Goal: Information Seeking & Learning: Learn about a topic

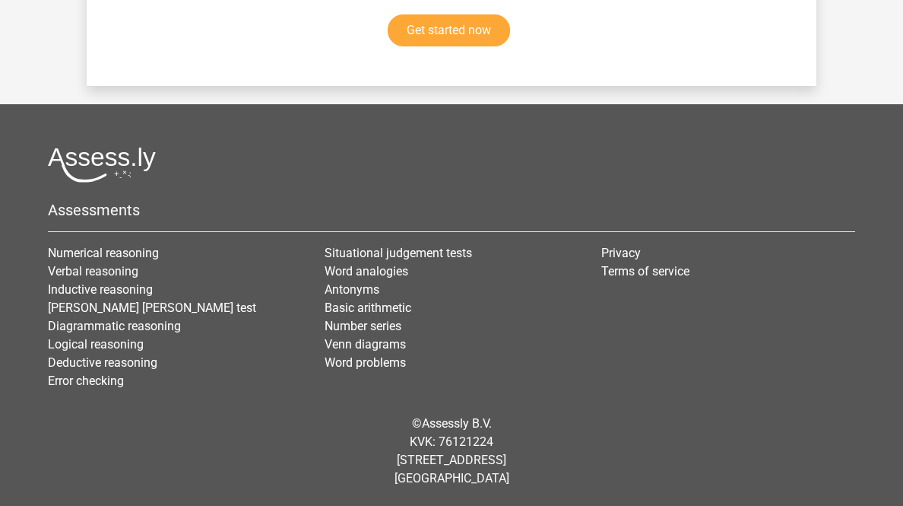
scroll to position [4900, 0]
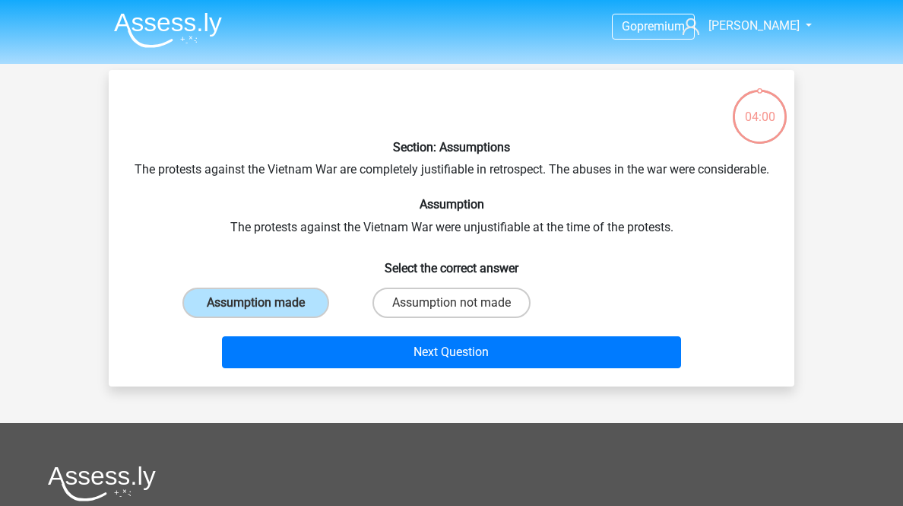
scroll to position [197, 0]
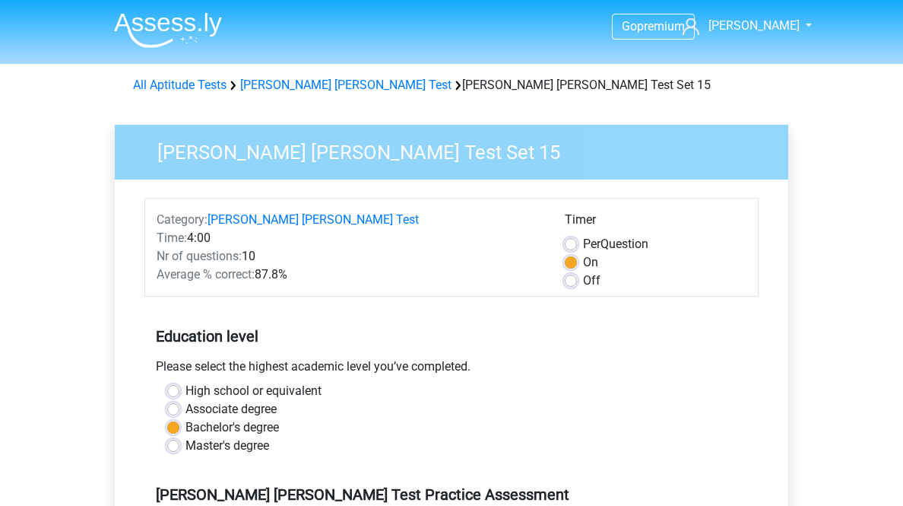
scroll to position [547, 0]
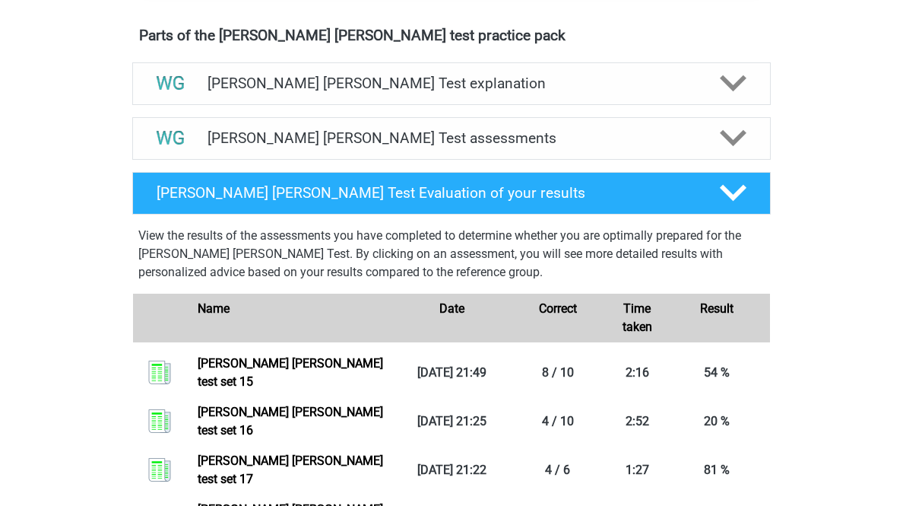
scroll to position [1034, 0]
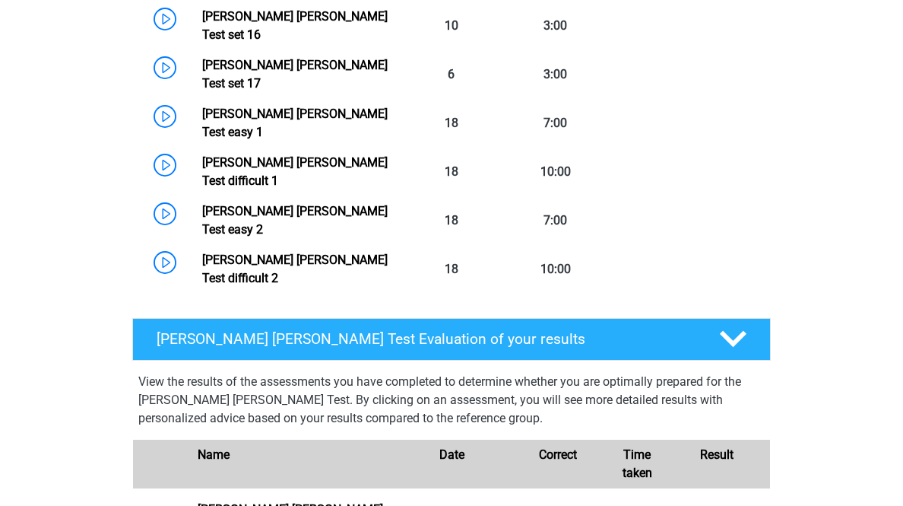
scroll to position [1642, 0]
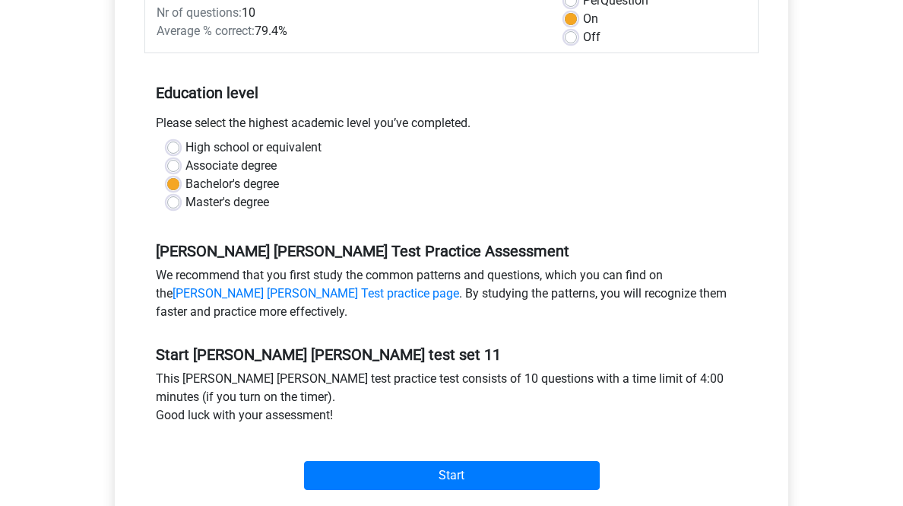
scroll to position [547, 0]
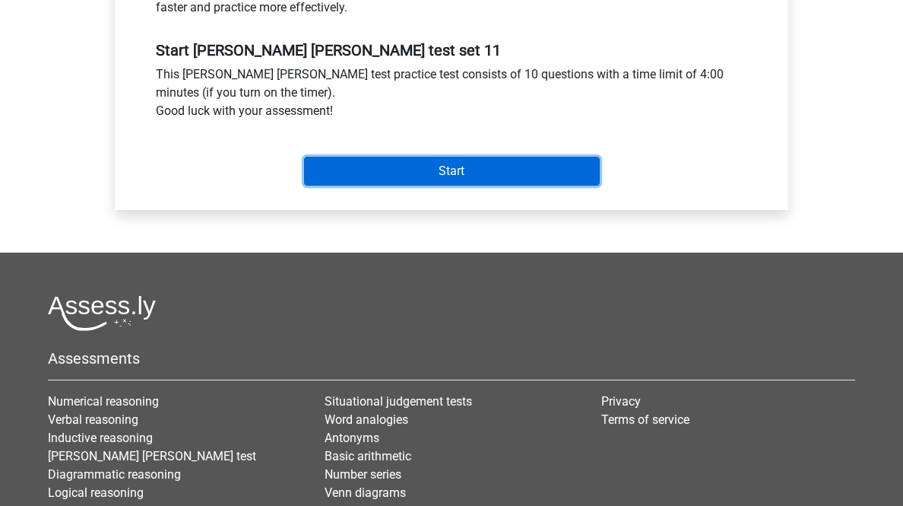
click at [464, 185] on input "Start" at bounding box center [452, 171] width 296 height 29
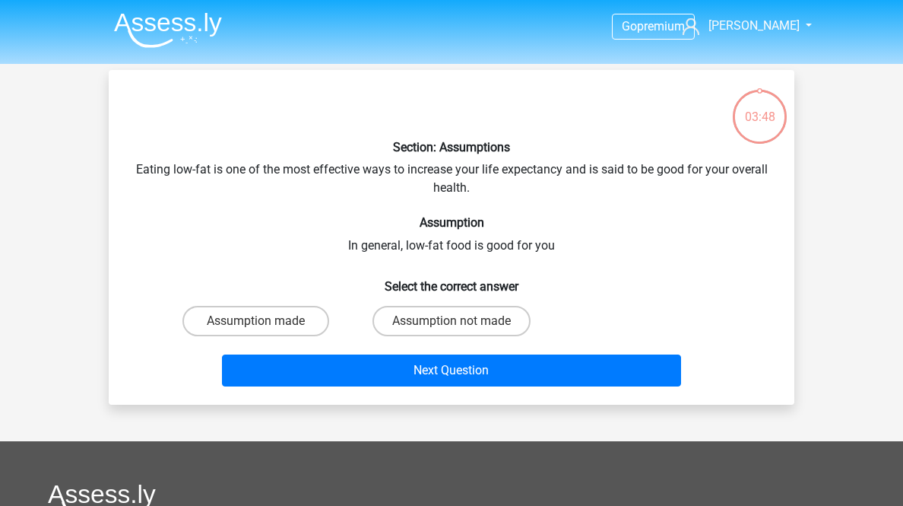
click at [312, 336] on label "Assumption made" at bounding box center [255, 321] width 147 height 30
click at [266, 331] on input "Assumption made" at bounding box center [261, 326] width 10 height 10
radio input "true"
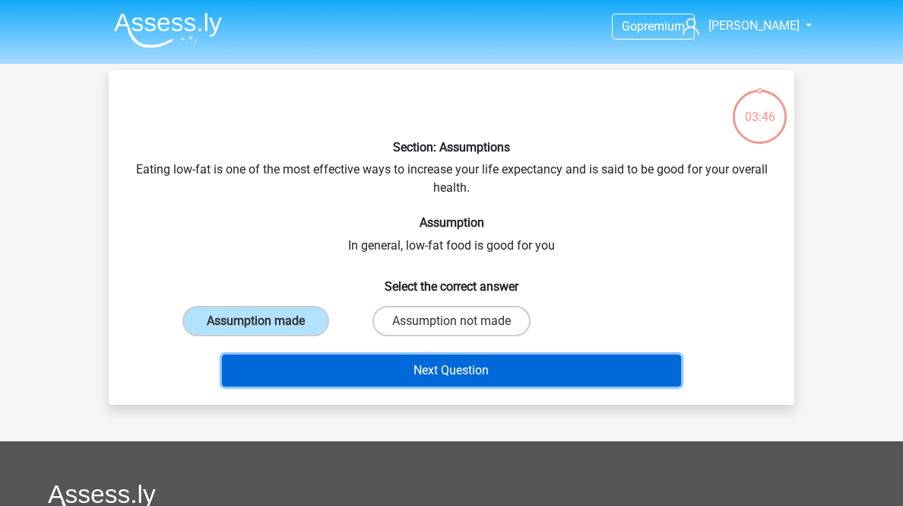
click at [362, 386] on button "Next Question" at bounding box center [452, 370] width 460 height 32
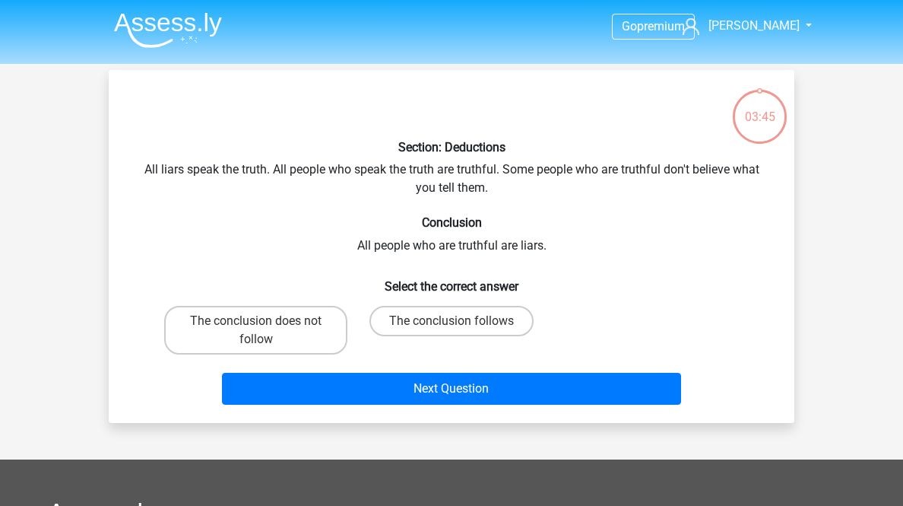
scroll to position [75, 0]
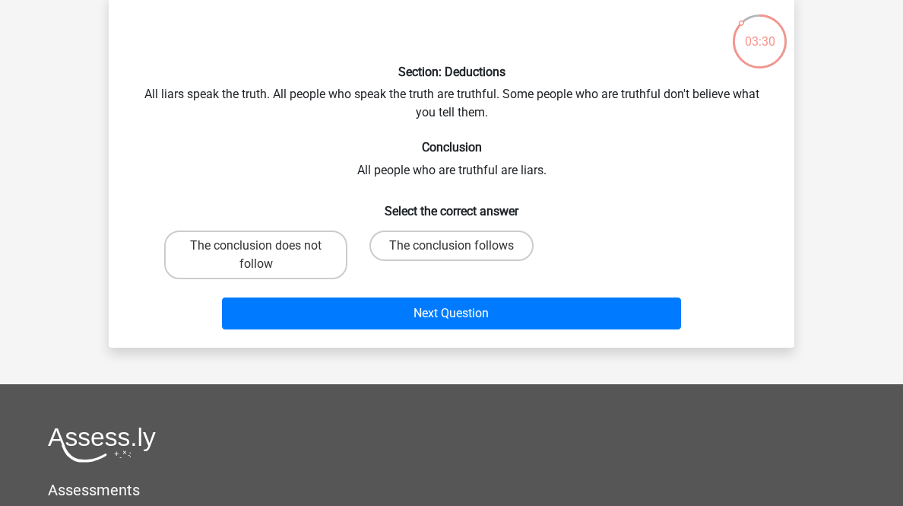
click at [252, 279] on label "The conclusion does not follow" at bounding box center [255, 254] width 183 height 49
click at [256, 255] on input "The conclusion does not follow" at bounding box center [261, 251] width 10 height 10
radio input "true"
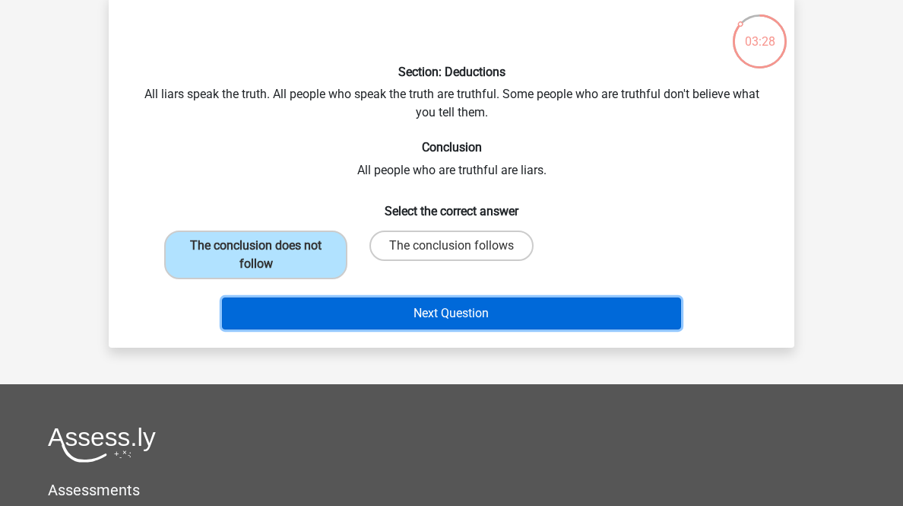
click at [307, 329] on button "Next Question" at bounding box center [452, 313] width 460 height 32
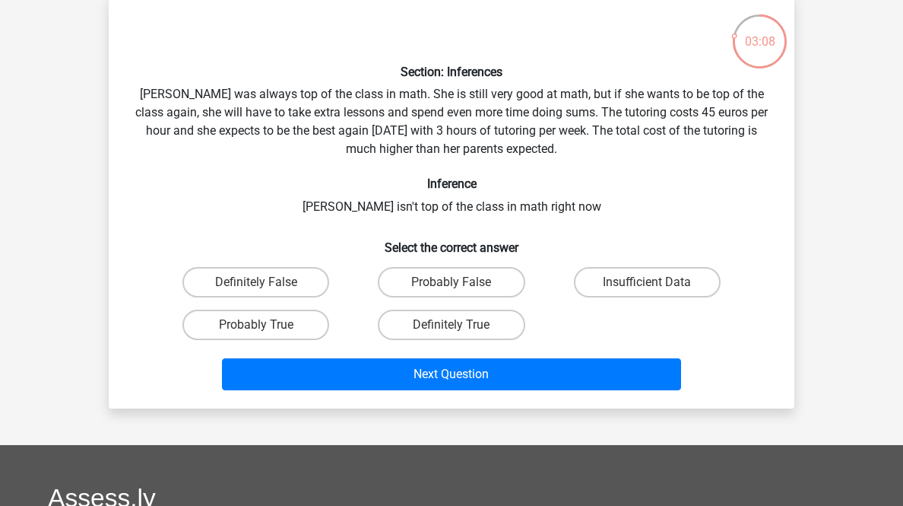
click at [456, 340] on label "Definitely True" at bounding box center [451, 324] width 147 height 30
click at [456, 335] on input "Definitely True" at bounding box center [457, 330] width 10 height 10
radio input "true"
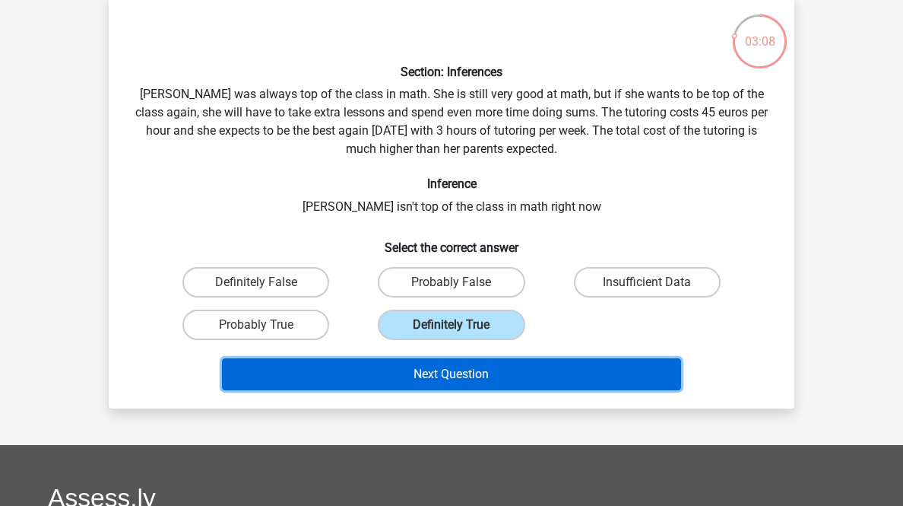
click at [466, 390] on button "Next Question" at bounding box center [452, 374] width 460 height 32
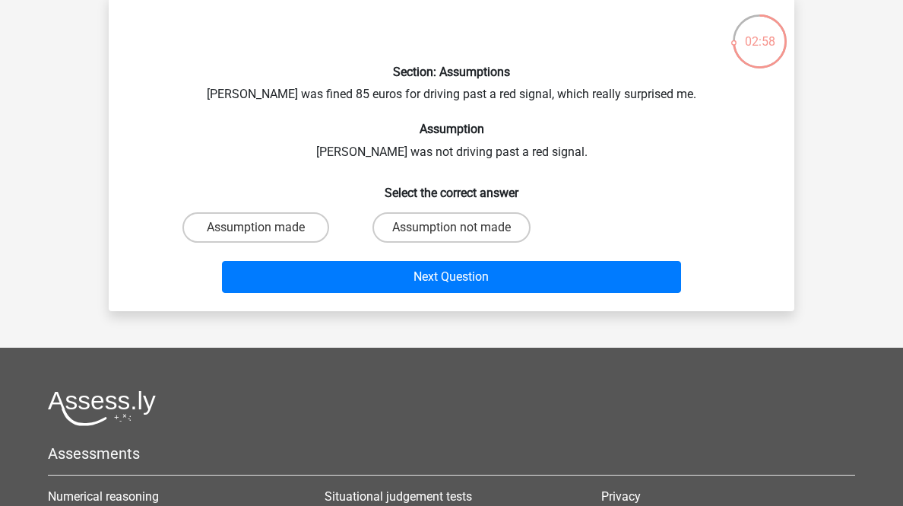
click at [465, 243] on label "Assumption not made" at bounding box center [452, 227] width 158 height 30
click at [461, 237] on input "Assumption not made" at bounding box center [457, 232] width 10 height 10
radio input "true"
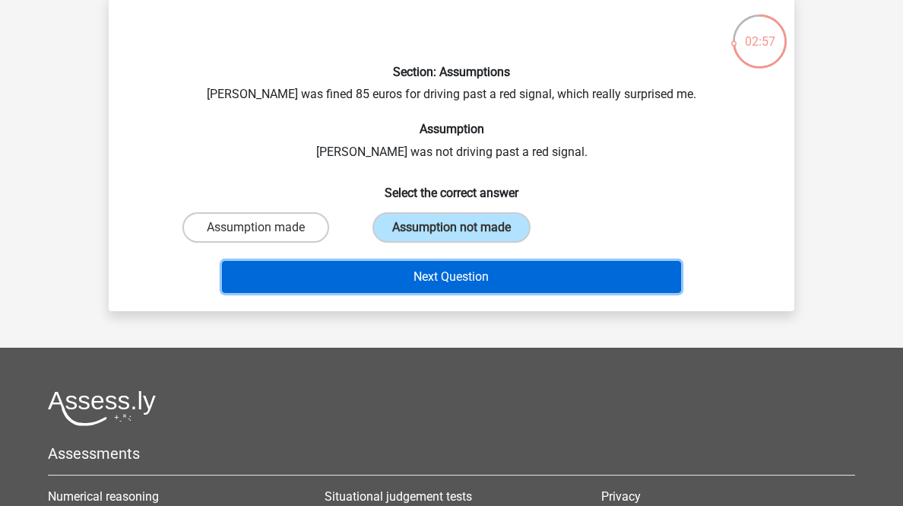
click at [490, 293] on button "Next Question" at bounding box center [452, 277] width 460 height 32
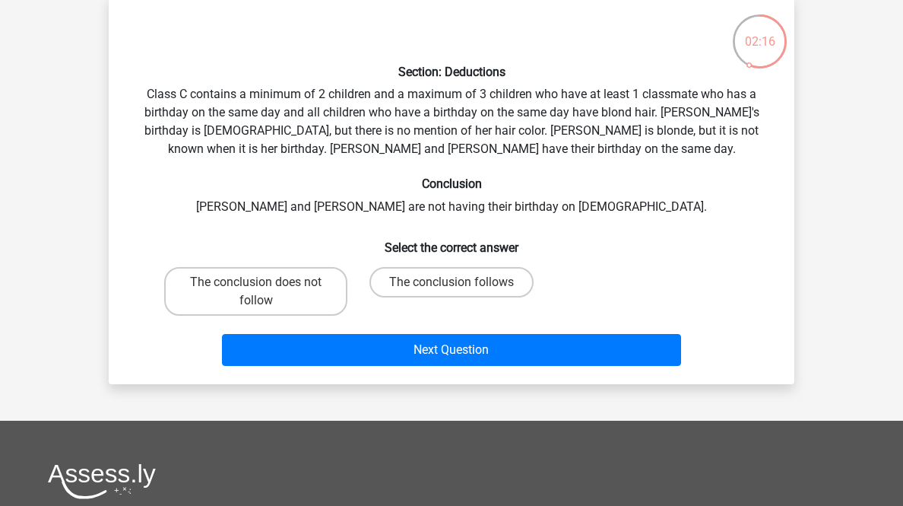
drag, startPoint x: 246, startPoint y: 373, endPoint x: 254, endPoint y: 377, distance: 8.5
click at [246, 315] on label "The conclusion does not follow" at bounding box center [255, 291] width 183 height 49
click at [256, 292] on input "The conclusion does not follow" at bounding box center [261, 287] width 10 height 10
radio input "true"
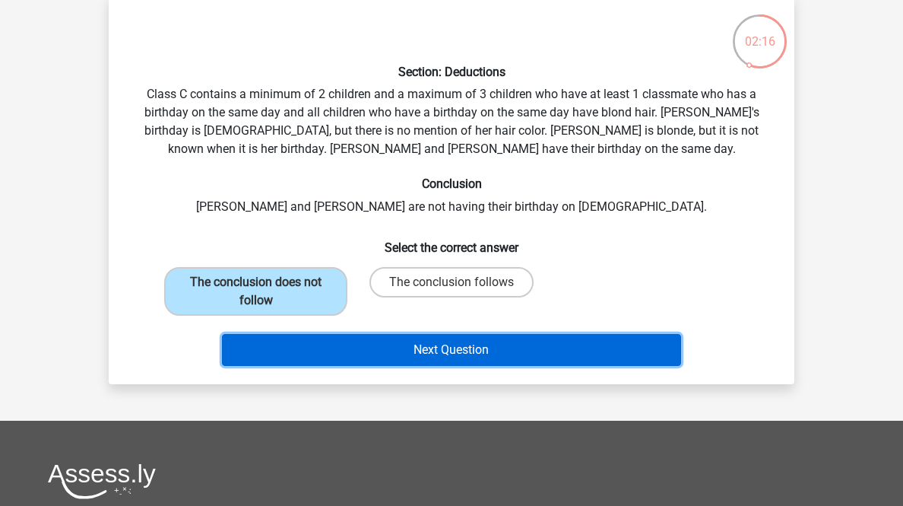
click at [312, 366] on button "Next Question" at bounding box center [452, 350] width 460 height 32
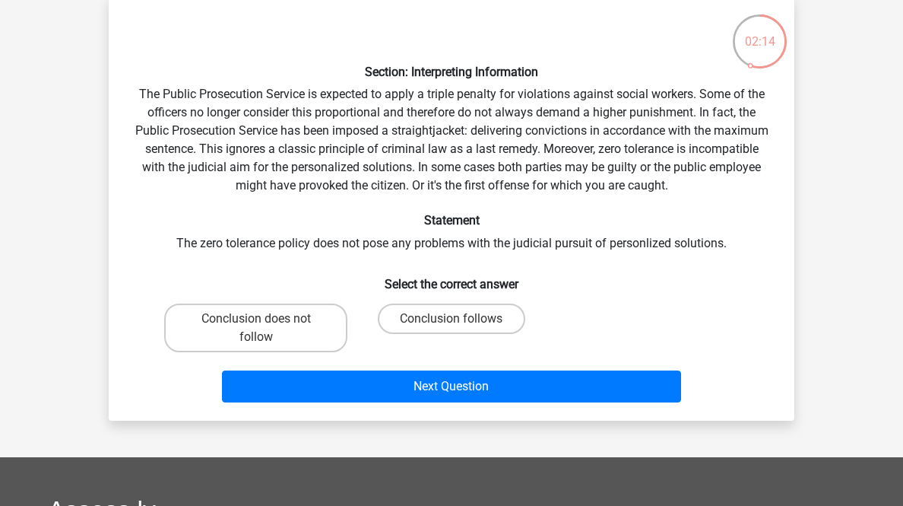
scroll to position [136, 0]
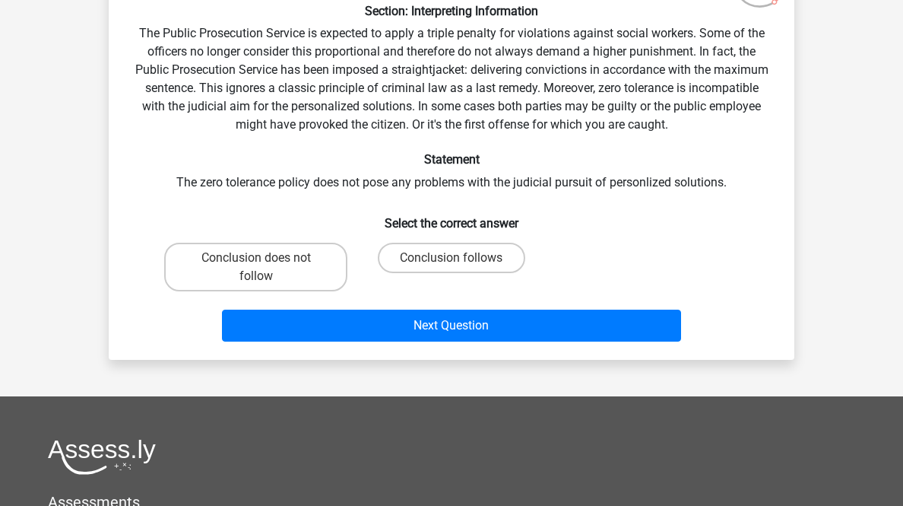
click at [267, 291] on label "Conclusion does not follow" at bounding box center [255, 267] width 183 height 49
click at [266, 268] on input "Conclusion does not follow" at bounding box center [261, 263] width 10 height 10
radio input "true"
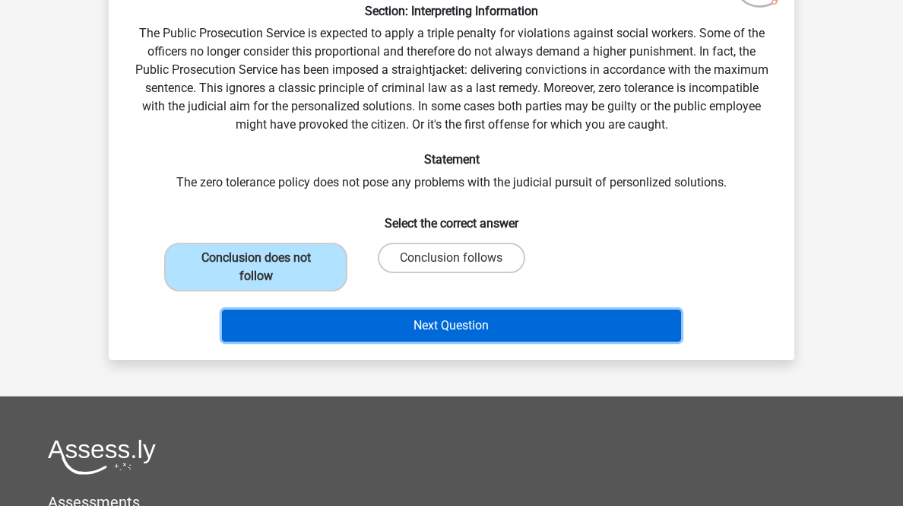
click at [342, 341] on button "Next Question" at bounding box center [452, 325] width 460 height 32
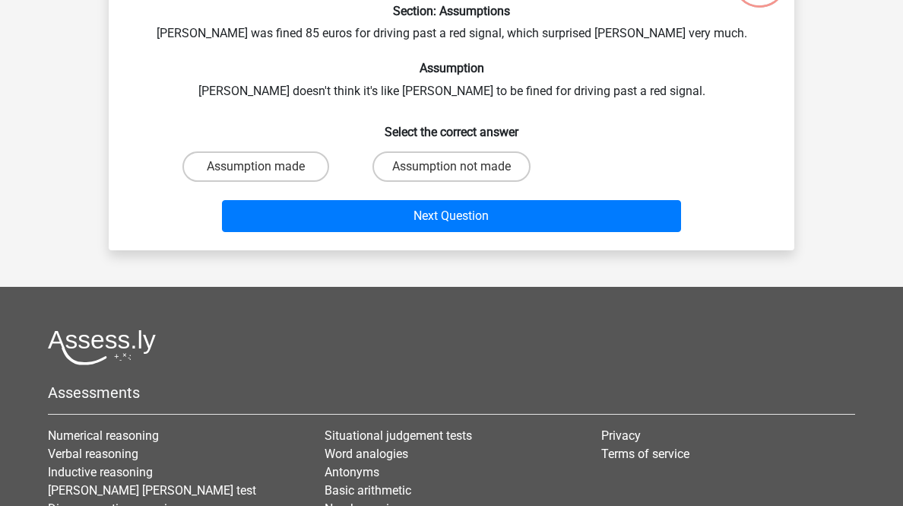
scroll to position [75, 0]
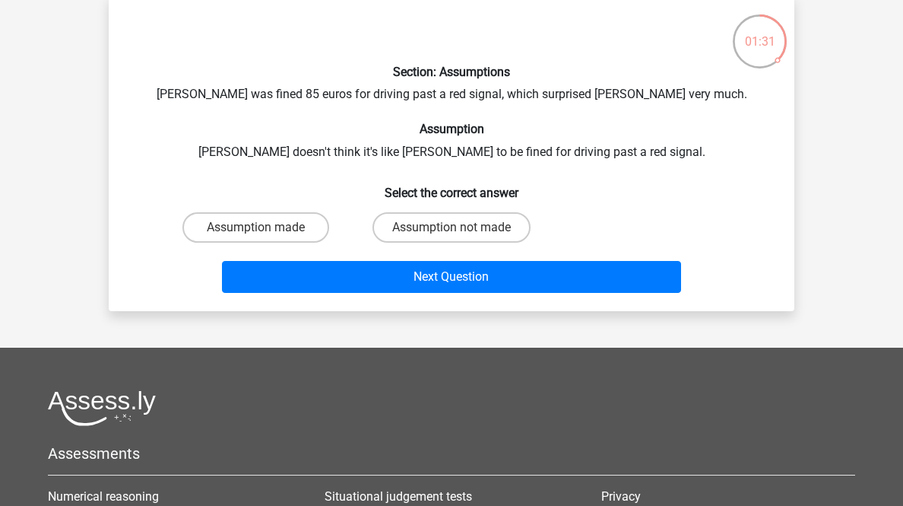
click at [479, 243] on label "Assumption not made" at bounding box center [452, 227] width 158 height 30
click at [461, 237] on input "Assumption not made" at bounding box center [457, 232] width 10 height 10
radio input "true"
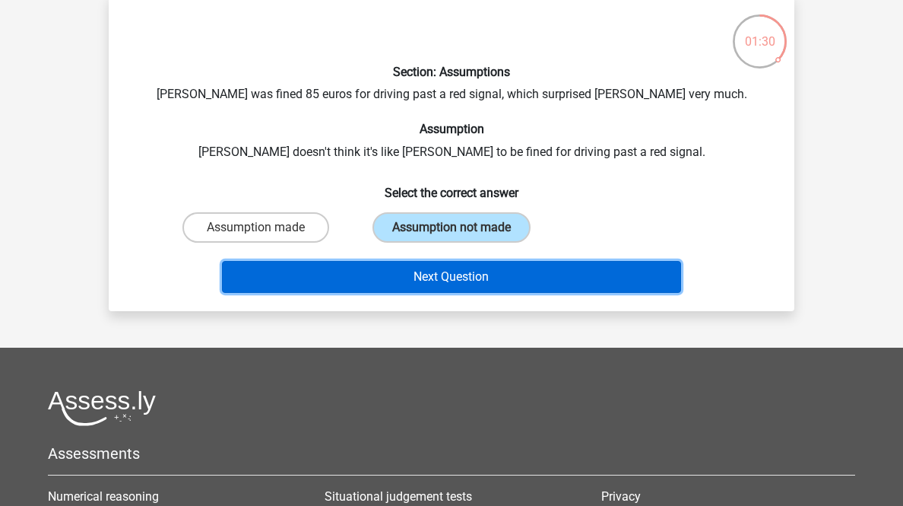
click at [512, 293] on button "Next Question" at bounding box center [452, 277] width 460 height 32
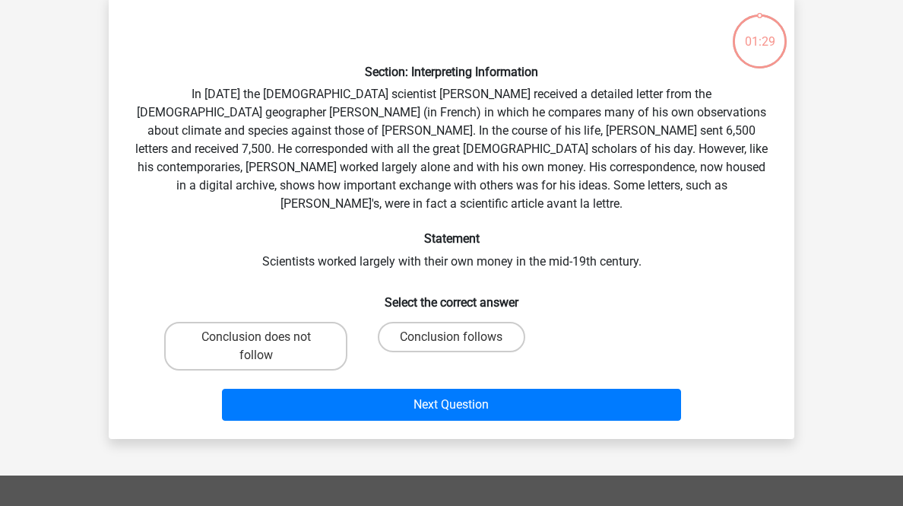
scroll to position [136, 0]
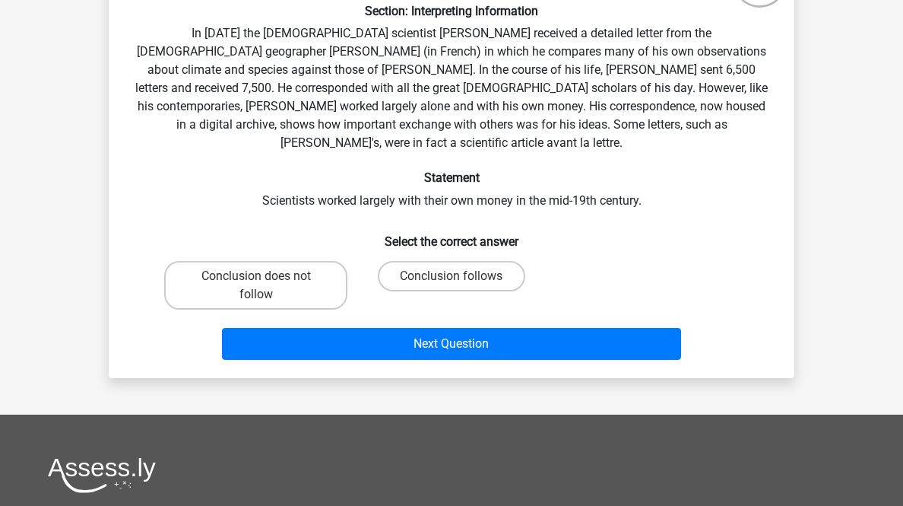
click at [255, 309] on label "Conclusion does not follow" at bounding box center [255, 285] width 183 height 49
click at [256, 286] on input "Conclusion does not follow" at bounding box center [261, 281] width 10 height 10
radio input "true"
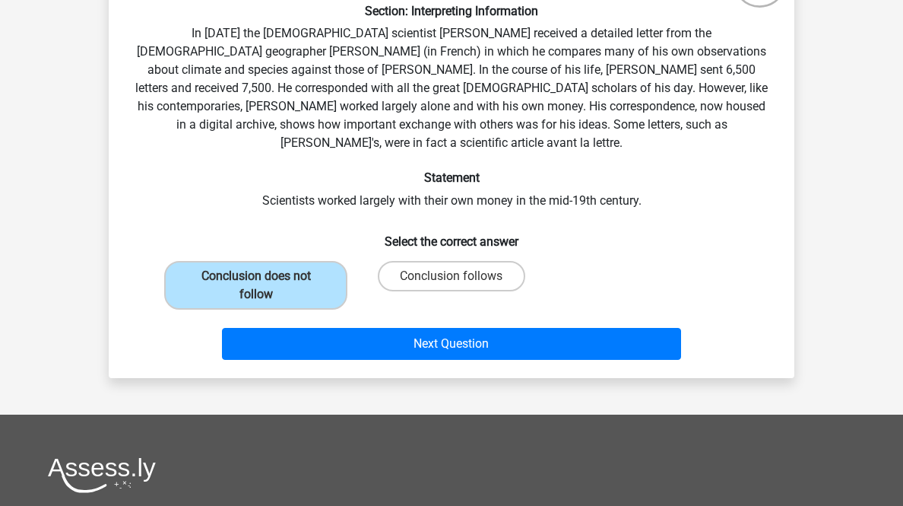
click at [472, 291] on label "Conclusion follows" at bounding box center [451, 276] width 147 height 30
click at [461, 286] on input "Conclusion follows" at bounding box center [457, 281] width 10 height 10
radio input "true"
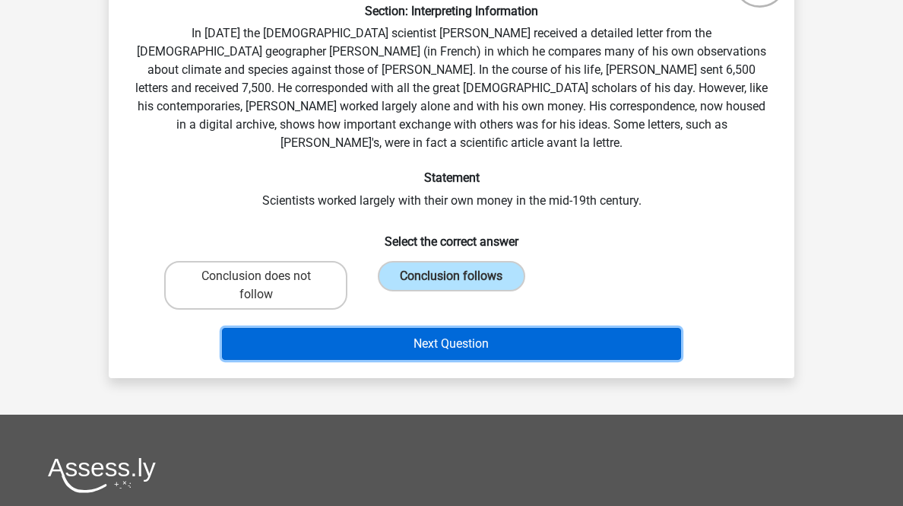
click at [478, 360] on button "Next Question" at bounding box center [452, 344] width 460 height 32
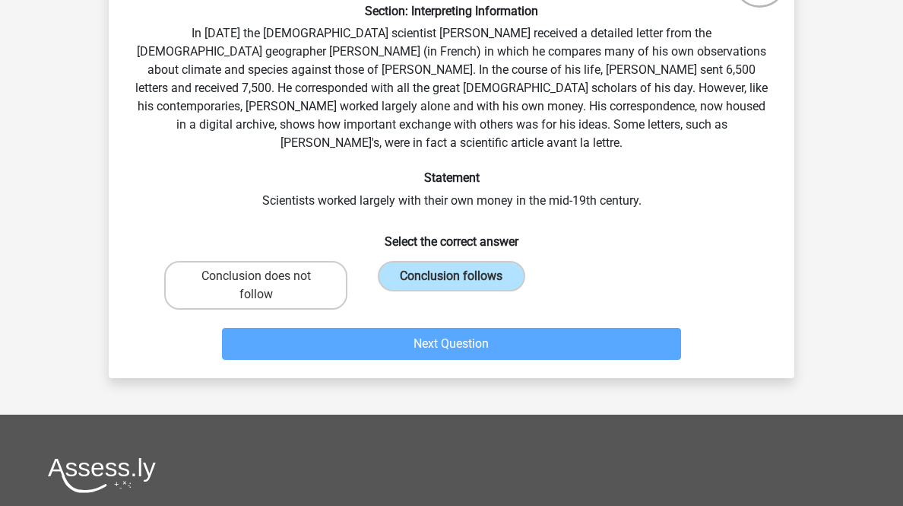
scroll to position [75, 0]
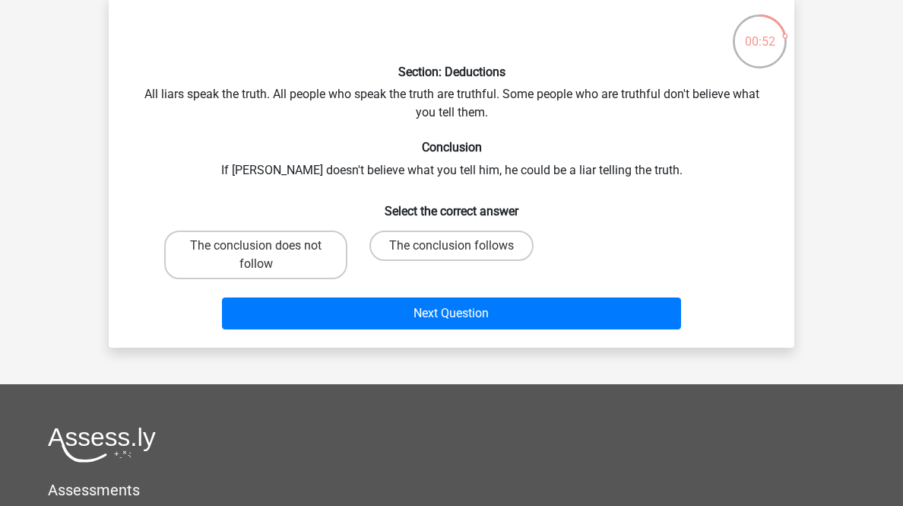
click at [259, 279] on label "The conclusion does not follow" at bounding box center [255, 254] width 183 height 49
click at [259, 255] on input "The conclusion does not follow" at bounding box center [261, 251] width 10 height 10
radio input "true"
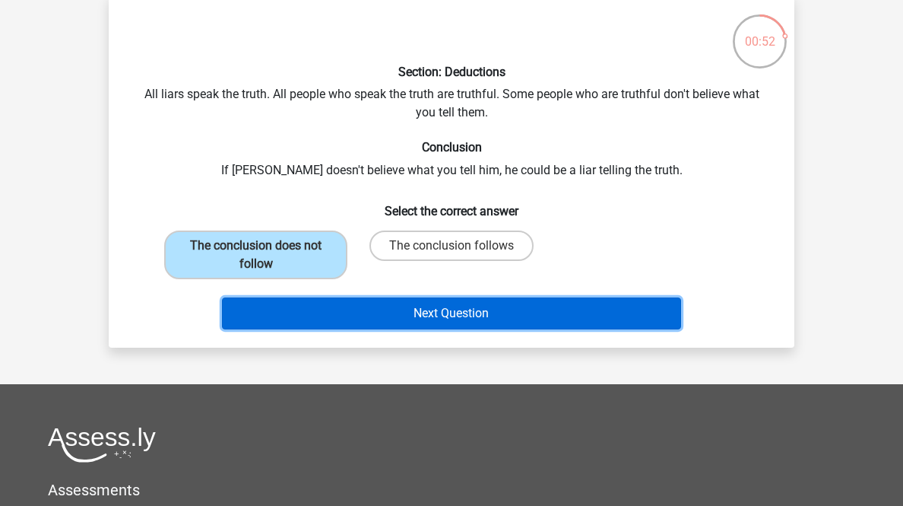
click at [322, 329] on button "Next Question" at bounding box center [452, 313] width 460 height 32
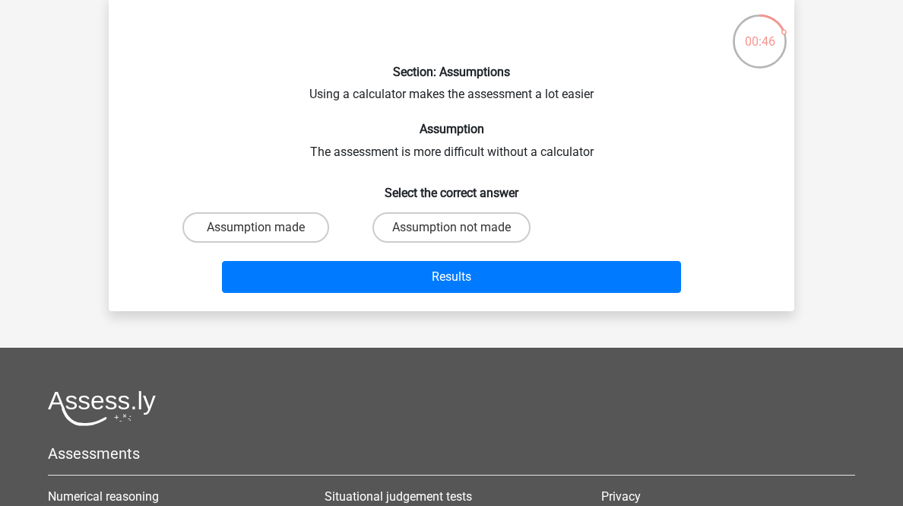
click at [306, 243] on label "Assumption made" at bounding box center [255, 227] width 147 height 30
click at [266, 237] on input "Assumption made" at bounding box center [261, 232] width 10 height 10
radio input "true"
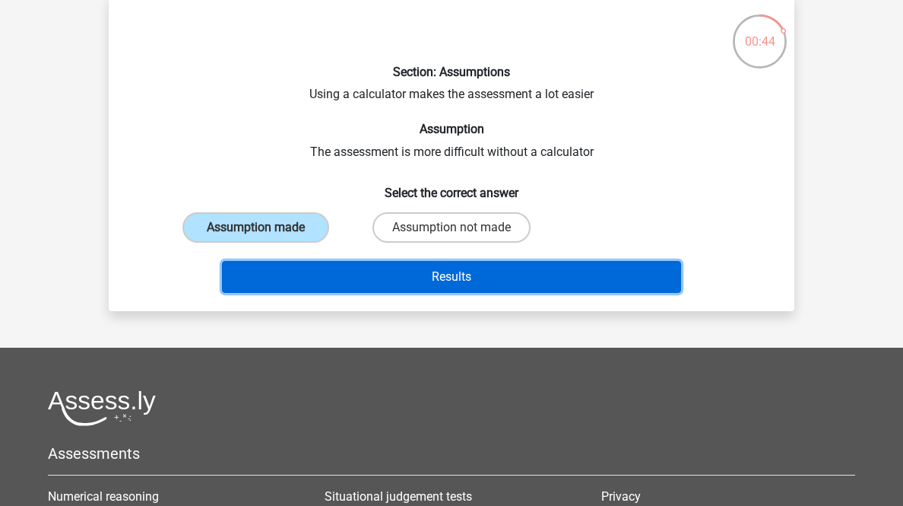
click at [323, 293] on button "Results" at bounding box center [452, 277] width 460 height 32
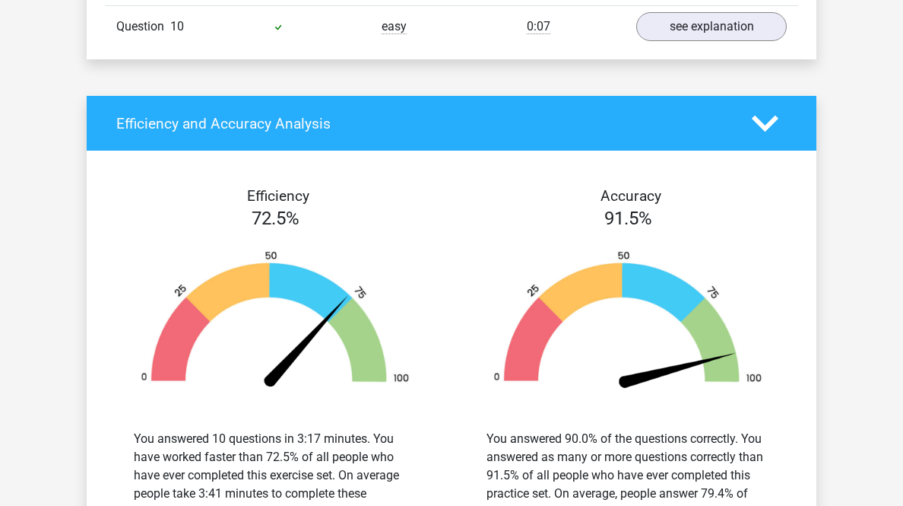
scroll to position [1460, 0]
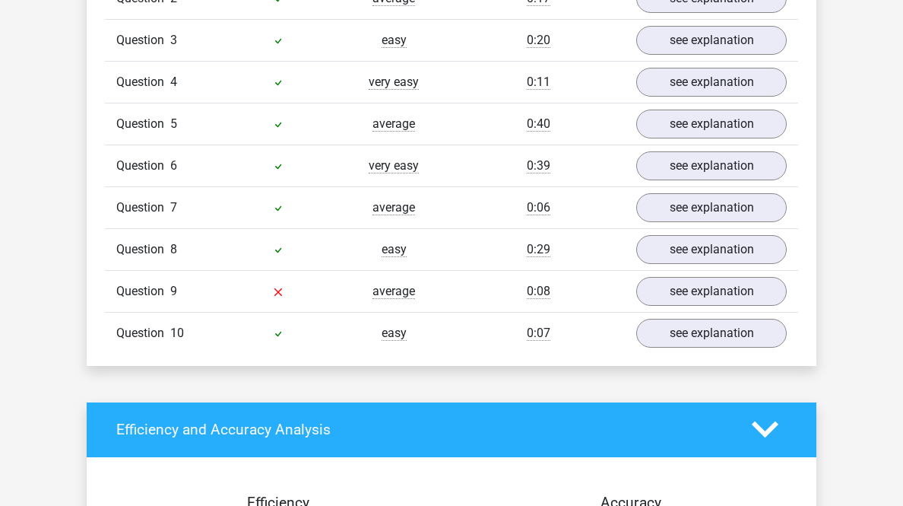
scroll to position [2372, 0]
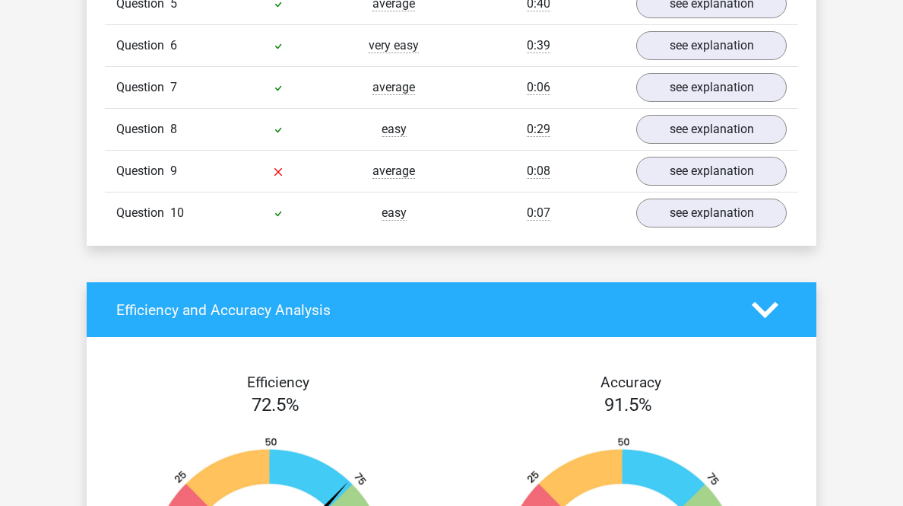
scroll to position [3223, 0]
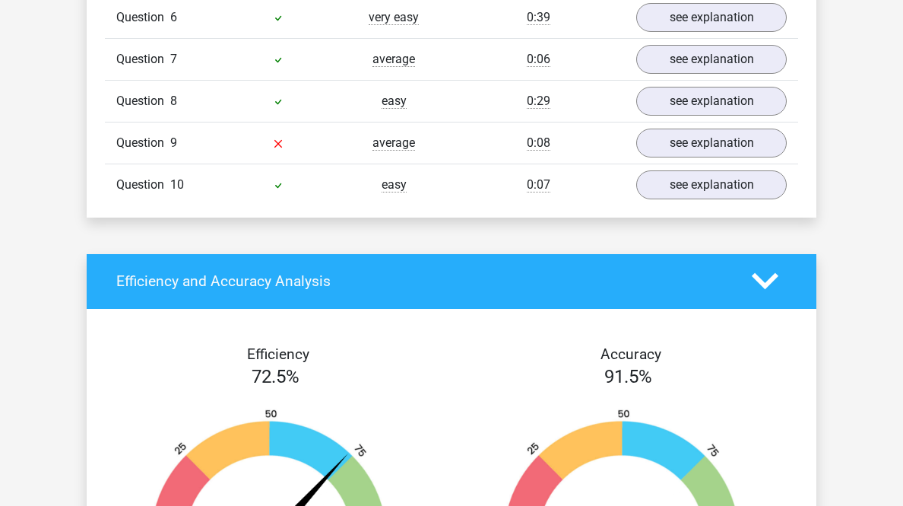
scroll to position [4257, 0]
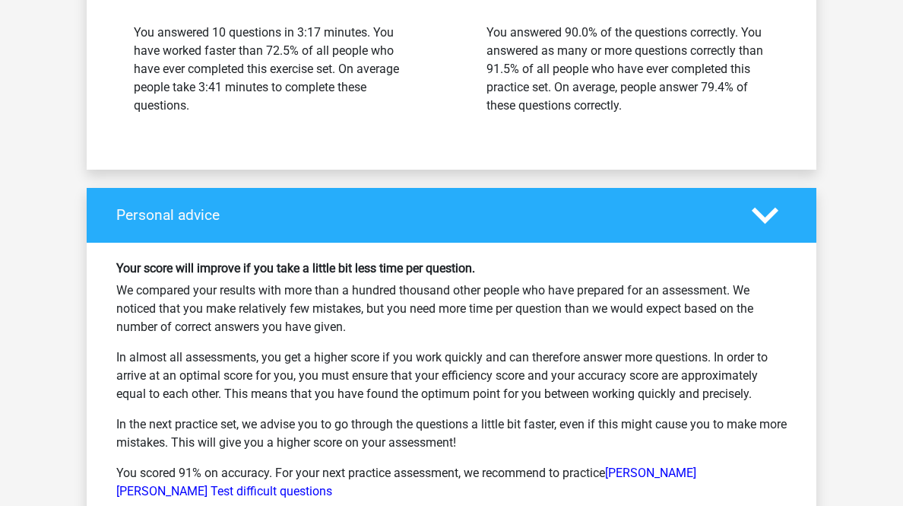
scroll to position [5230, 0]
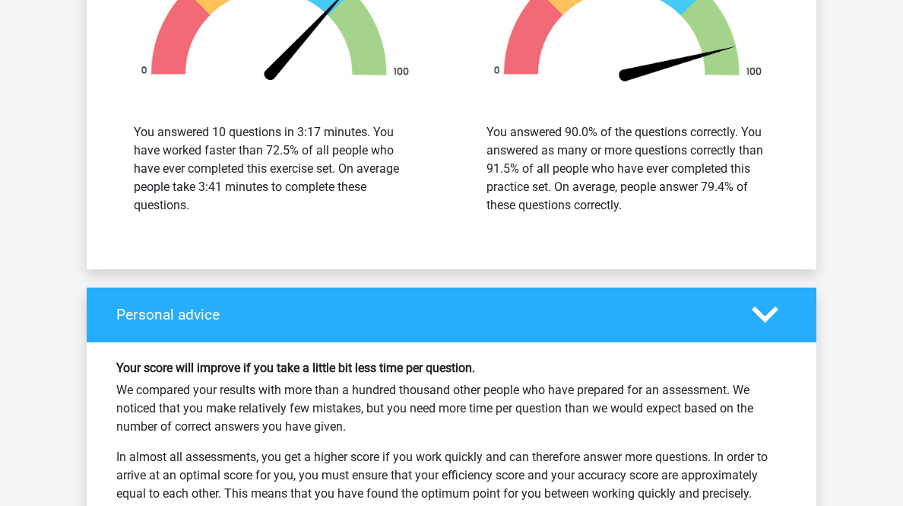
scroll to position [6143, 0]
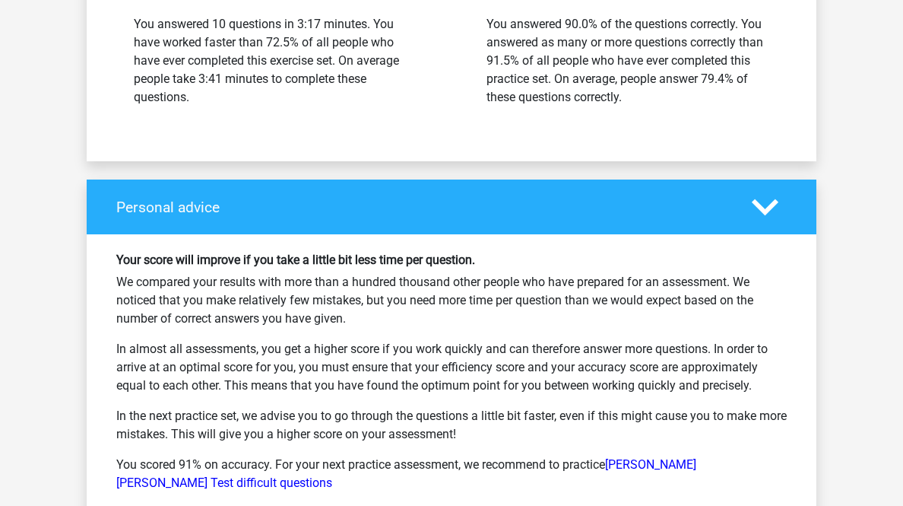
scroll to position [7298, 0]
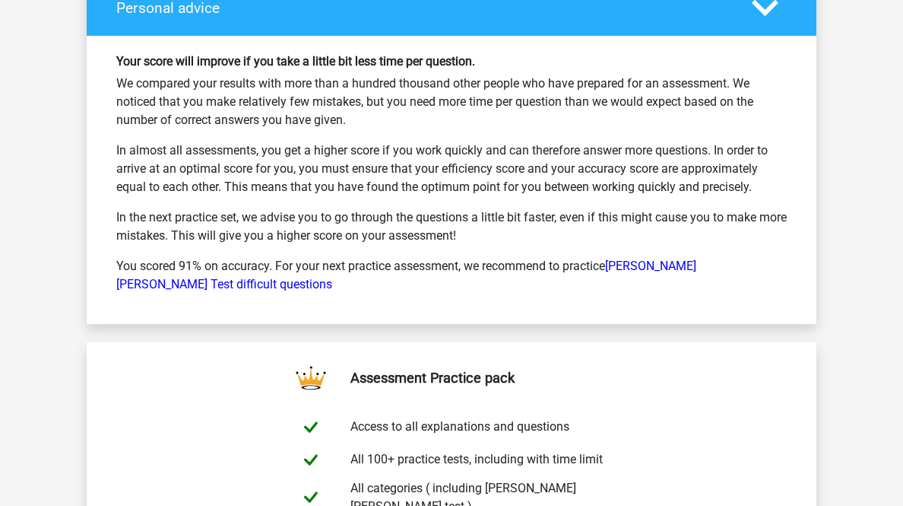
scroll to position [8089, 0]
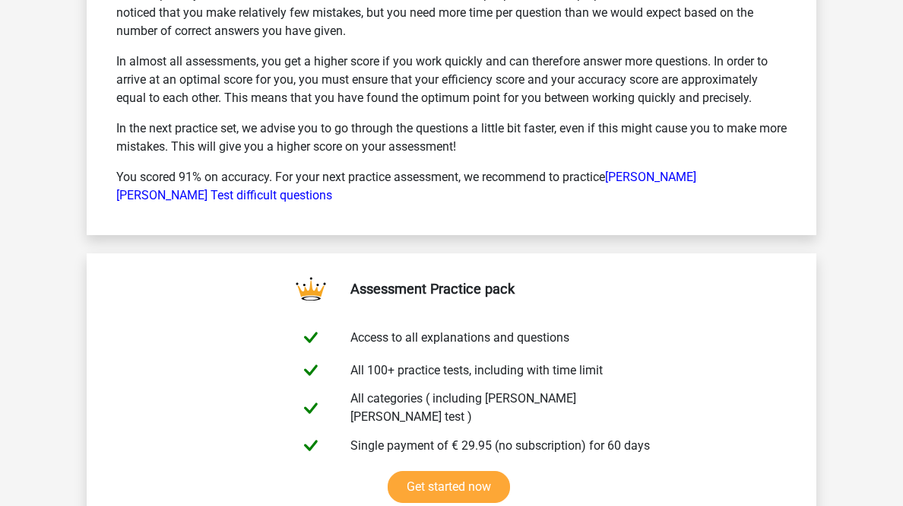
scroll to position [9184, 0]
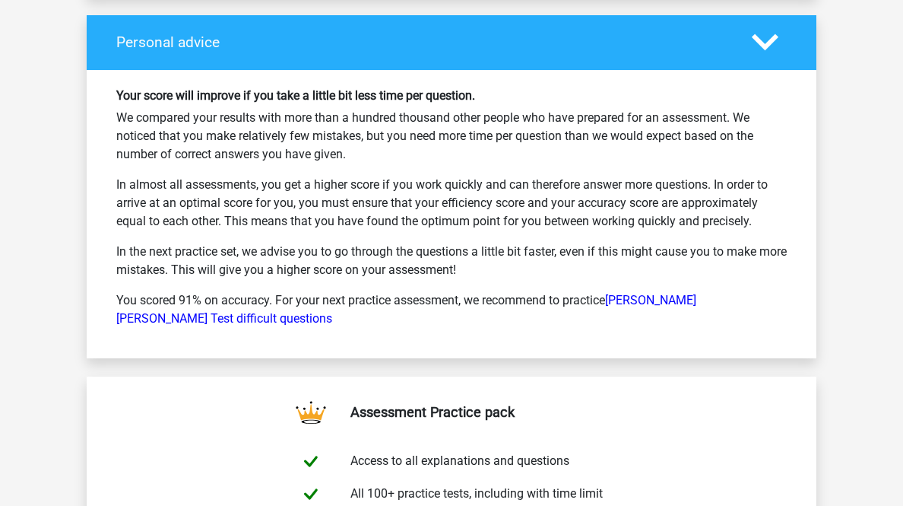
scroll to position [9974, 0]
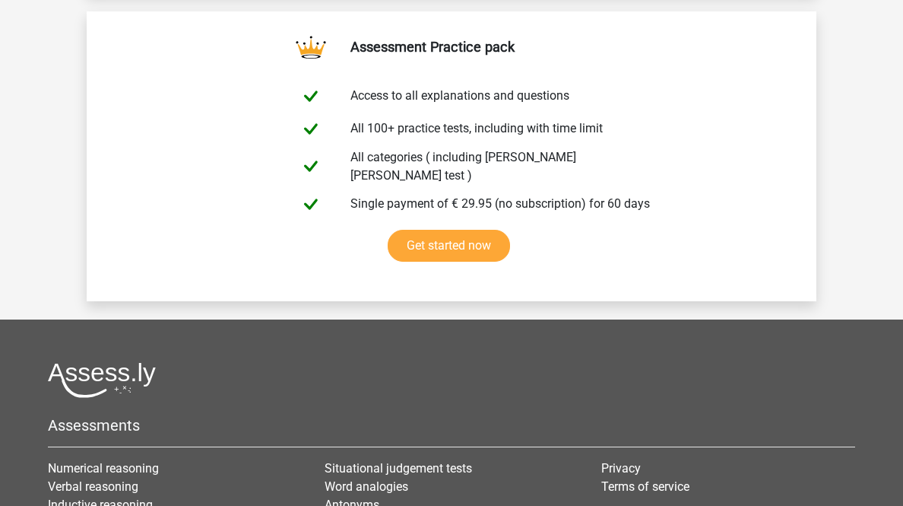
drag, startPoint x: 723, startPoint y: 253, endPoint x: 721, endPoint y: 274, distance: 21.3
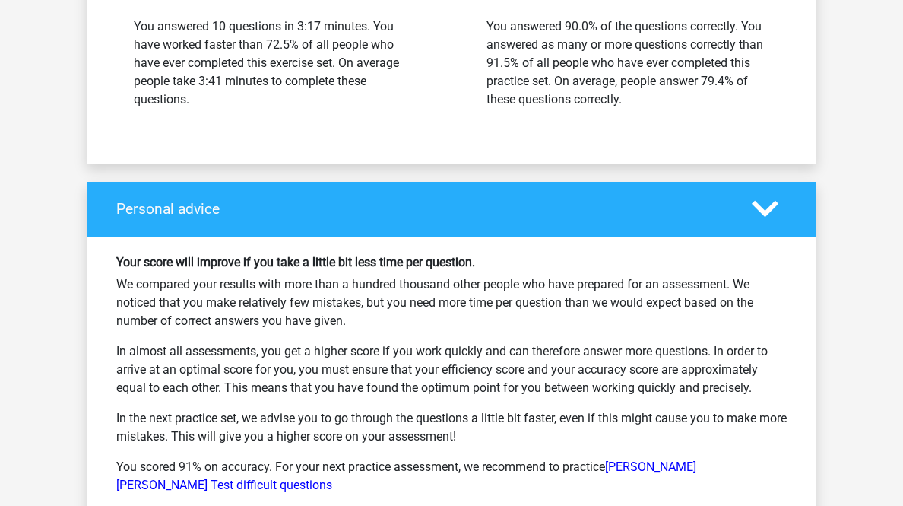
scroll to position [10278, 0]
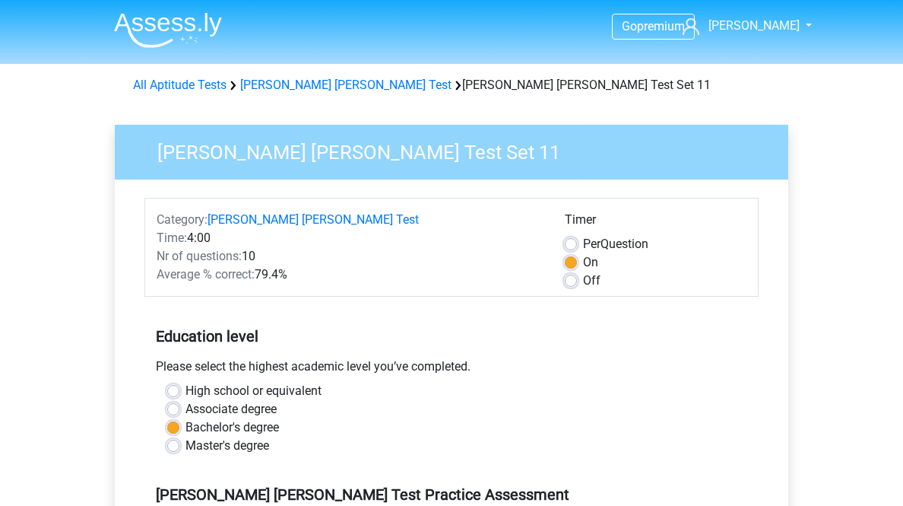
scroll to position [547, 0]
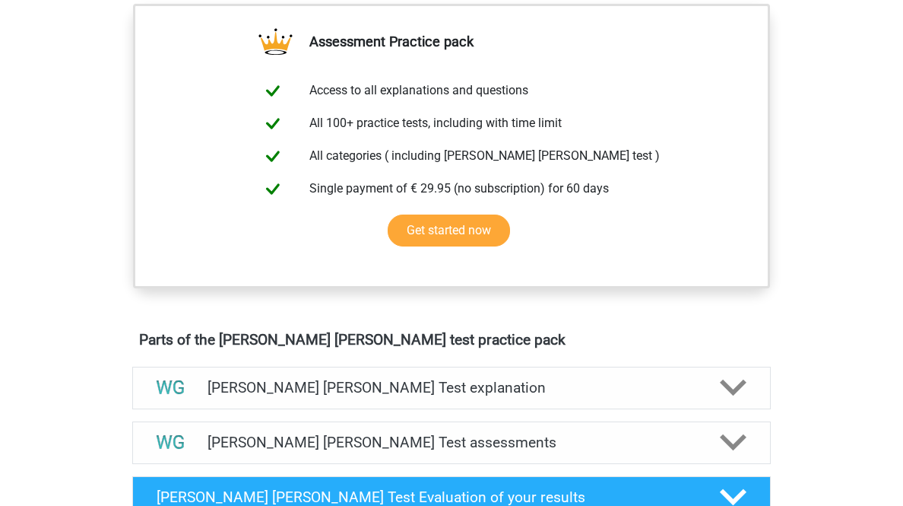
scroll to position [973, 0]
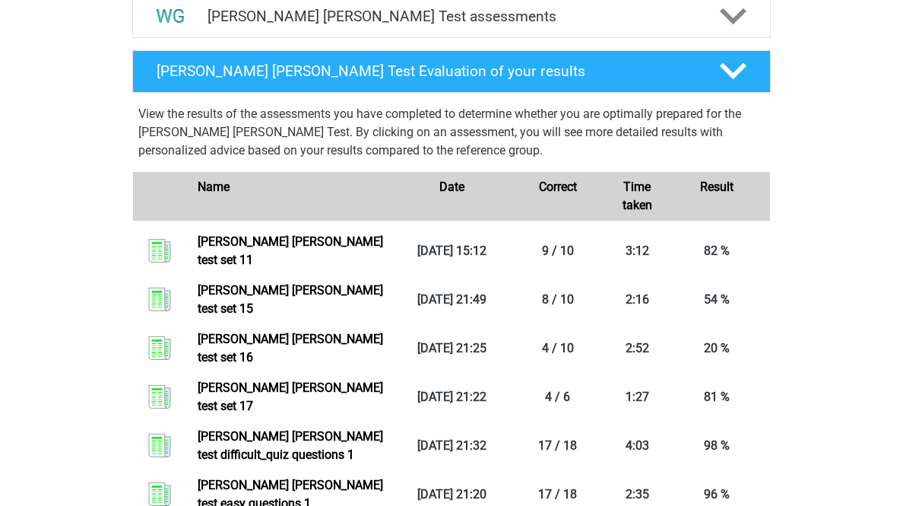
click at [415, 25] on h4 "Watson Glaser Test assessments" at bounding box center [452, 16] width 488 height 17
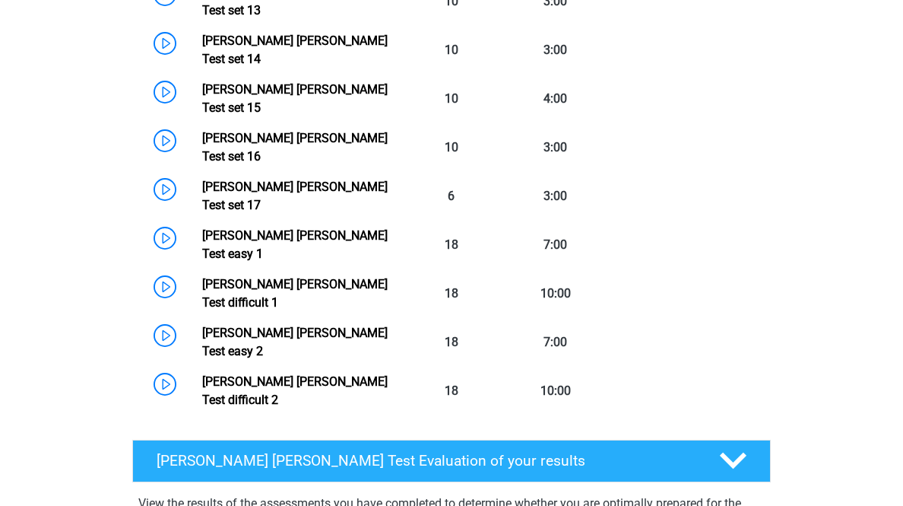
scroll to position [1460, 0]
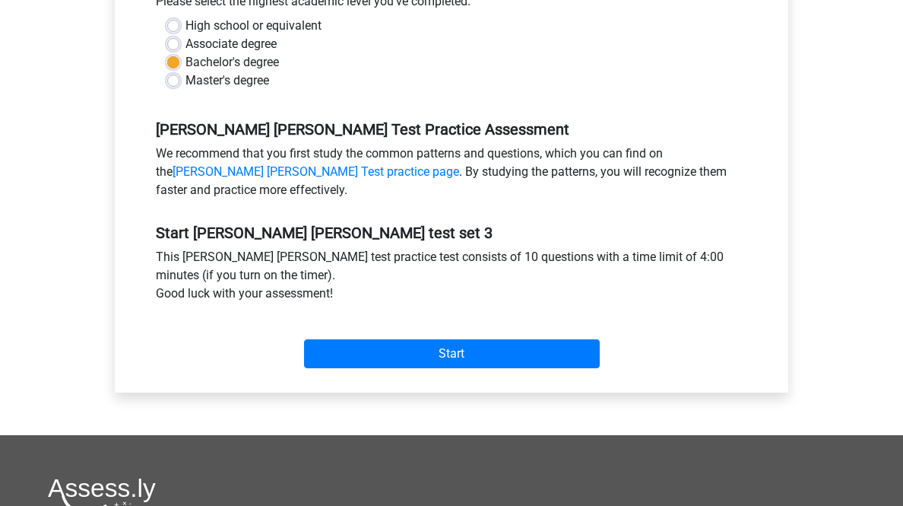
scroll to position [791, 0]
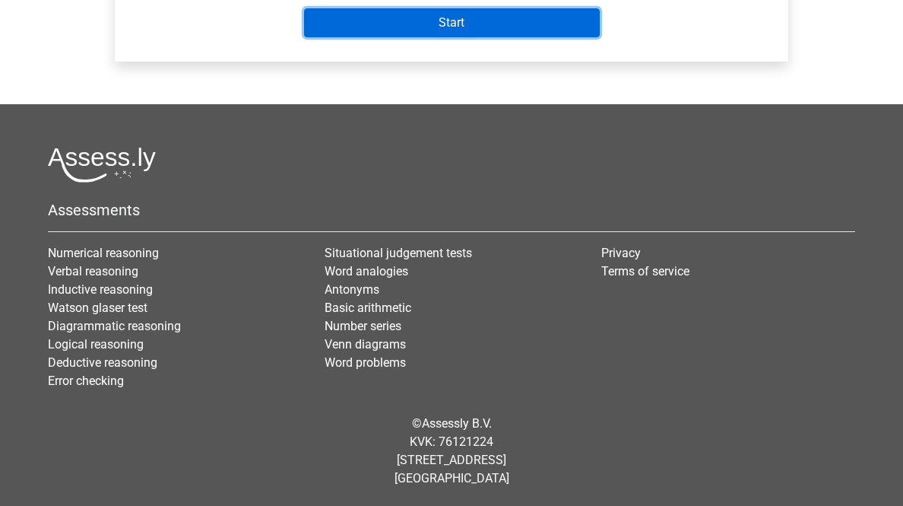
click at [458, 37] on input "Start" at bounding box center [452, 22] width 296 height 29
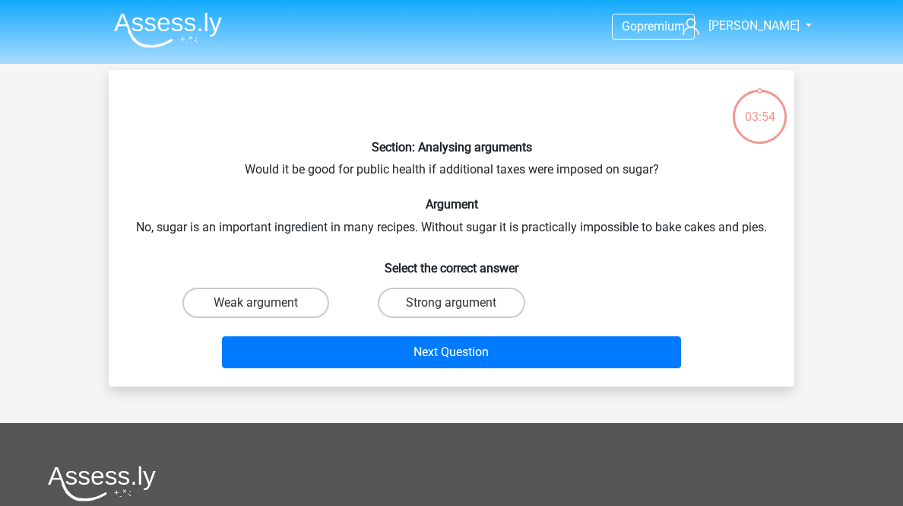
click at [312, 318] on label "Weak argument" at bounding box center [255, 302] width 147 height 30
click at [266, 312] on input "Weak argument" at bounding box center [261, 308] width 10 height 10
radio input "true"
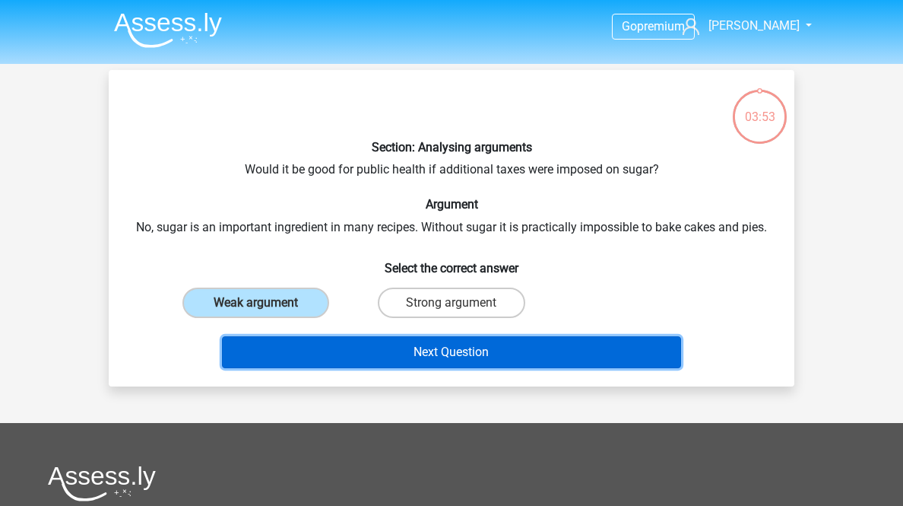
click at [343, 368] on button "Next Question" at bounding box center [452, 352] width 460 height 32
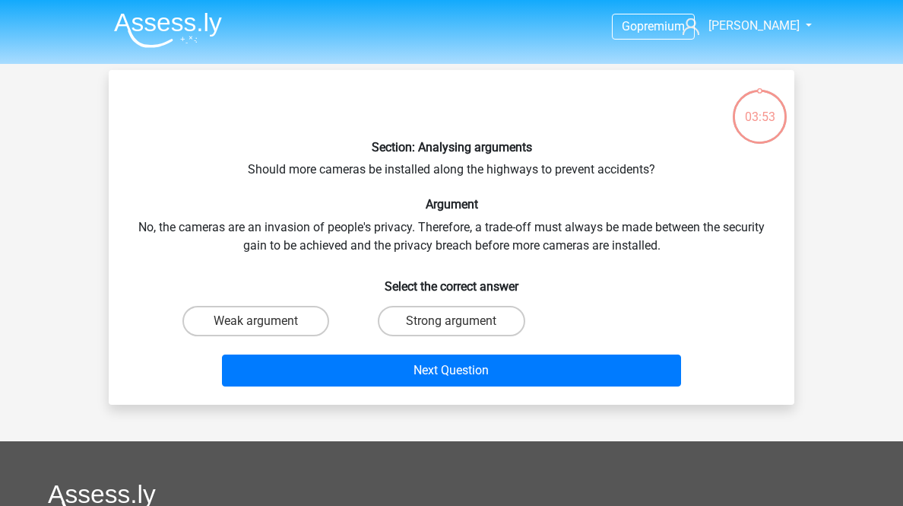
scroll to position [75, 0]
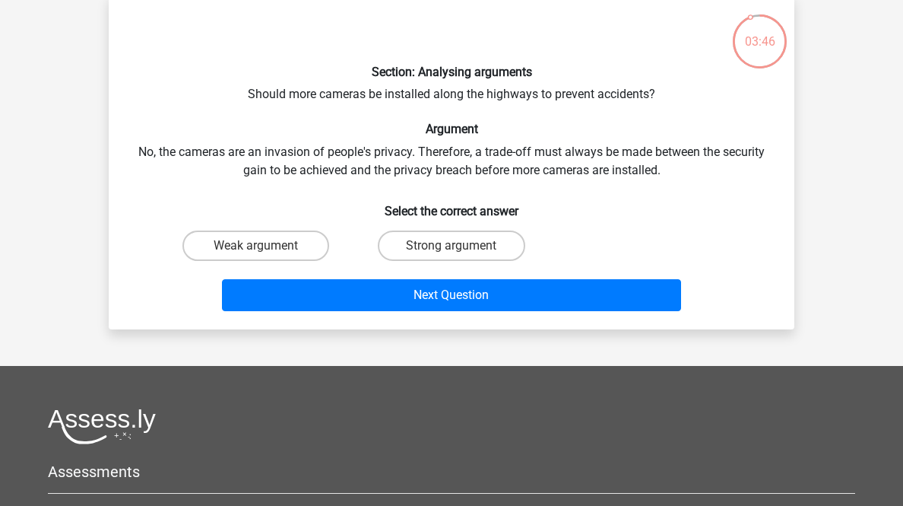
click at [482, 261] on label "Strong argument" at bounding box center [451, 245] width 147 height 30
click at [461, 255] on input "Strong argument" at bounding box center [457, 251] width 10 height 10
radio input "true"
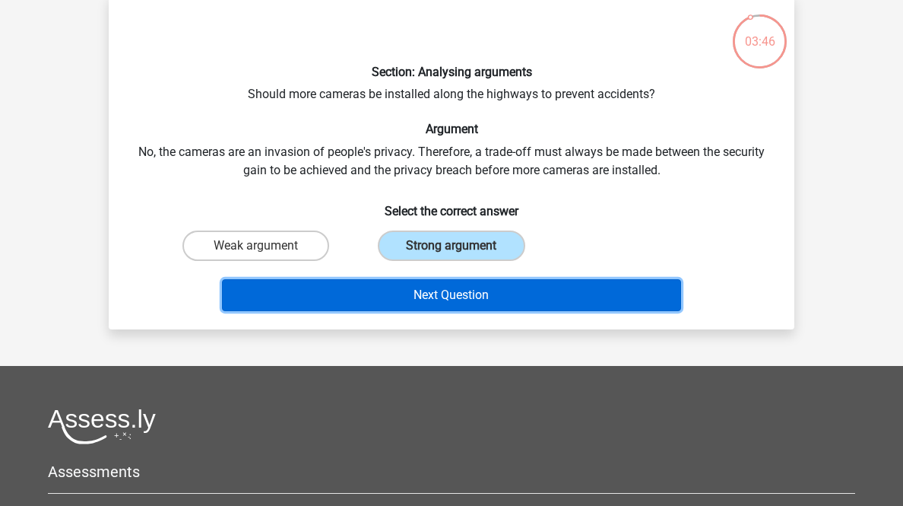
click at [495, 311] on button "Next Question" at bounding box center [452, 295] width 460 height 32
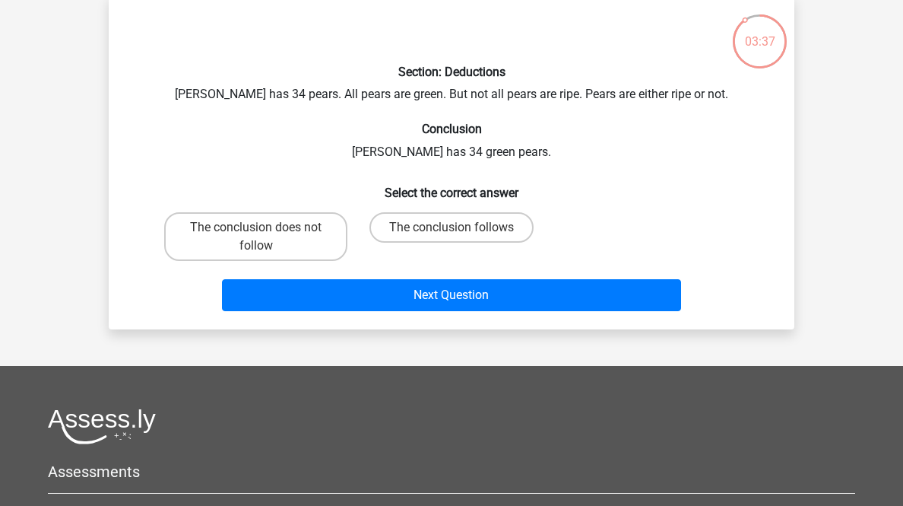
click at [469, 243] on label "The conclusion follows" at bounding box center [451, 227] width 164 height 30
click at [461, 237] on input "The conclusion follows" at bounding box center [457, 232] width 10 height 10
radio input "true"
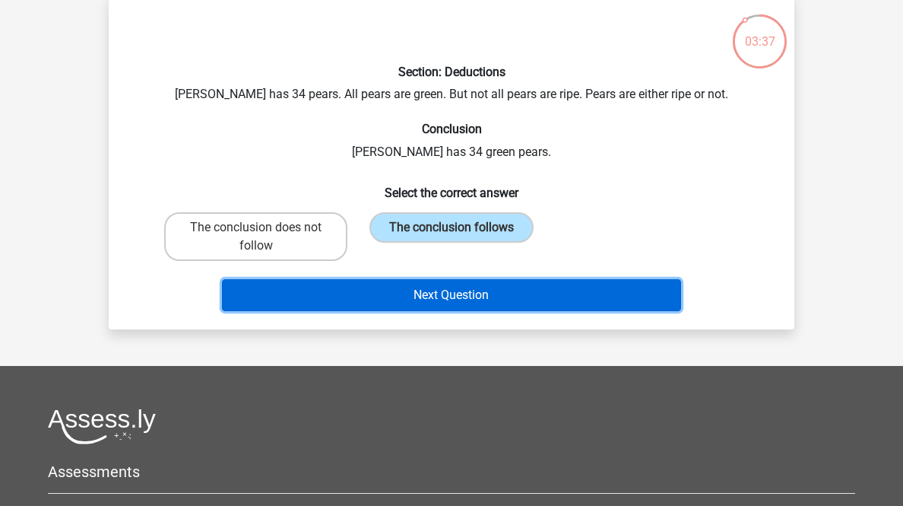
click at [461, 311] on button "Next Question" at bounding box center [452, 295] width 460 height 32
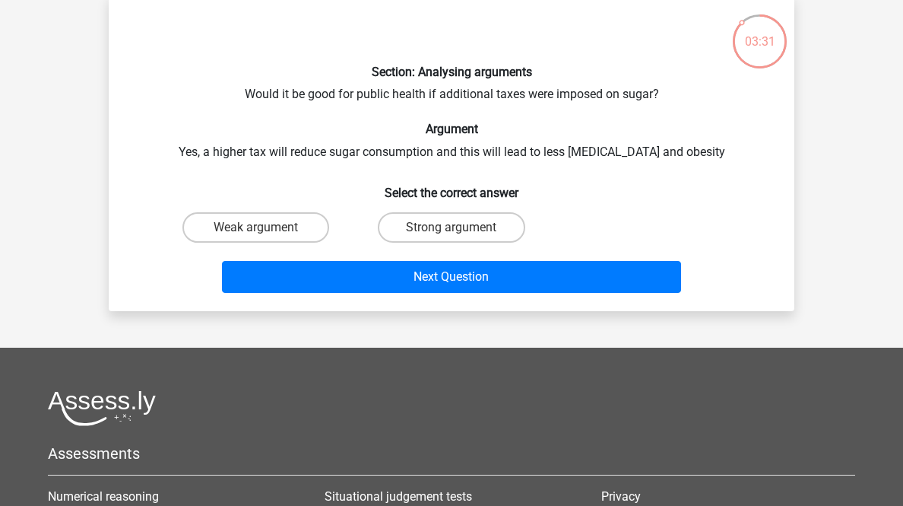
click at [505, 243] on label "Strong argument" at bounding box center [451, 227] width 147 height 30
click at [461, 237] on input "Strong argument" at bounding box center [457, 232] width 10 height 10
radio input "true"
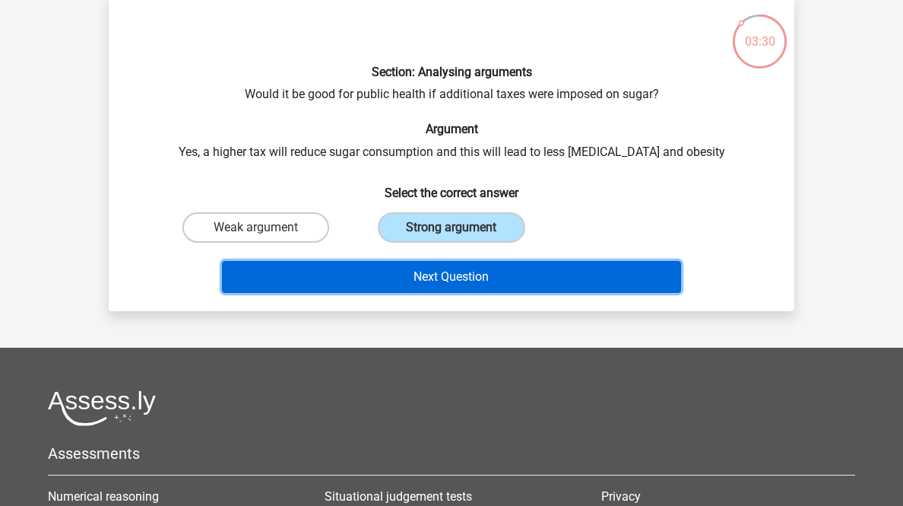
click at [602, 293] on button "Next Question" at bounding box center [452, 277] width 460 height 32
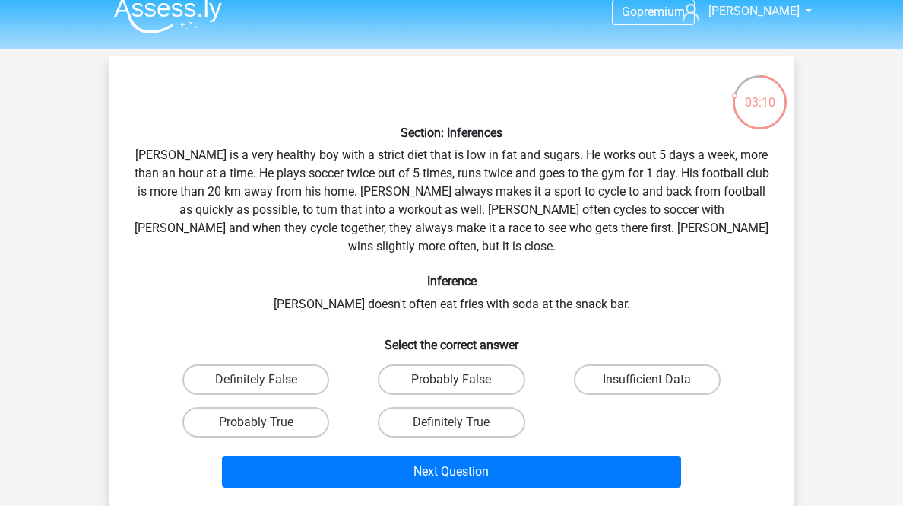
scroll to position [258, 0]
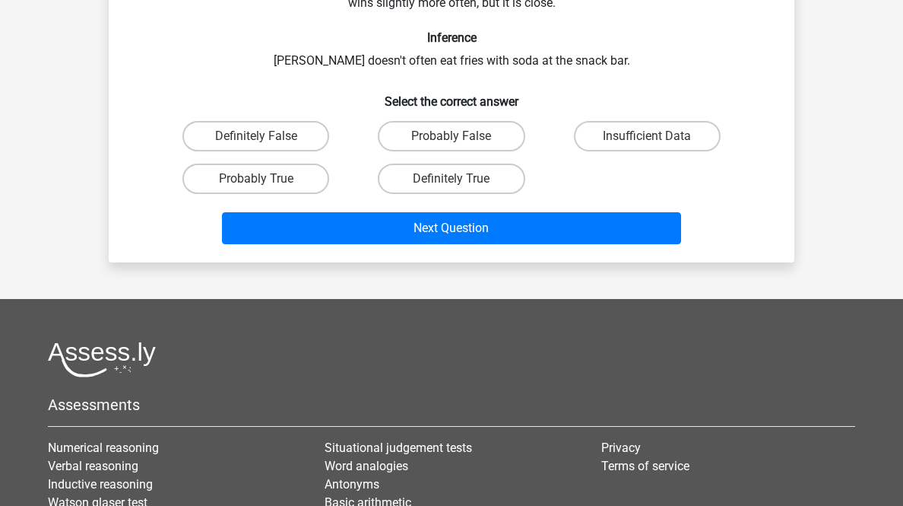
click at [288, 194] on label "Probably True" at bounding box center [255, 178] width 147 height 30
click at [266, 189] on input "Probably True" at bounding box center [261, 184] width 10 height 10
radio input "true"
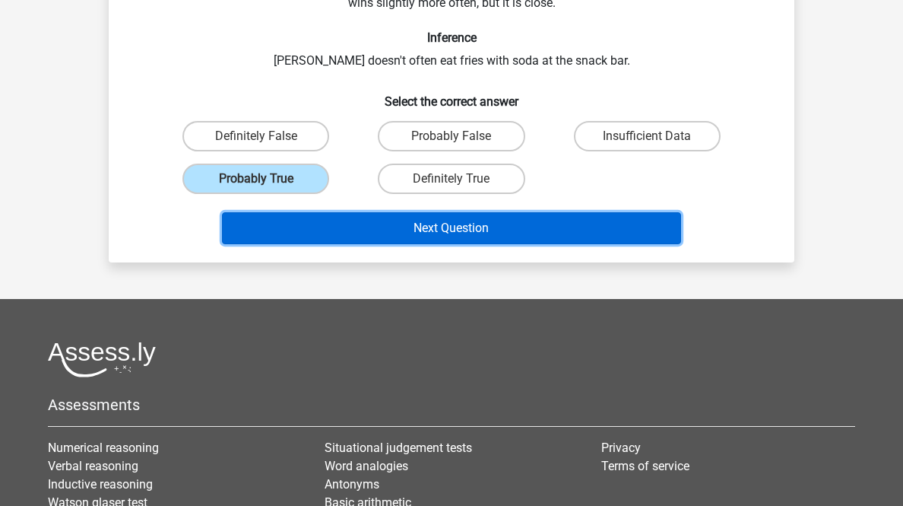
click at [357, 244] on button "Next Question" at bounding box center [452, 228] width 460 height 32
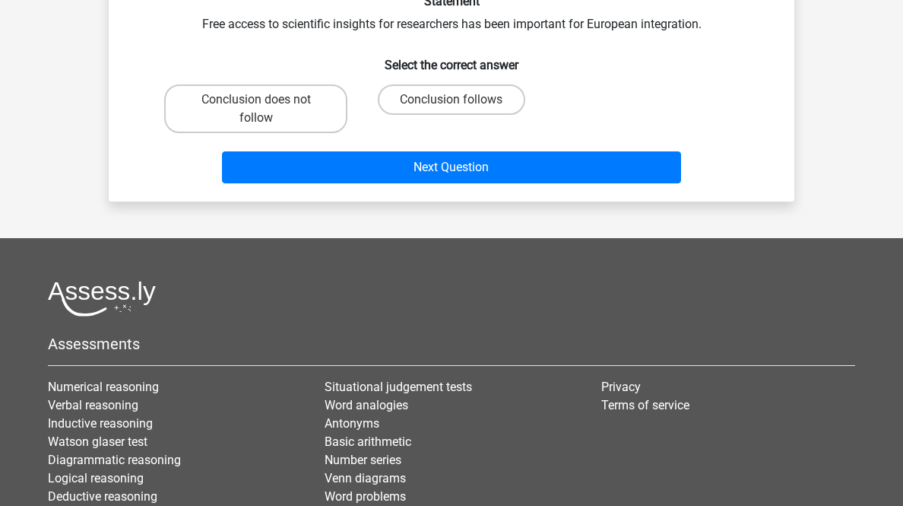
scroll to position [75, 0]
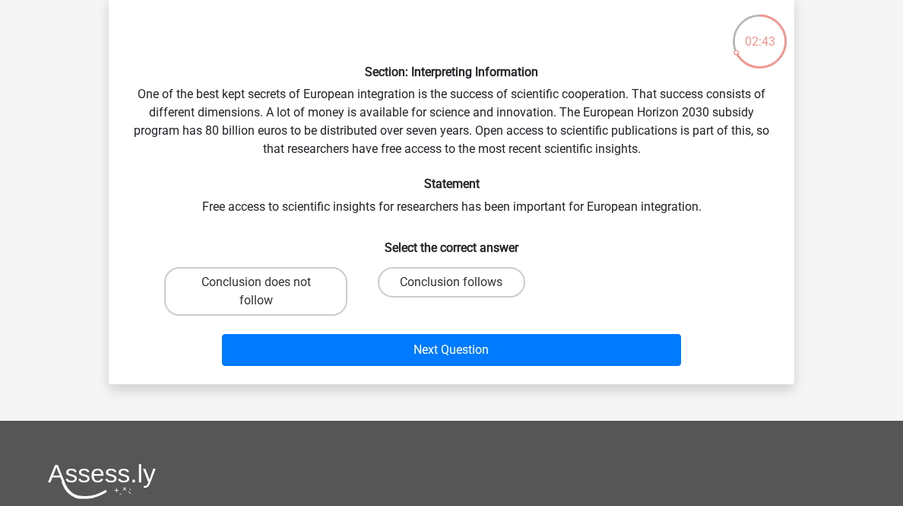
click at [237, 315] on label "Conclusion does not follow" at bounding box center [255, 291] width 183 height 49
click at [256, 292] on input "Conclusion does not follow" at bounding box center [261, 287] width 10 height 10
radio input "true"
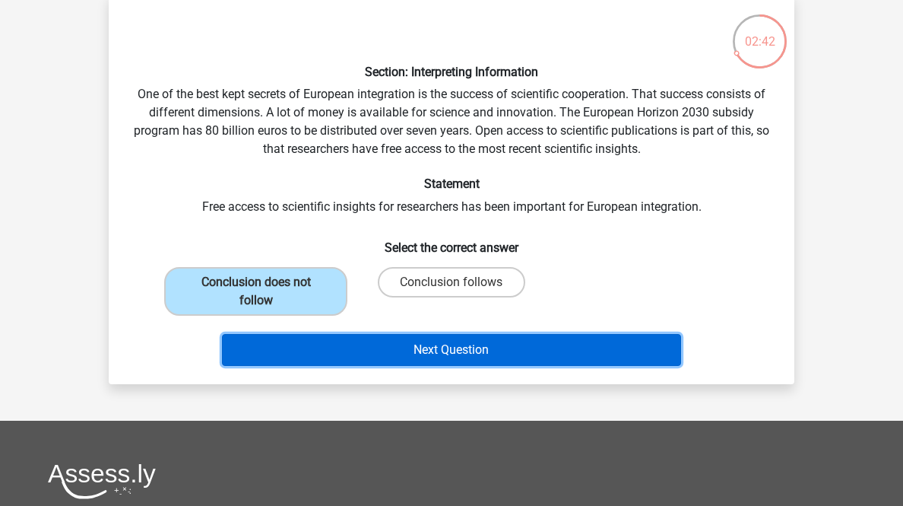
click at [362, 366] on button "Next Question" at bounding box center [452, 350] width 460 height 32
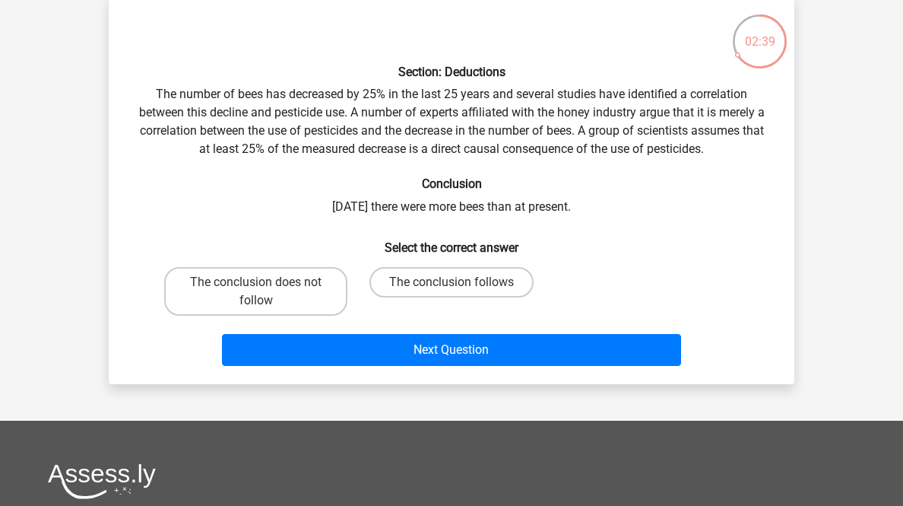
scroll to position [136, 0]
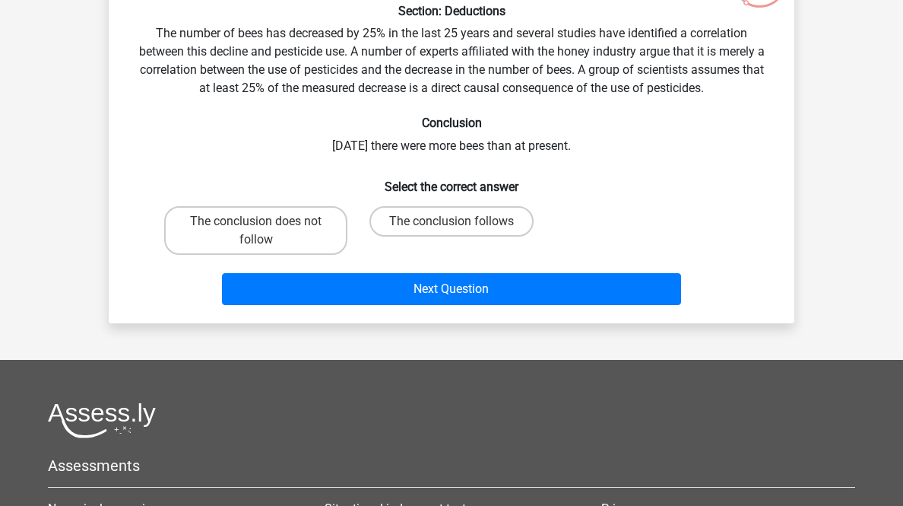
click at [458, 231] on input "The conclusion follows" at bounding box center [457, 226] width 10 height 10
radio input "true"
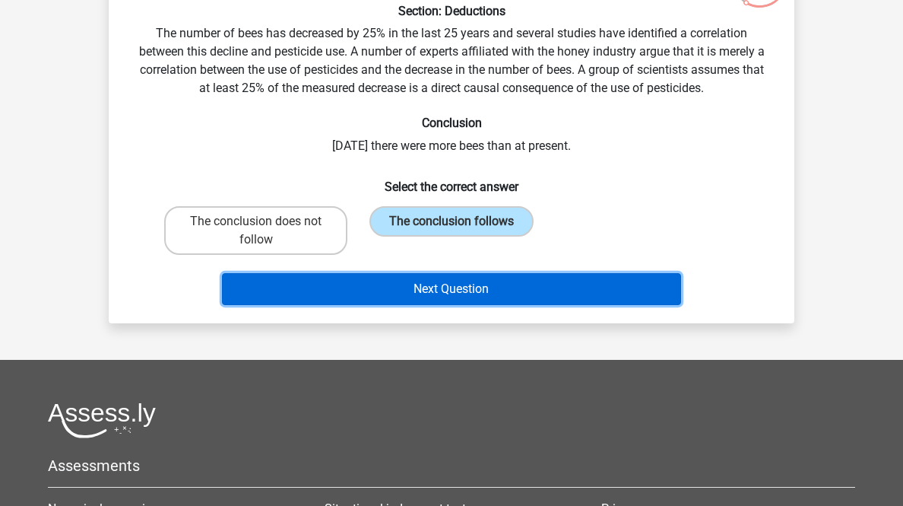
click at [481, 305] on button "Next Question" at bounding box center [452, 289] width 460 height 32
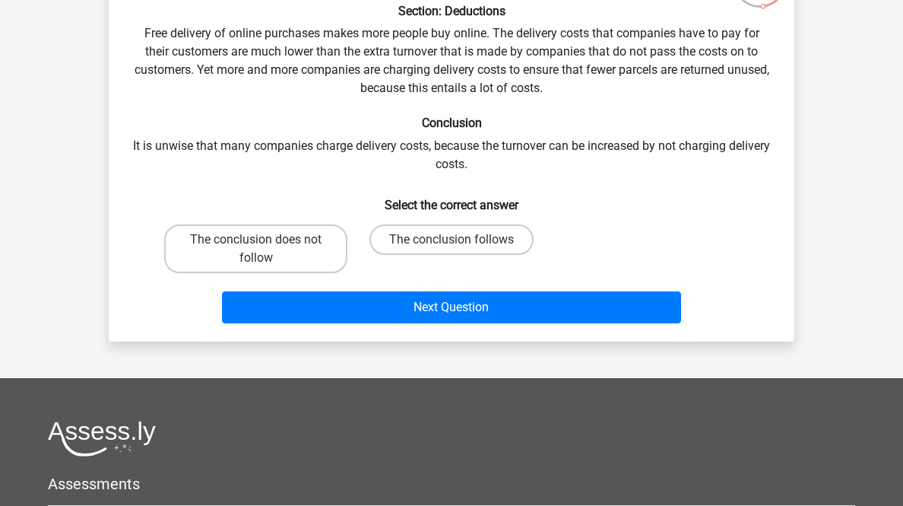
click at [280, 273] on label "The conclusion does not follow" at bounding box center [255, 248] width 183 height 49
click at [266, 249] on input "The conclusion does not follow" at bounding box center [261, 244] width 10 height 10
radio input "true"
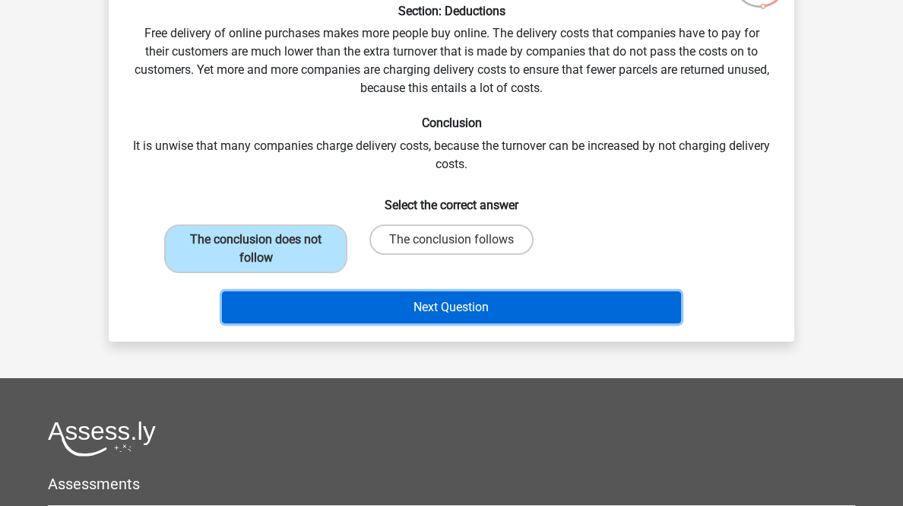
click at [318, 323] on button "Next Question" at bounding box center [452, 307] width 460 height 32
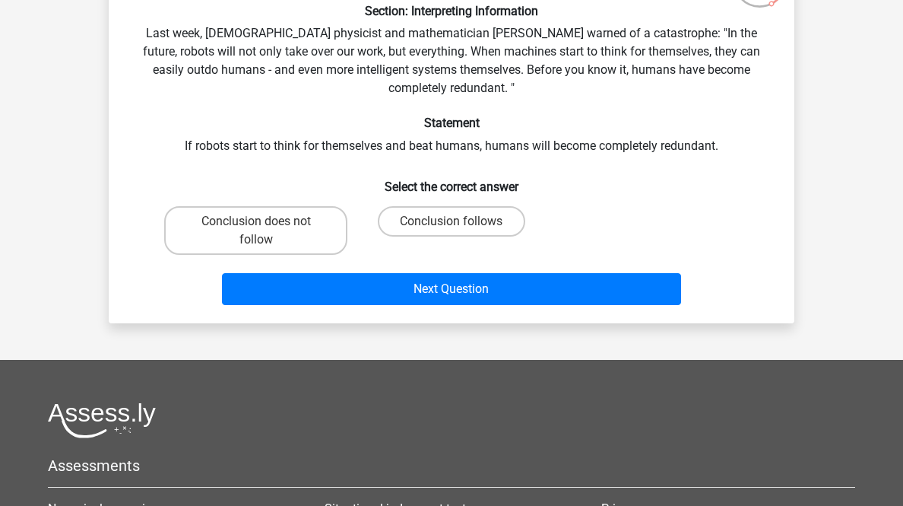
click at [475, 236] on label "Conclusion follows" at bounding box center [451, 221] width 147 height 30
click at [461, 231] on input "Conclusion follows" at bounding box center [457, 226] width 10 height 10
radio input "true"
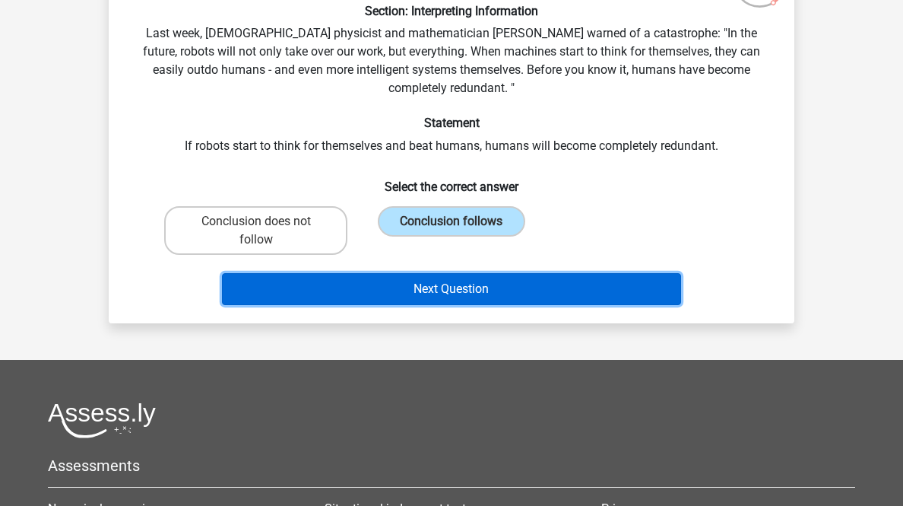
click at [494, 305] on button "Next Question" at bounding box center [452, 289] width 460 height 32
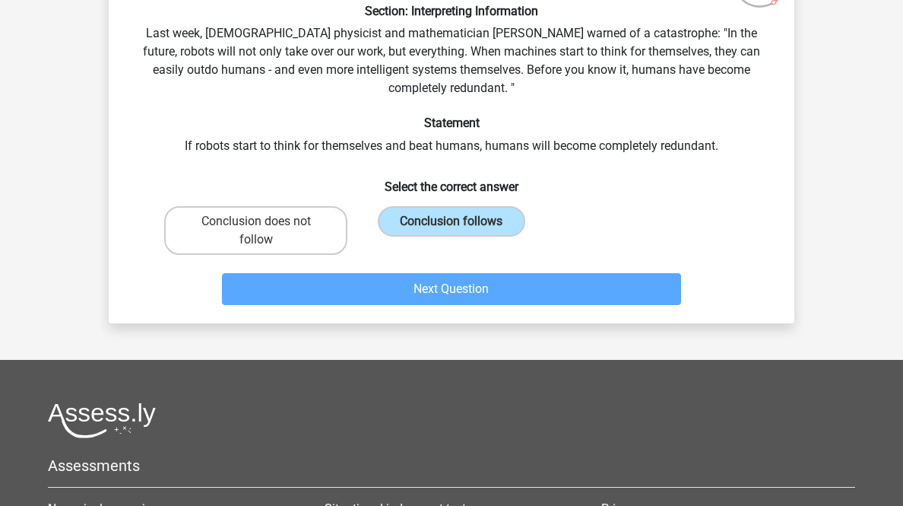
scroll to position [75, 0]
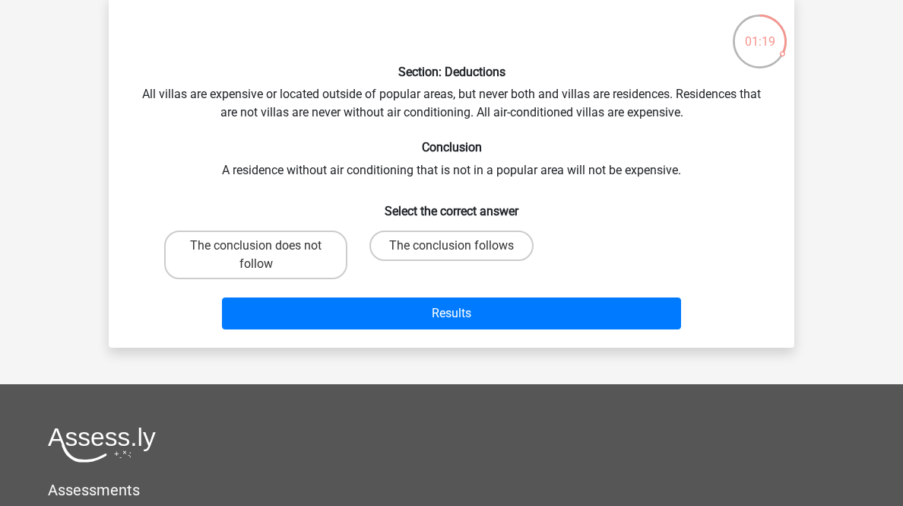
click at [445, 261] on label "The conclusion follows" at bounding box center [451, 245] width 164 height 30
click at [452, 255] on input "The conclusion follows" at bounding box center [457, 251] width 10 height 10
radio input "true"
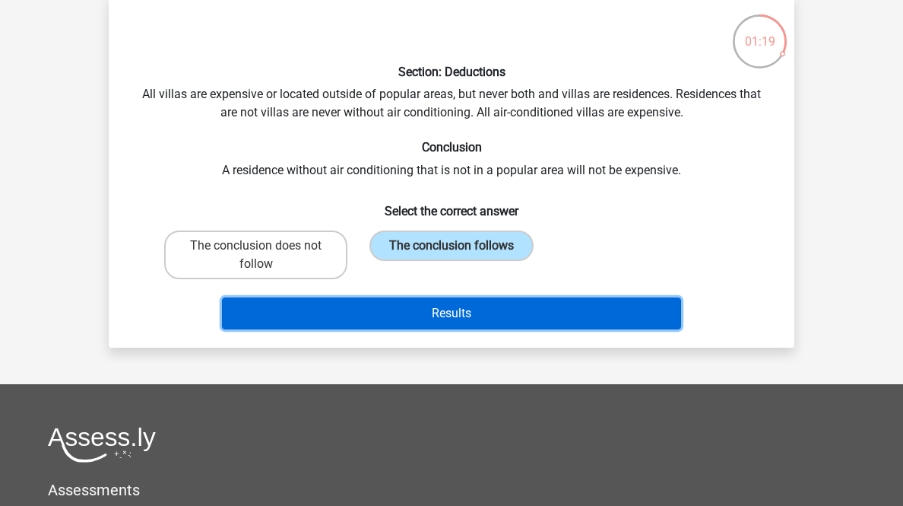
click at [465, 329] on button "Results" at bounding box center [452, 313] width 460 height 32
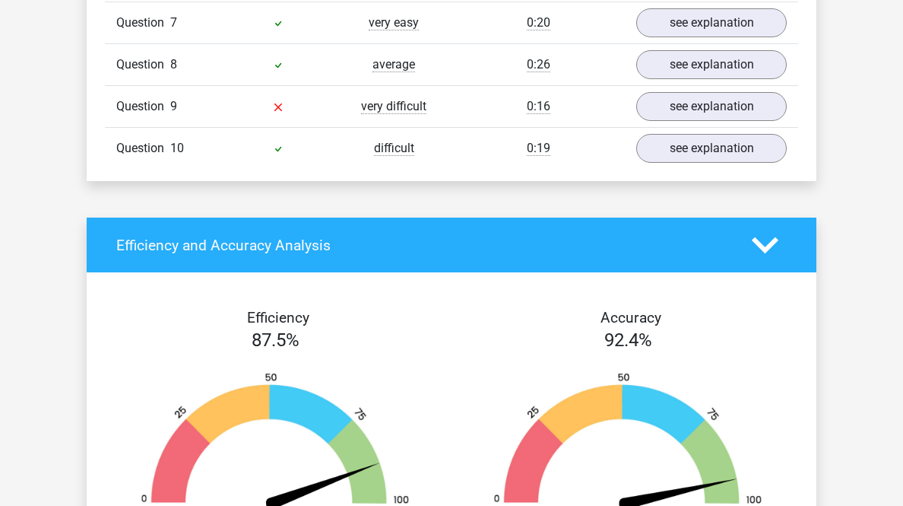
scroll to position [1399, 0]
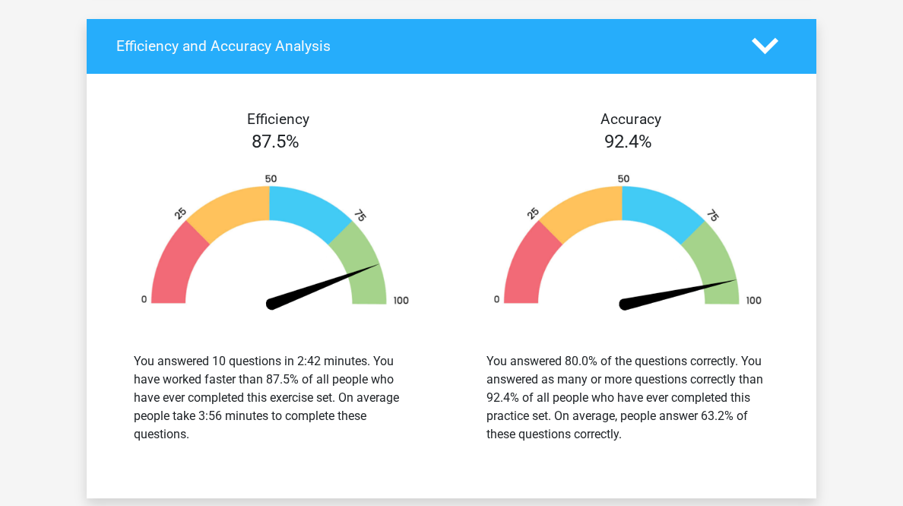
scroll to position [2433, 0]
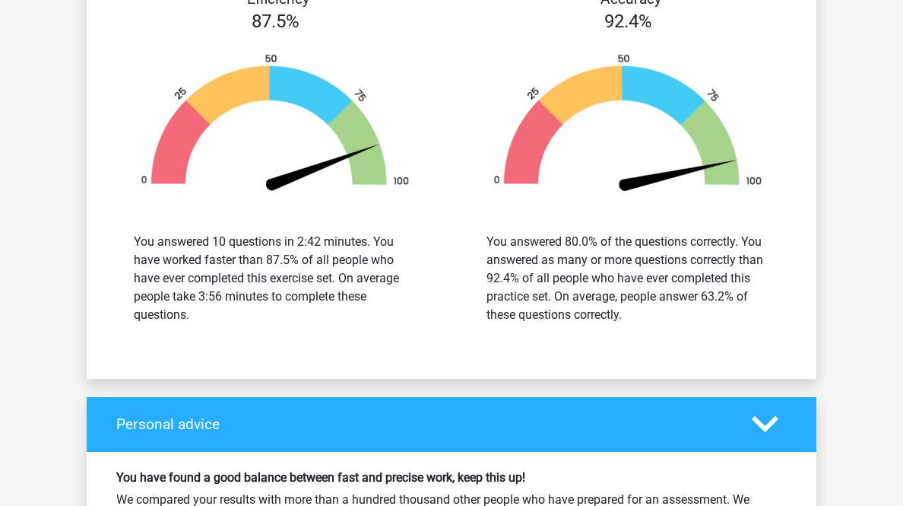
scroll to position [3345, 0]
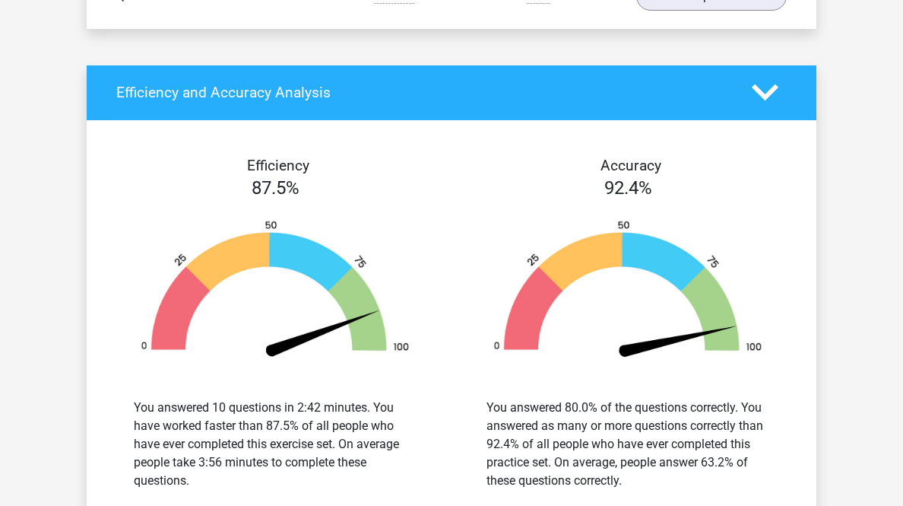
scroll to position [4257, 0]
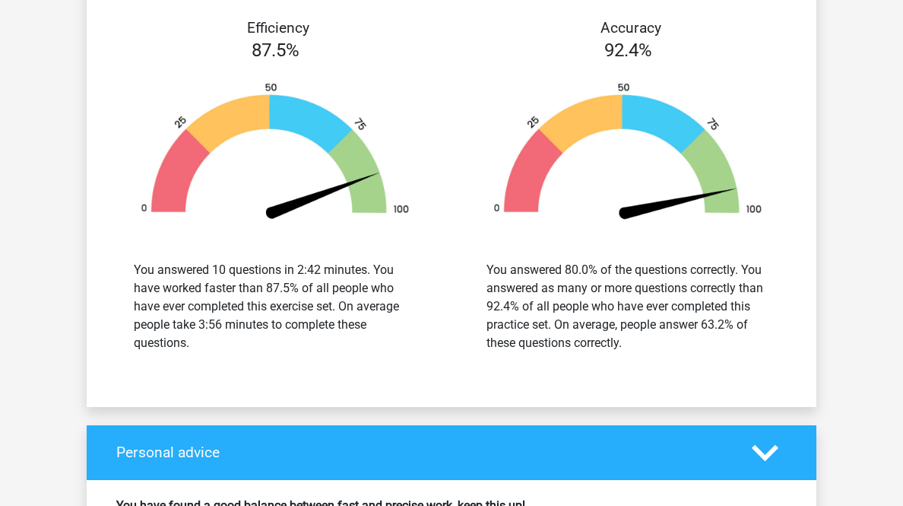
scroll to position [5048, 0]
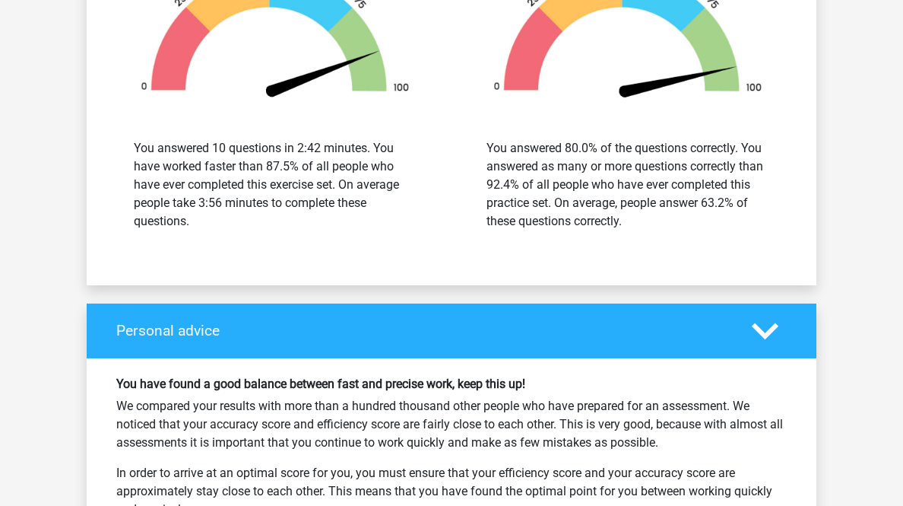
drag, startPoint x: 756, startPoint y: 187, endPoint x: 748, endPoint y: 192, distance: 9.9
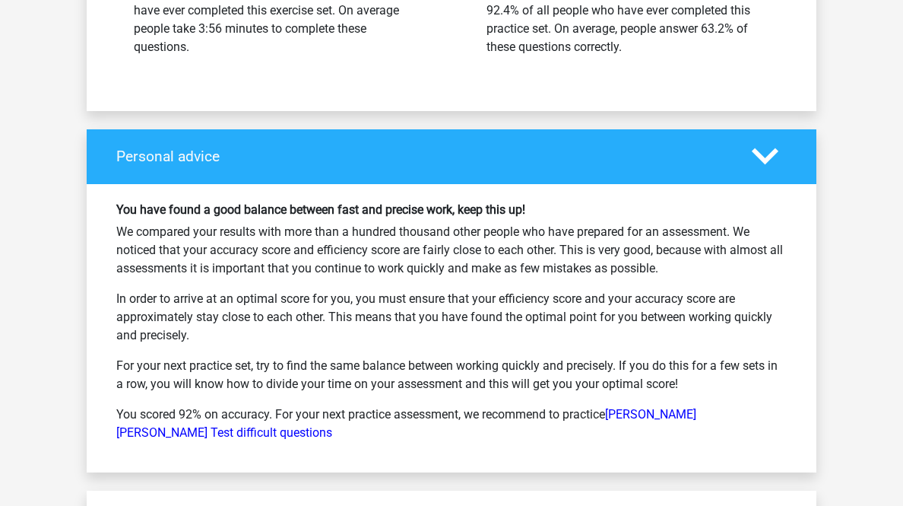
scroll to position [6203, 0]
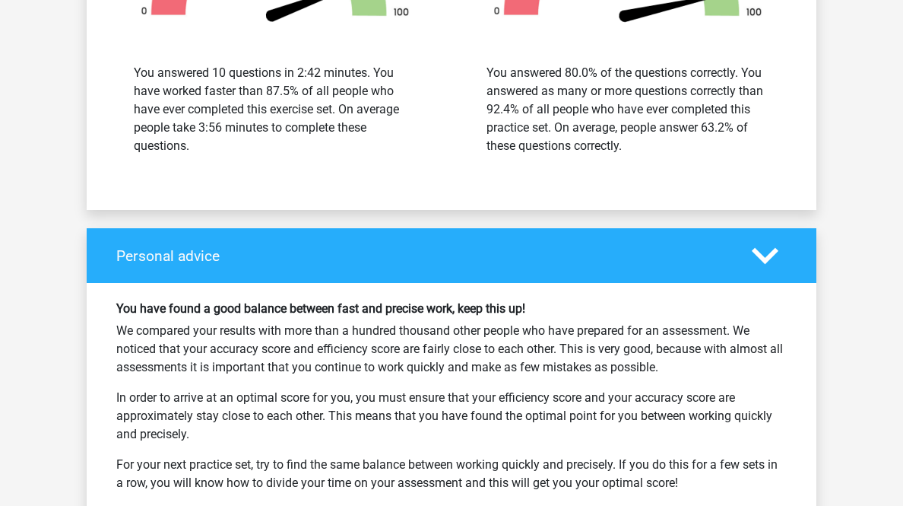
scroll to position [7116, 0]
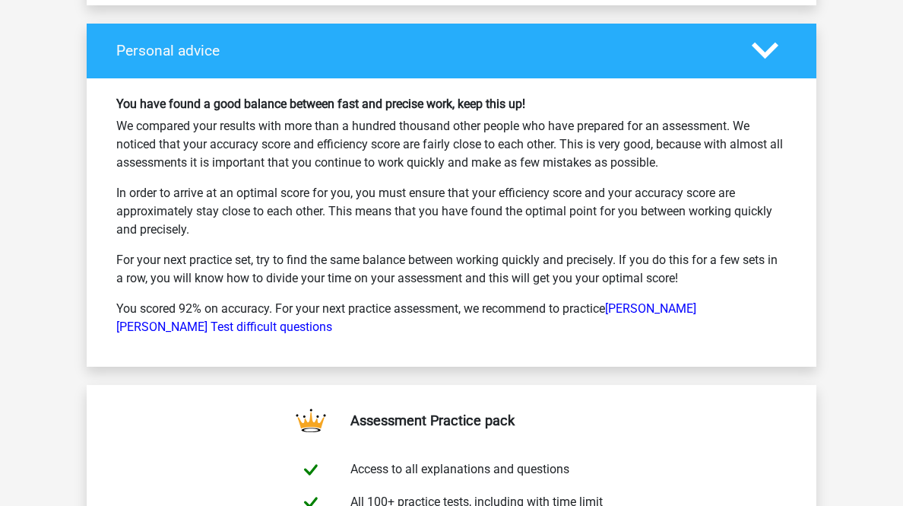
scroll to position [8150, 0]
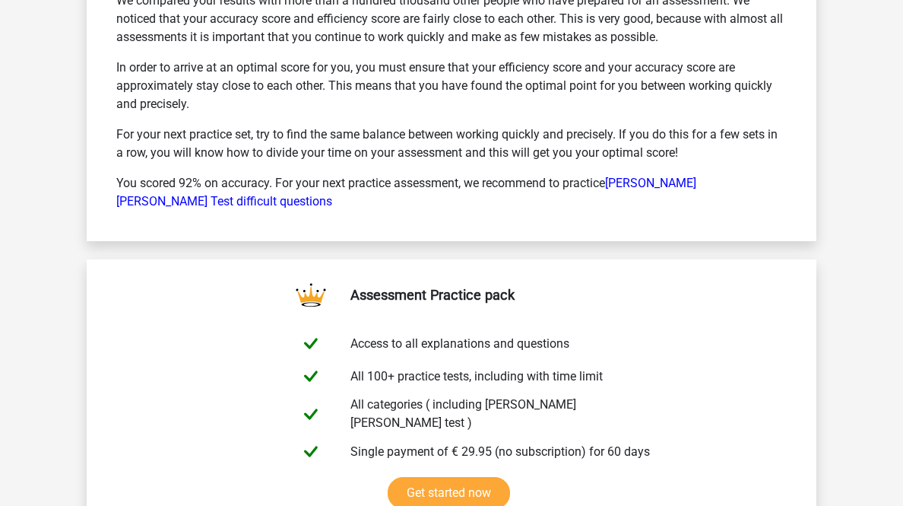
scroll to position [9062, 0]
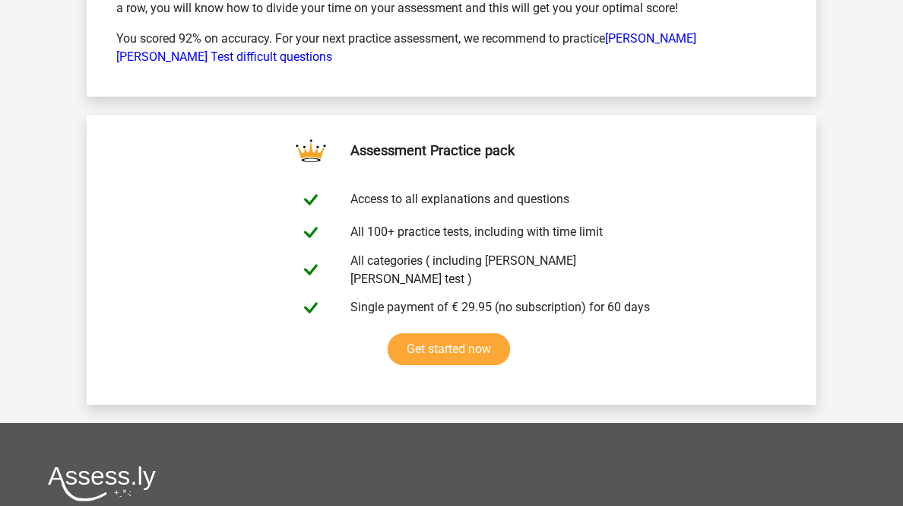
scroll to position [10035, 0]
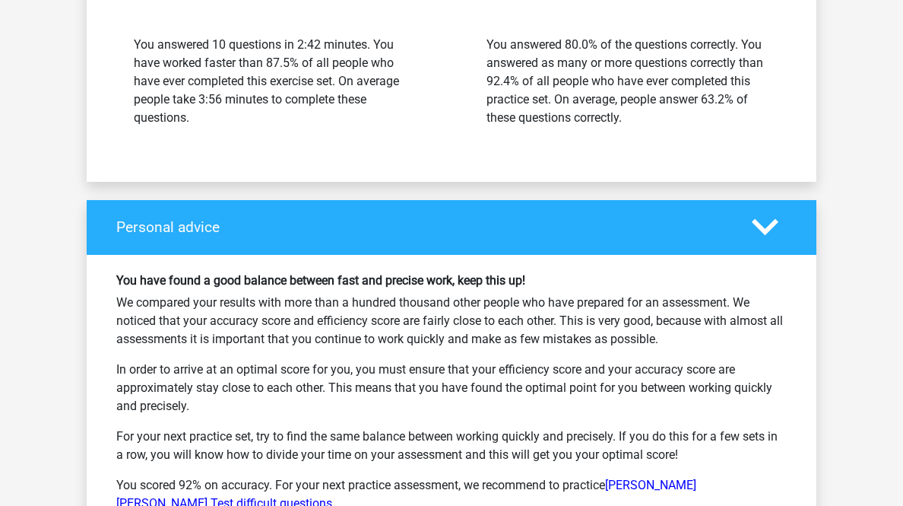
scroll to position [10278, 0]
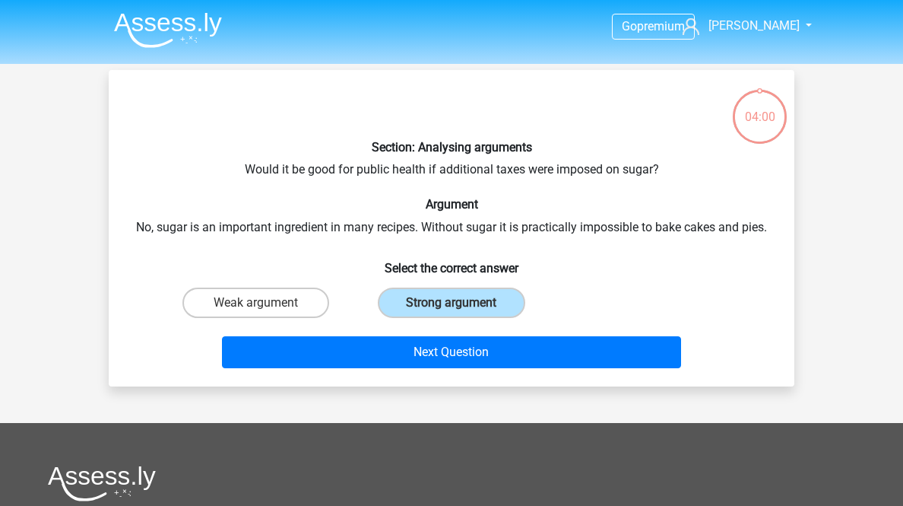
scroll to position [75, 0]
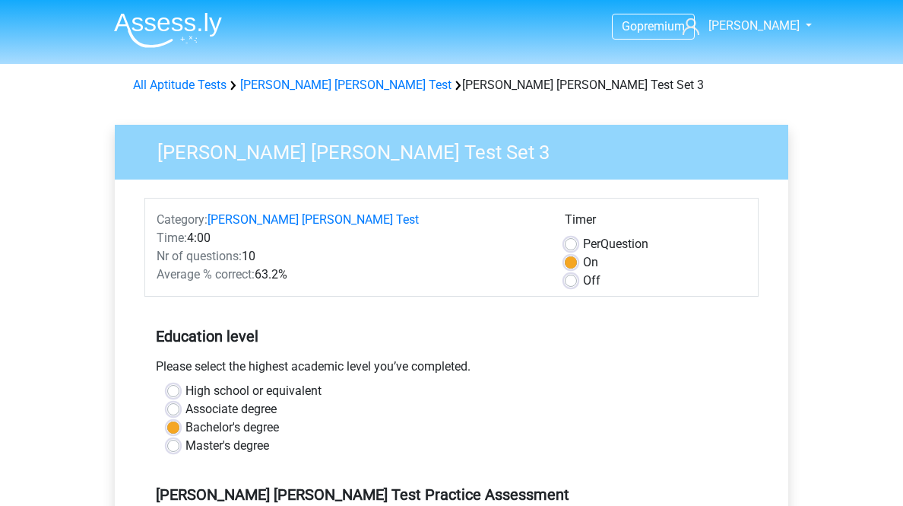
scroll to position [791, 0]
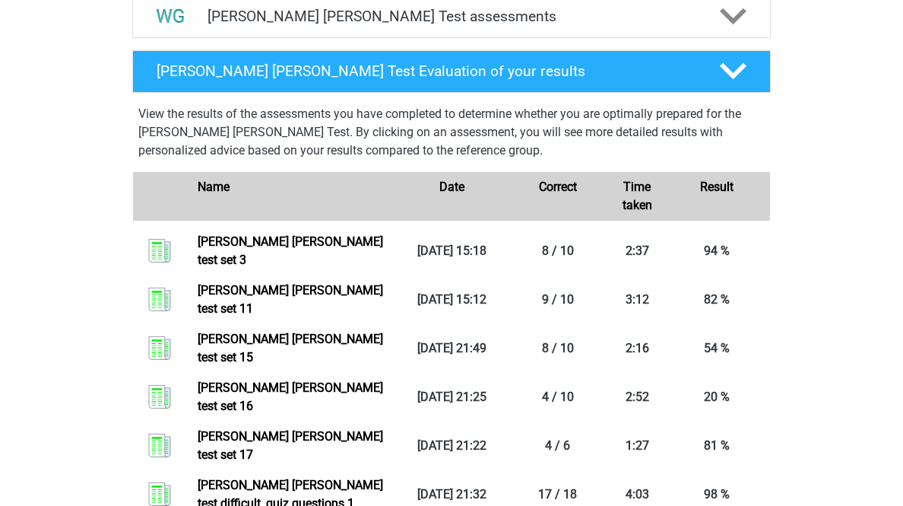
scroll to position [912, 0]
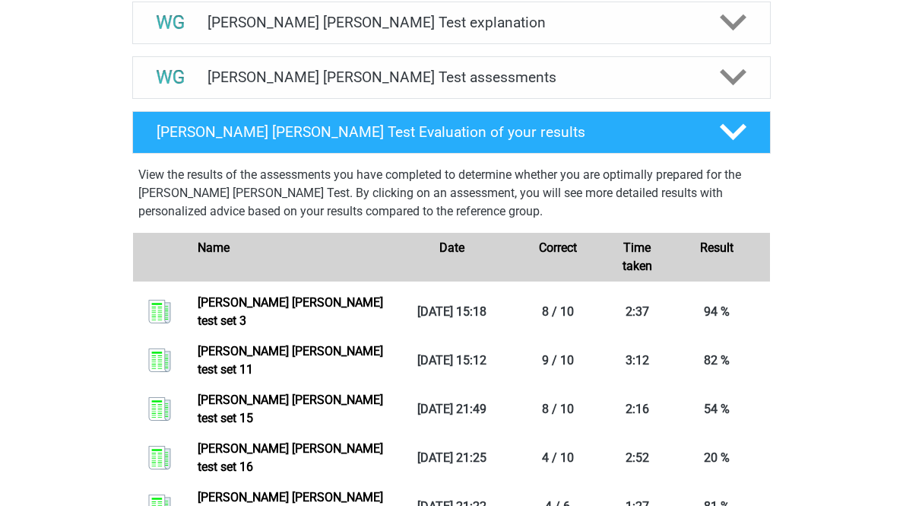
click at [378, 99] on div "[PERSON_NAME] [PERSON_NAME] Test assessments" at bounding box center [451, 77] width 639 height 43
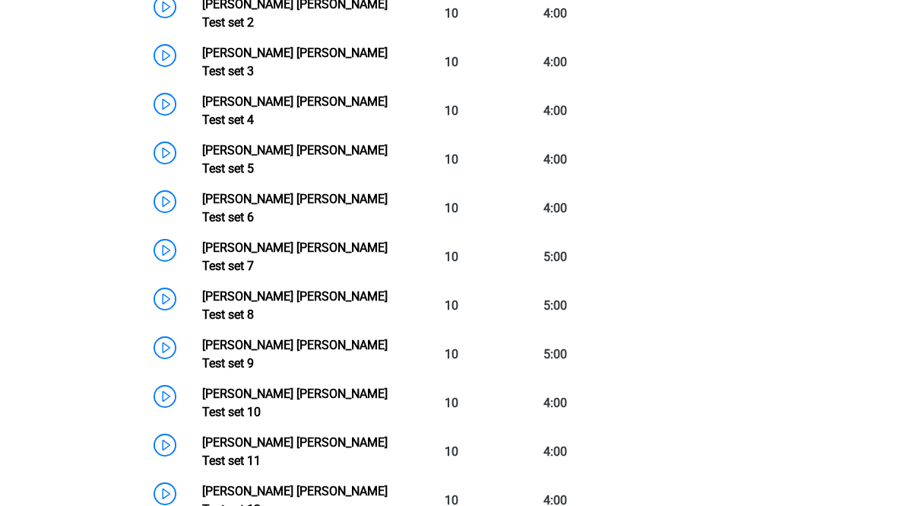
scroll to position [1338, 0]
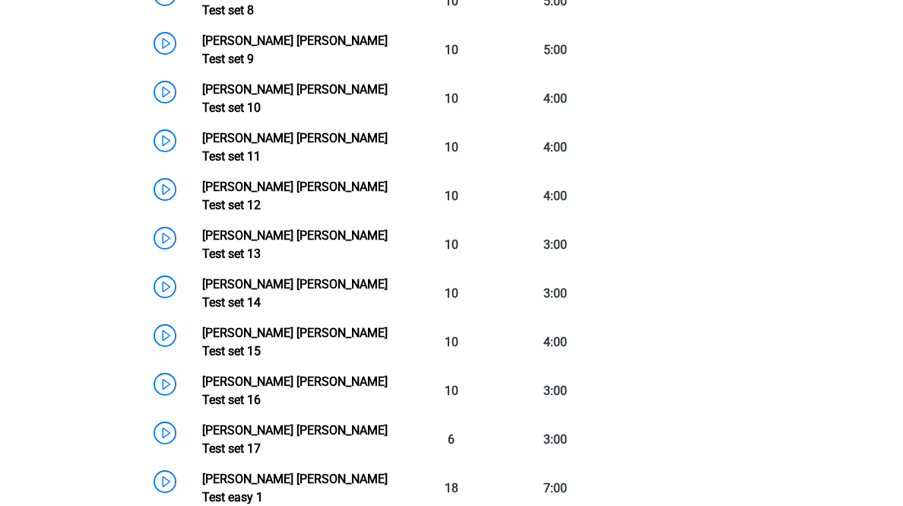
click at [202, 66] on link "[PERSON_NAME] [PERSON_NAME] Test set 9" at bounding box center [294, 49] width 185 height 33
click at [202, 17] on link "Watson Glaser Test set 8" at bounding box center [294, 1] width 185 height 33
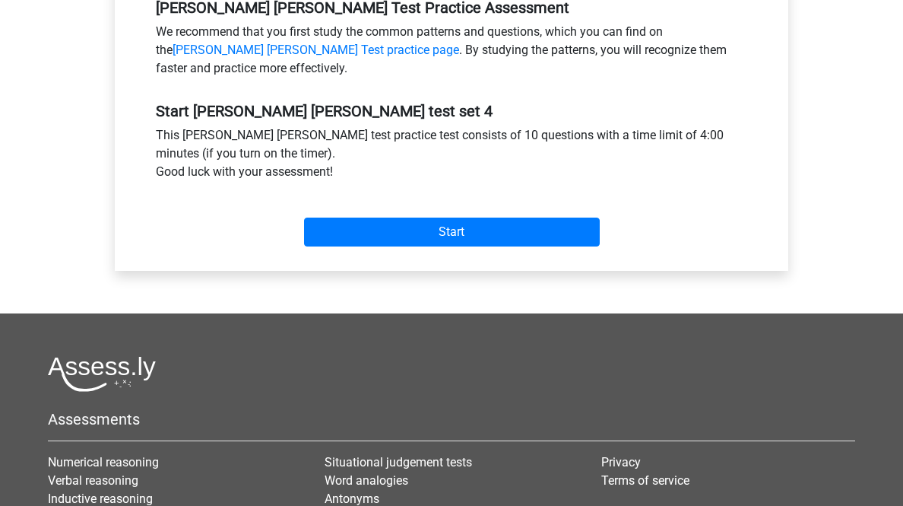
scroll to position [669, 0]
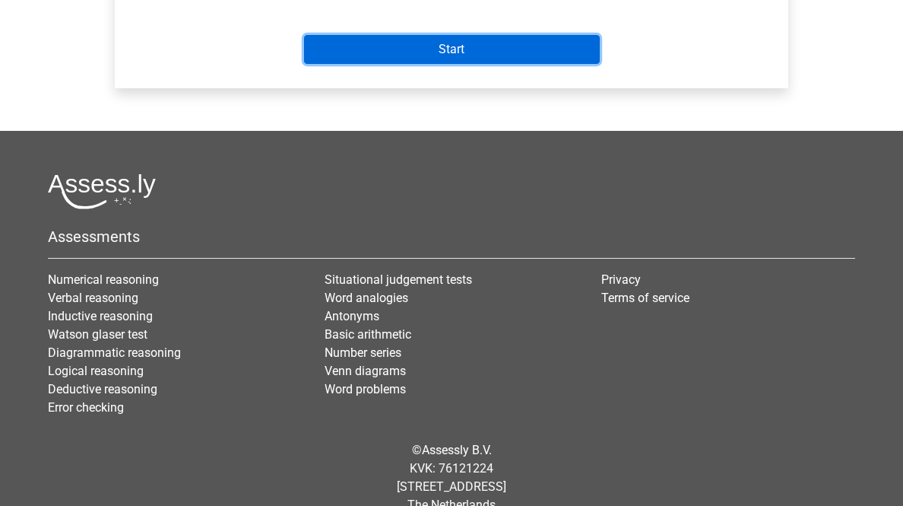
click at [374, 64] on input "Start" at bounding box center [452, 49] width 296 height 29
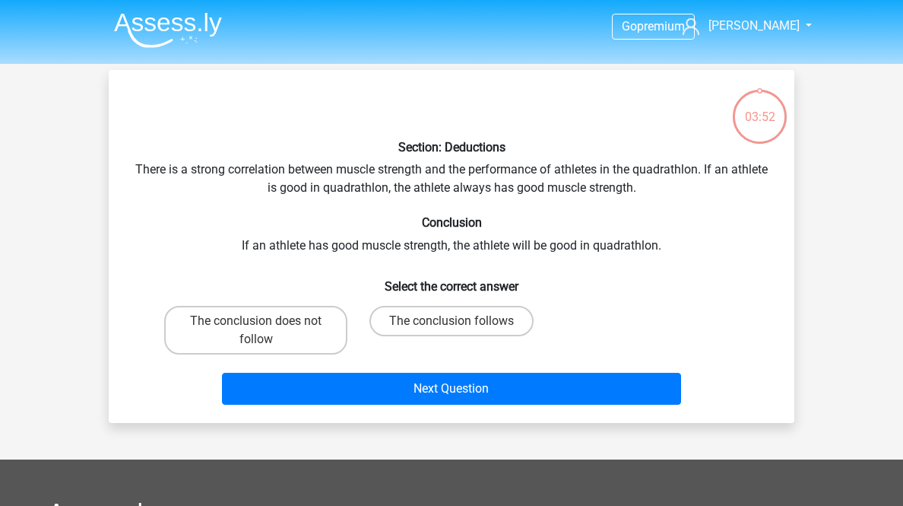
scroll to position [61, 0]
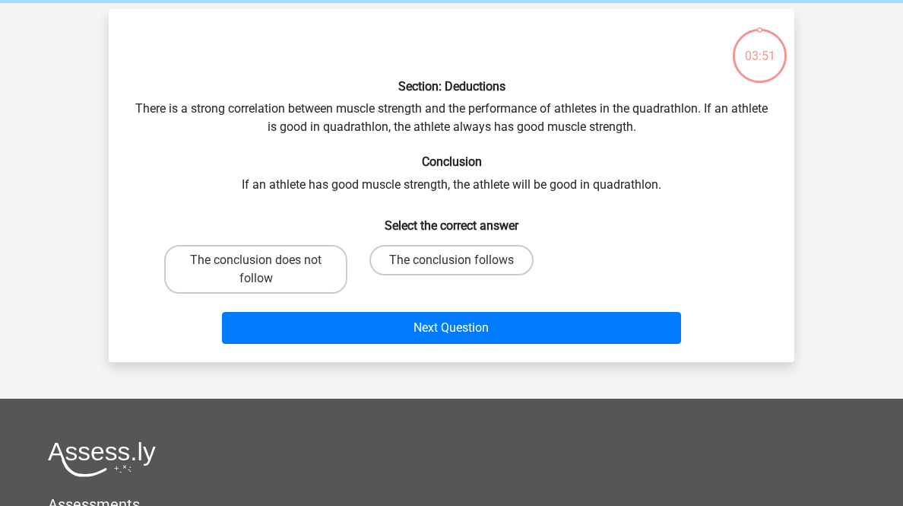
click at [285, 293] on label "The conclusion does not follow" at bounding box center [255, 269] width 183 height 49
click at [266, 270] on input "The conclusion does not follow" at bounding box center [261, 265] width 10 height 10
radio input "true"
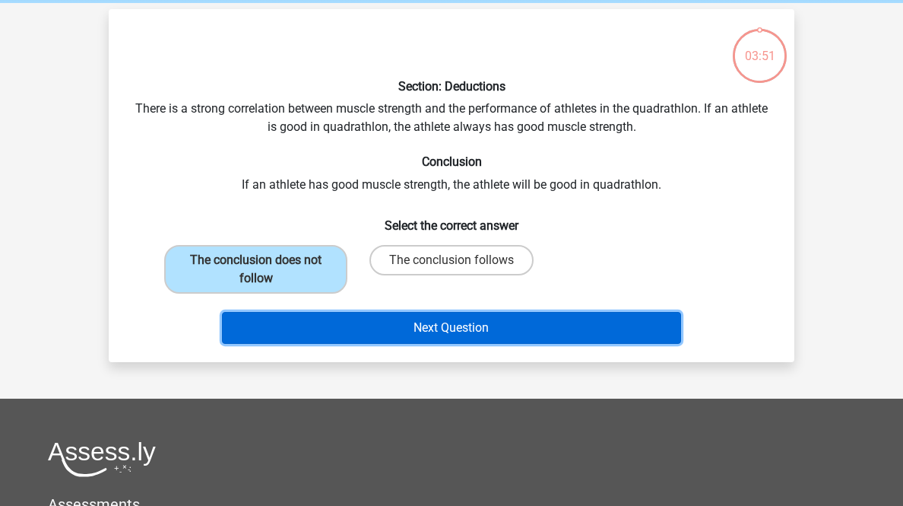
click at [320, 344] on button "Next Question" at bounding box center [452, 328] width 460 height 32
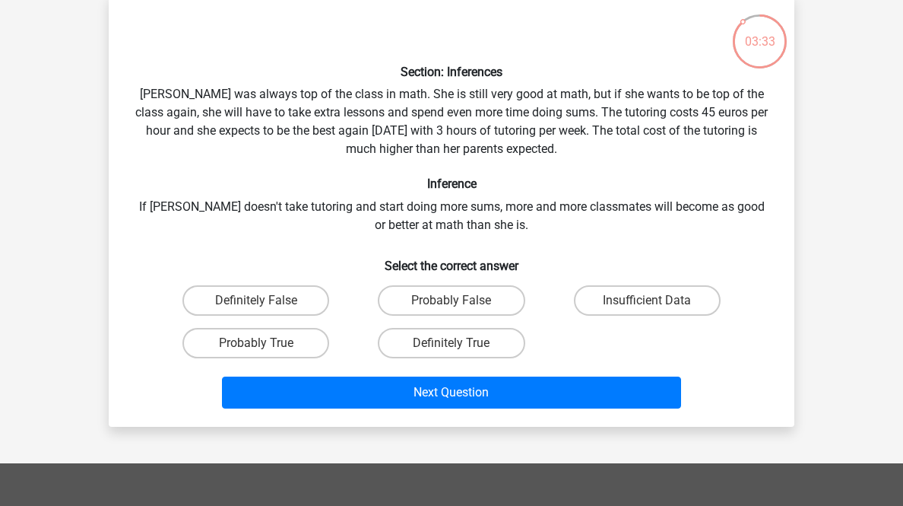
scroll to position [136, 0]
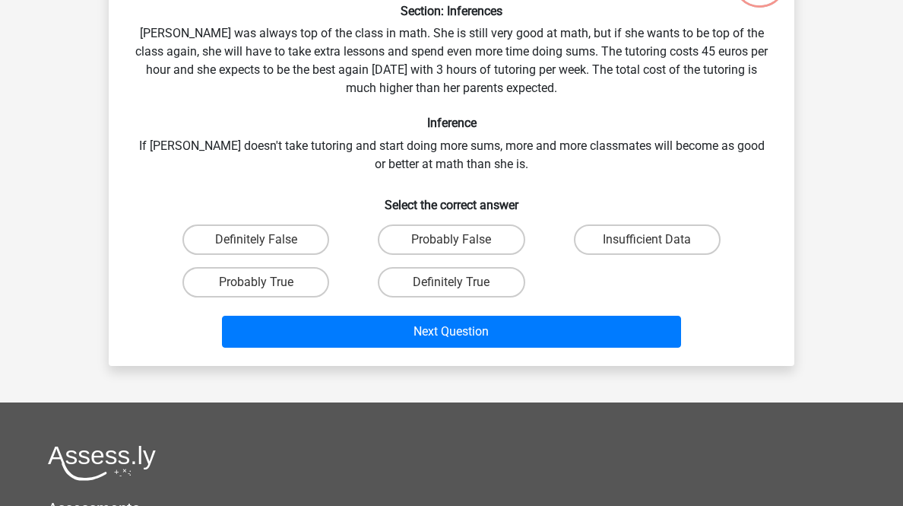
click at [284, 297] on label "Probably True" at bounding box center [255, 282] width 147 height 30
click at [266, 292] on input "Probably True" at bounding box center [261, 287] width 10 height 10
radio input "true"
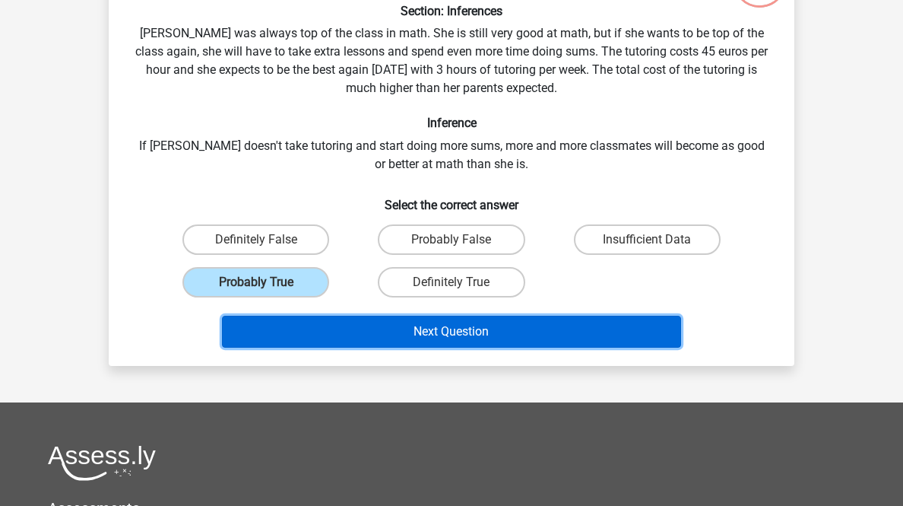
click at [321, 347] on button "Next Question" at bounding box center [452, 331] width 460 height 32
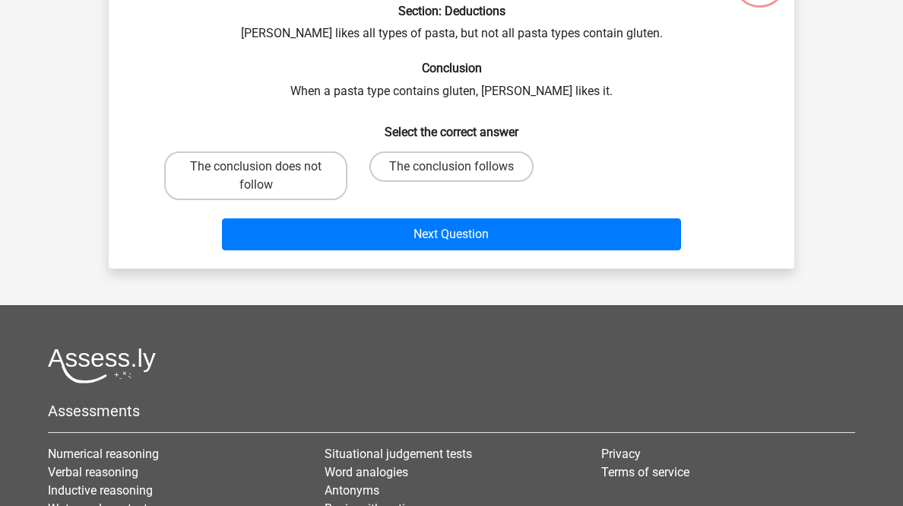
scroll to position [75, 0]
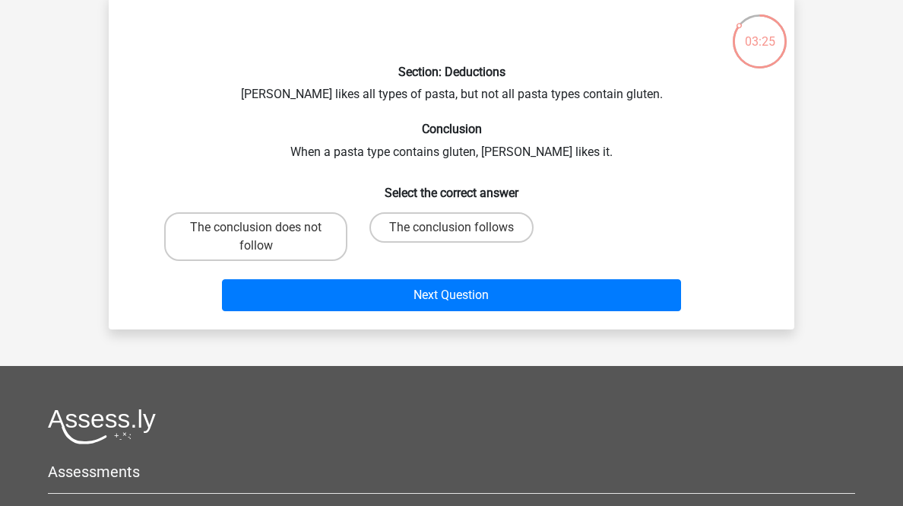
click at [419, 243] on label "The conclusion follows" at bounding box center [451, 227] width 164 height 30
click at [452, 237] on input "The conclusion follows" at bounding box center [457, 232] width 10 height 10
radio input "true"
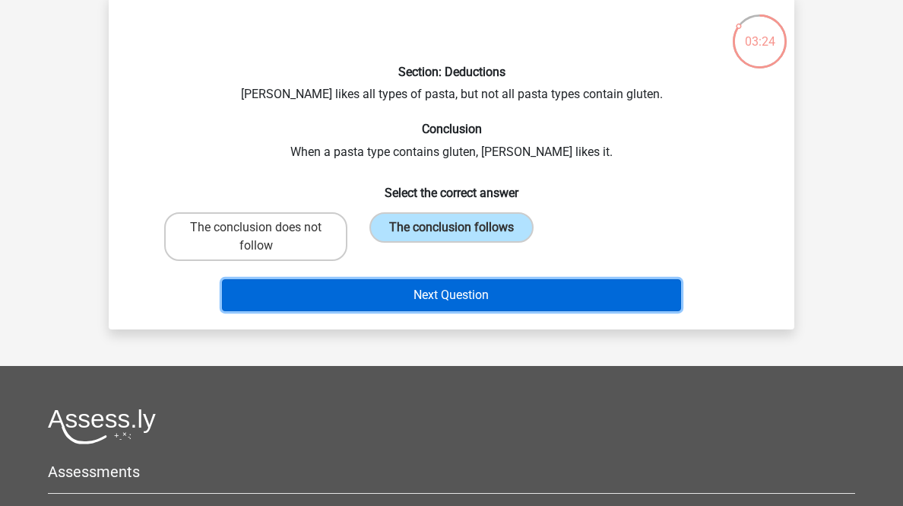
click at [461, 311] on button "Next Question" at bounding box center [452, 295] width 460 height 32
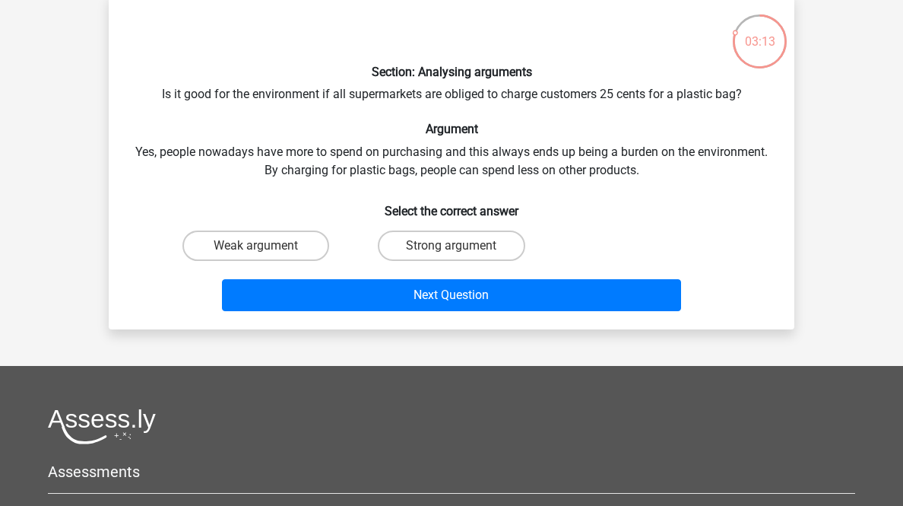
click at [475, 261] on label "Strong argument" at bounding box center [451, 245] width 147 height 30
click at [461, 255] on input "Strong argument" at bounding box center [457, 251] width 10 height 10
radio input "true"
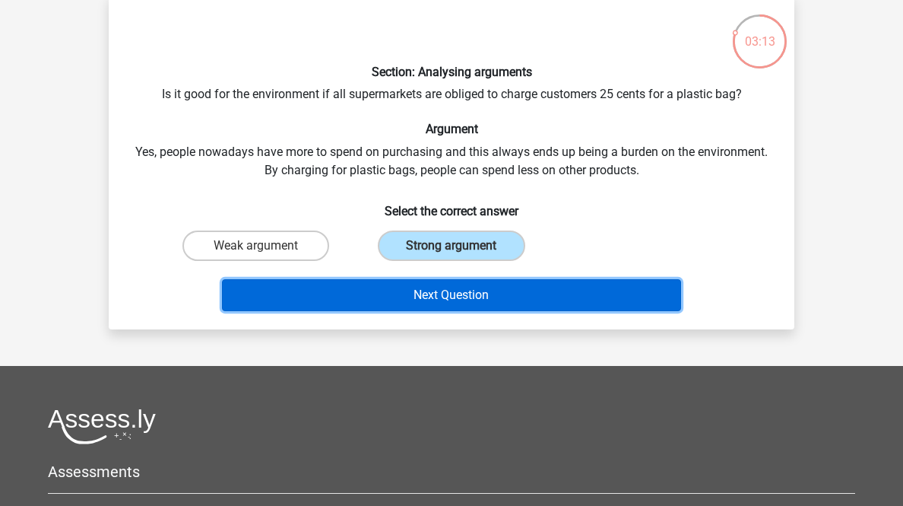
click at [508, 311] on button "Next Question" at bounding box center [452, 295] width 460 height 32
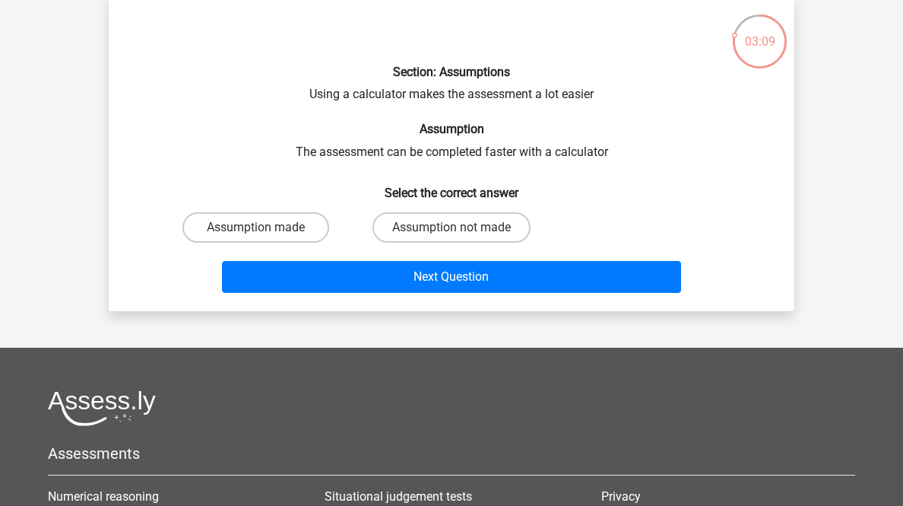
click at [487, 243] on label "Assumption not made" at bounding box center [452, 227] width 158 height 30
click at [461, 237] on input "Assumption not made" at bounding box center [457, 232] width 10 height 10
radio input "true"
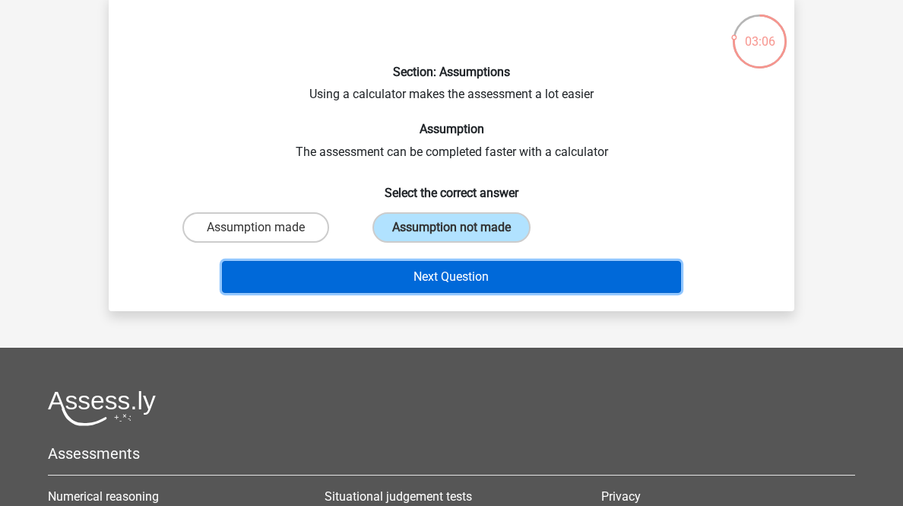
click at [526, 293] on button "Next Question" at bounding box center [452, 277] width 460 height 32
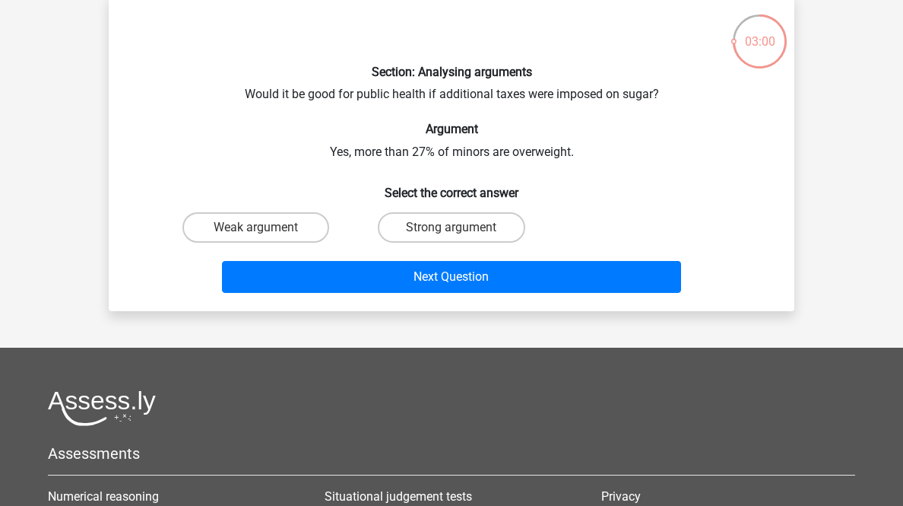
click at [313, 243] on label "Weak argument" at bounding box center [255, 227] width 147 height 30
click at [266, 237] on input "Weak argument" at bounding box center [261, 232] width 10 height 10
radio input "true"
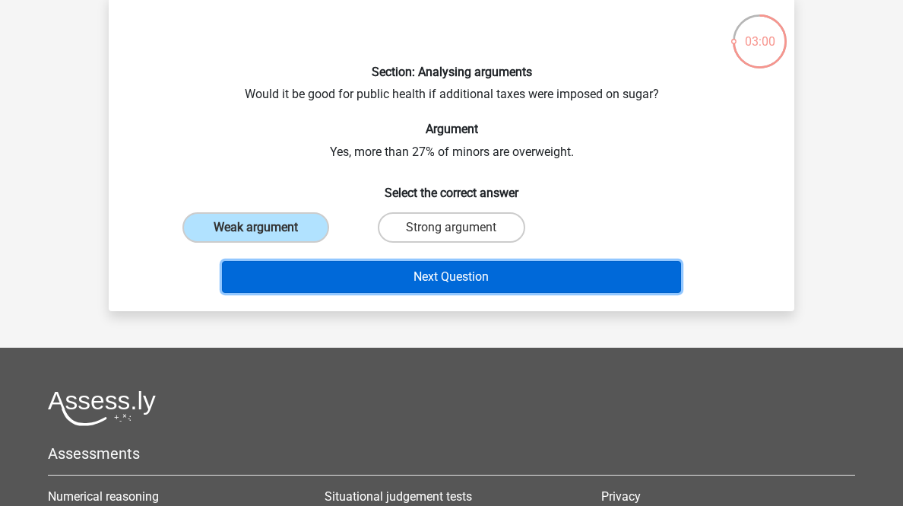
click at [373, 293] on button "Next Question" at bounding box center [452, 277] width 460 height 32
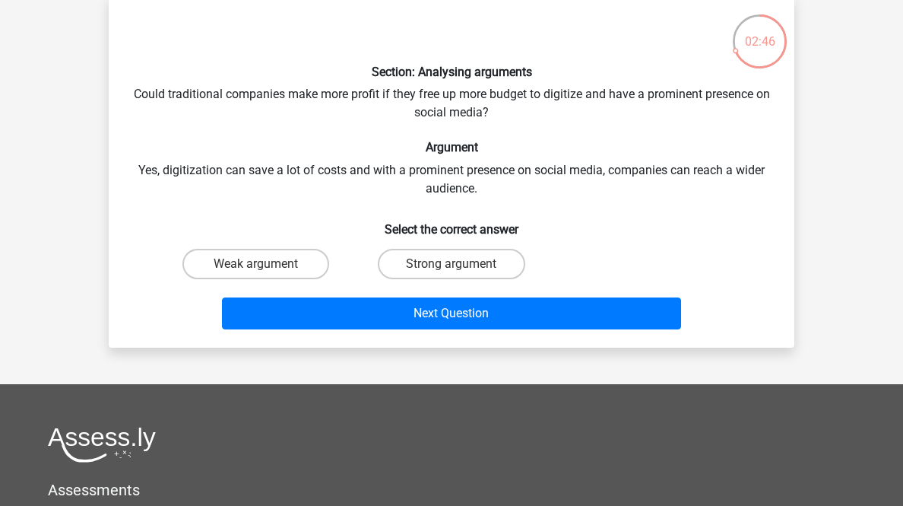
click at [414, 279] on label "Strong argument" at bounding box center [451, 264] width 147 height 30
click at [452, 274] on input "Strong argument" at bounding box center [457, 269] width 10 height 10
radio input "true"
click at [293, 279] on label "Weak argument" at bounding box center [255, 264] width 147 height 30
click at [266, 274] on input "Weak argument" at bounding box center [261, 269] width 10 height 10
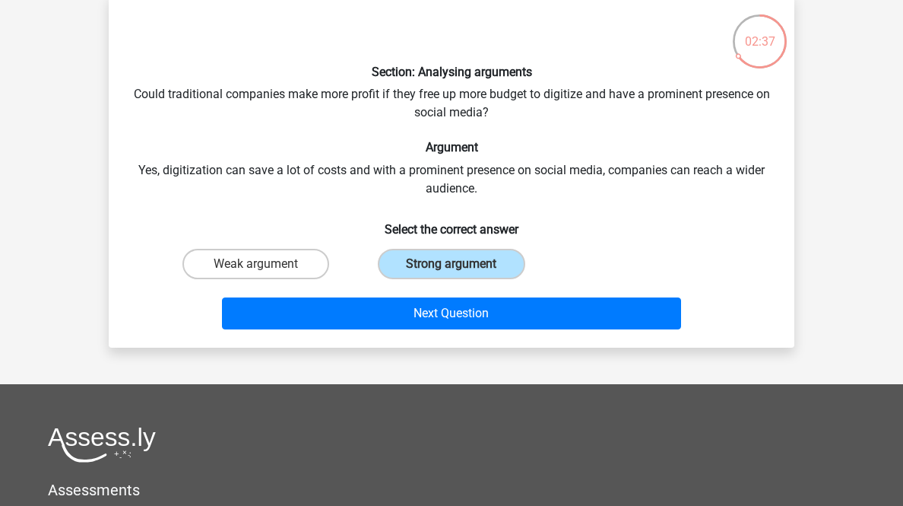
radio input "true"
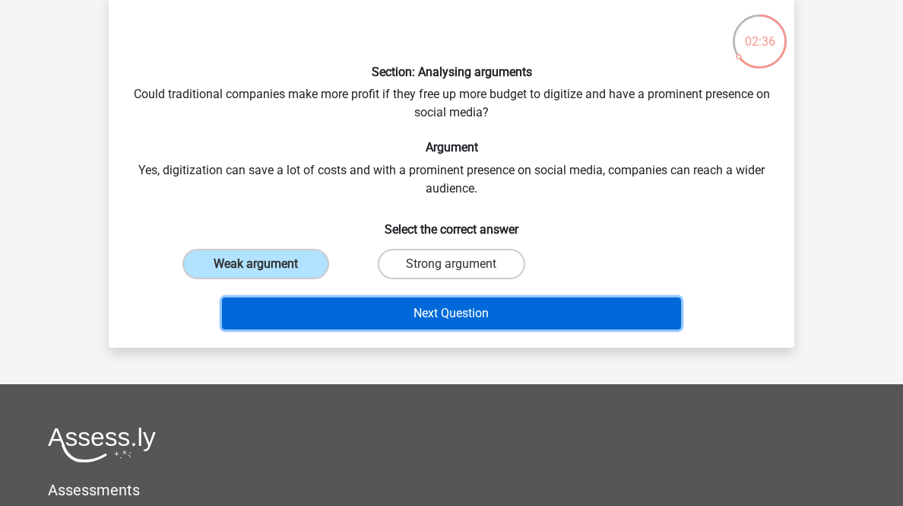
click at [328, 329] on button "Next Question" at bounding box center [452, 313] width 460 height 32
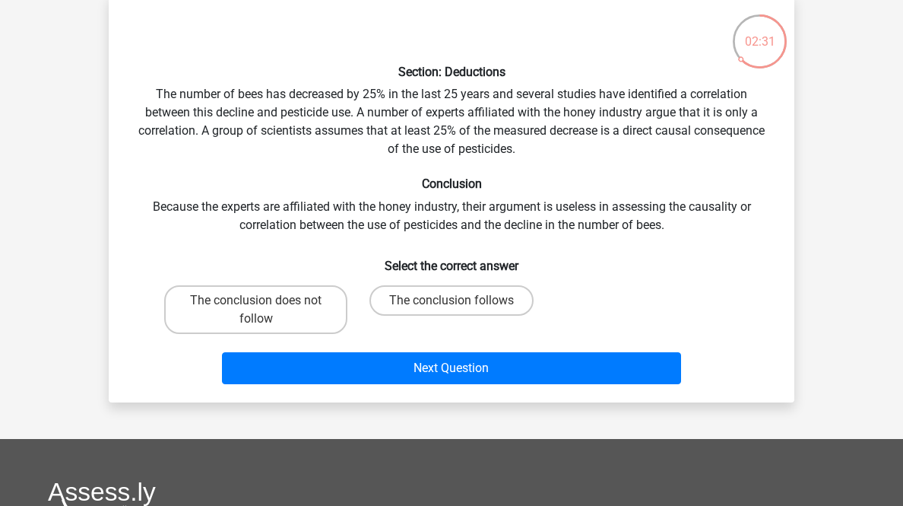
scroll to position [136, 0]
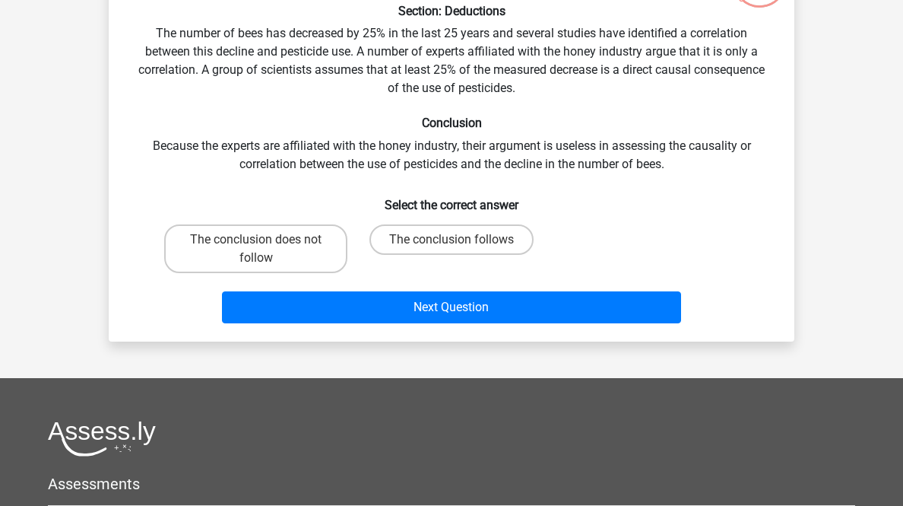
click at [246, 273] on label "The conclusion does not follow" at bounding box center [255, 248] width 183 height 49
click at [256, 249] on input "The conclusion does not follow" at bounding box center [261, 244] width 10 height 10
radio input "true"
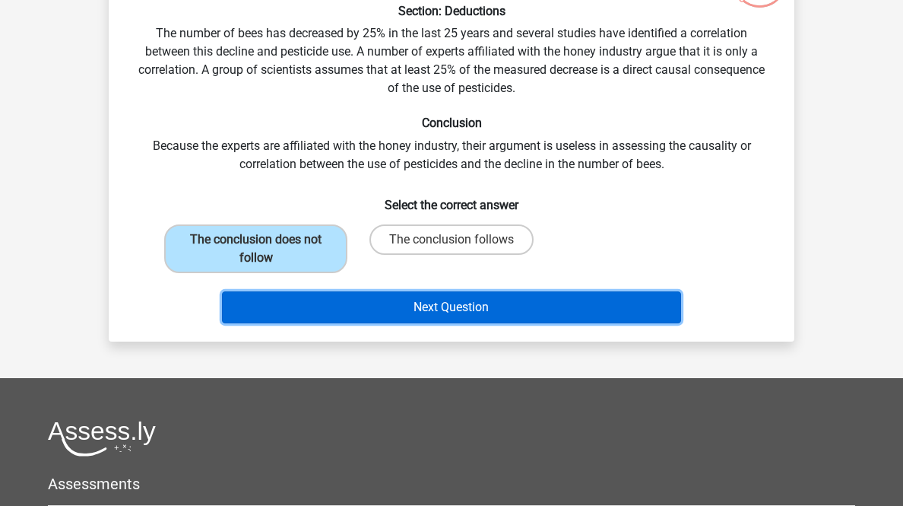
click at [338, 323] on button "Next Question" at bounding box center [452, 307] width 460 height 32
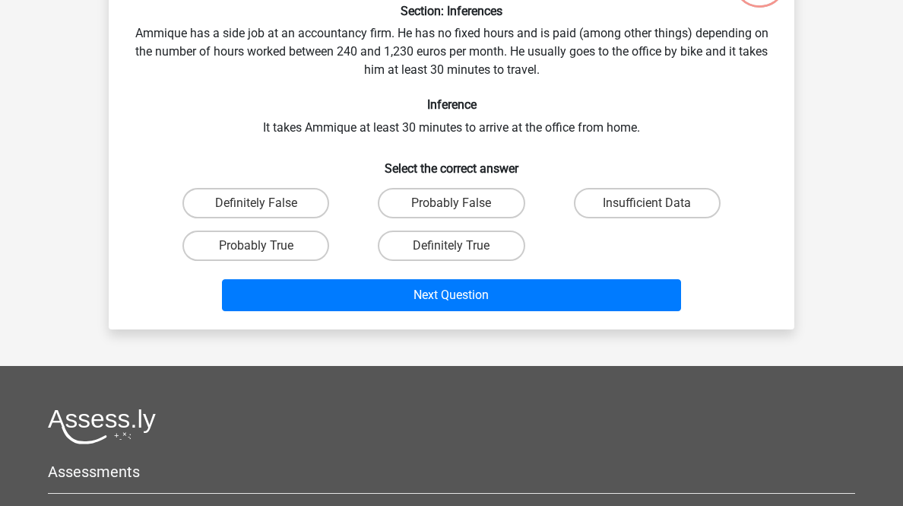
scroll to position [75, 0]
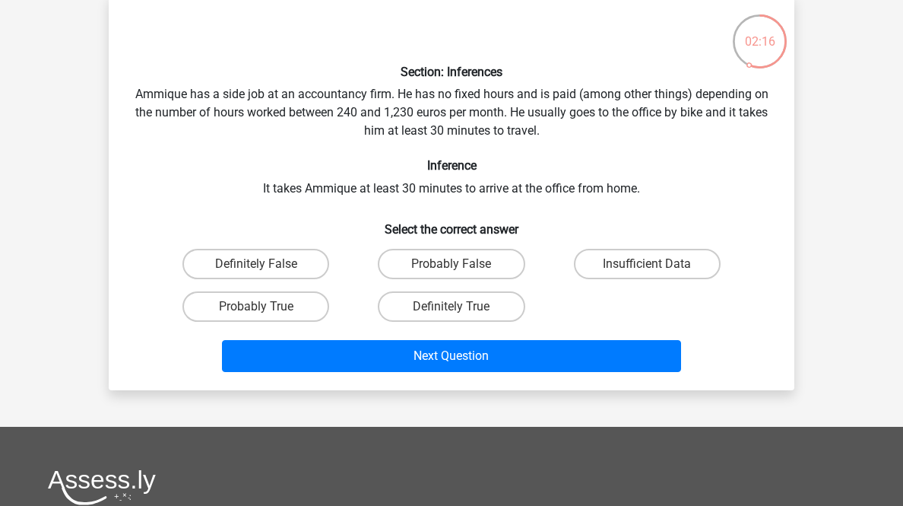
click at [680, 279] on label "Insufficient Data" at bounding box center [647, 264] width 147 height 30
click at [657, 274] on input "Insufficient Data" at bounding box center [652, 269] width 10 height 10
radio input "true"
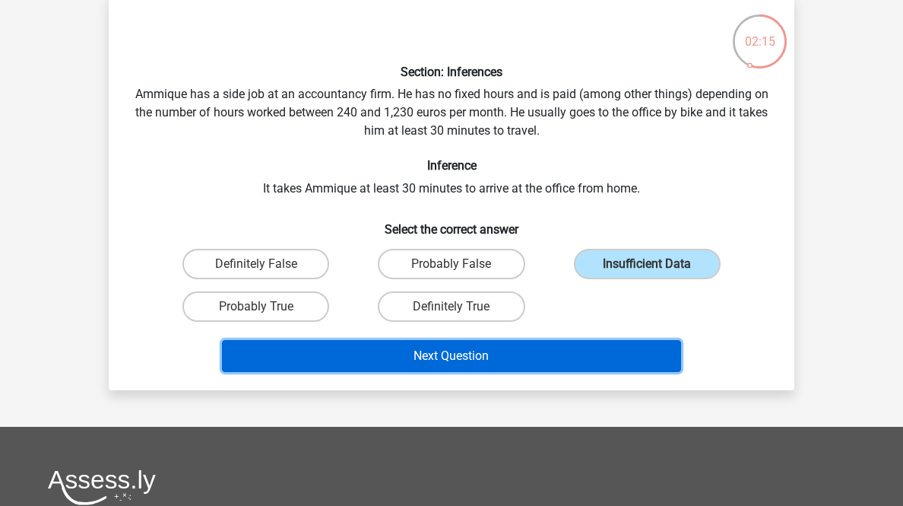
click at [621, 372] on button "Next Question" at bounding box center [452, 356] width 460 height 32
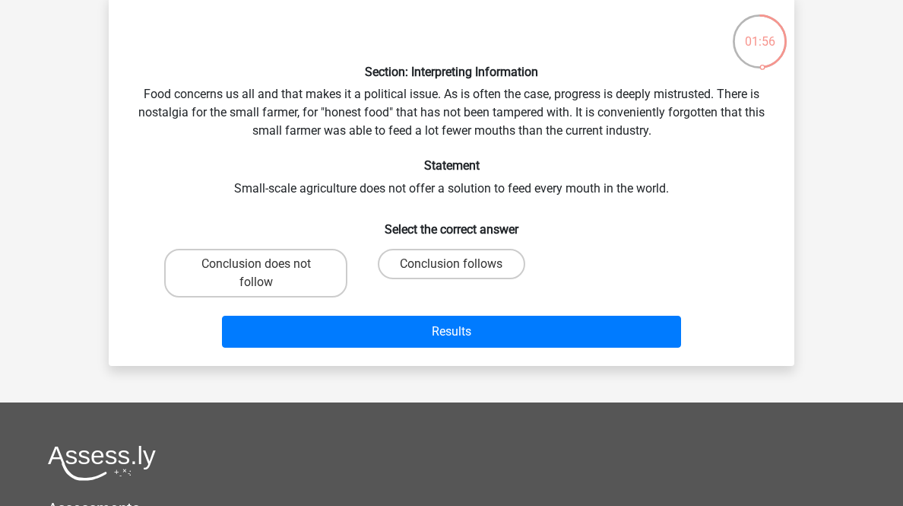
click at [447, 279] on label "Conclusion follows" at bounding box center [451, 264] width 147 height 30
click at [452, 274] on input "Conclusion follows" at bounding box center [457, 269] width 10 height 10
radio input "true"
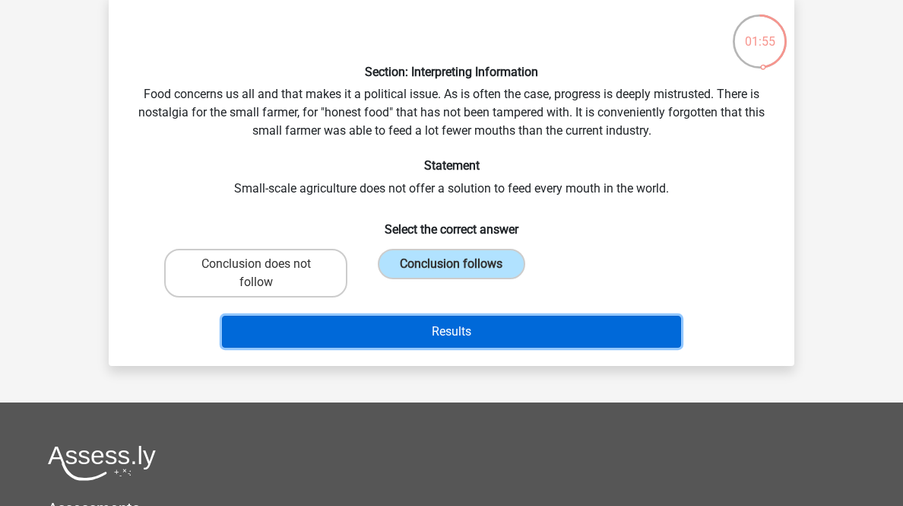
click at [485, 347] on button "Results" at bounding box center [452, 331] width 460 height 32
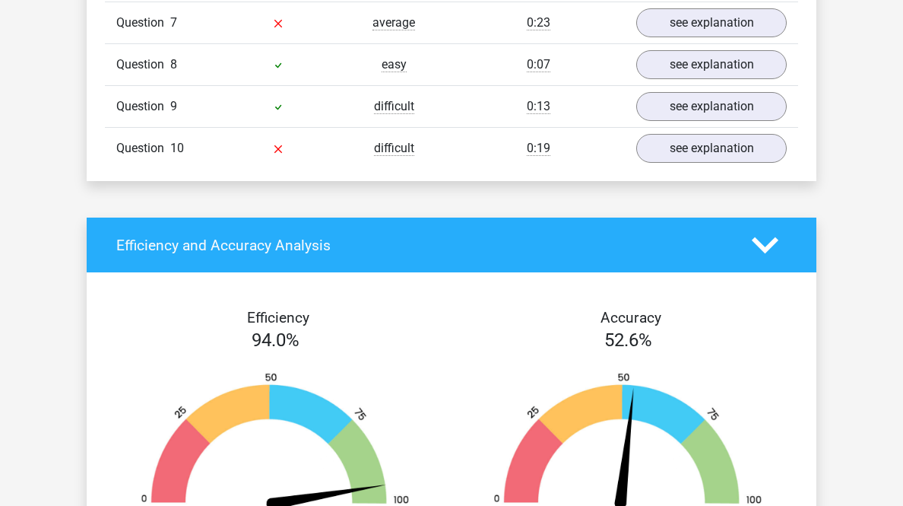
scroll to position [1460, 0]
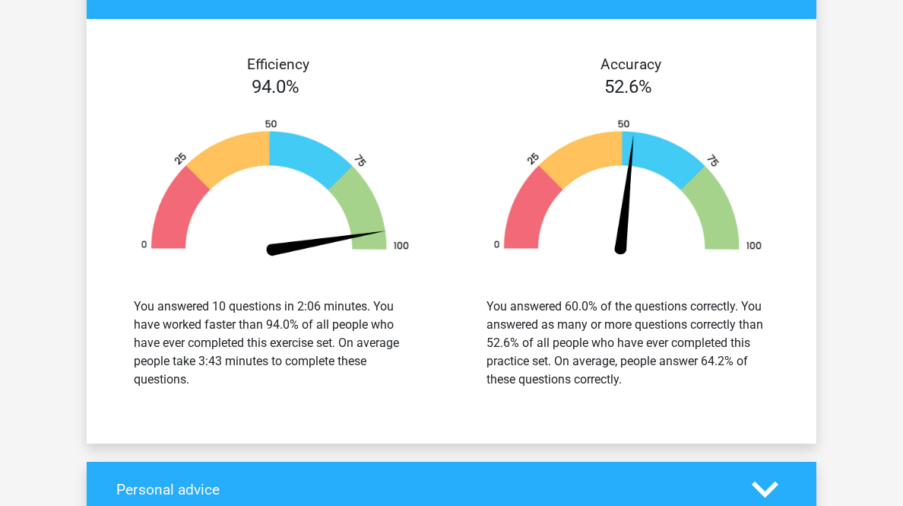
scroll to position [2554, 0]
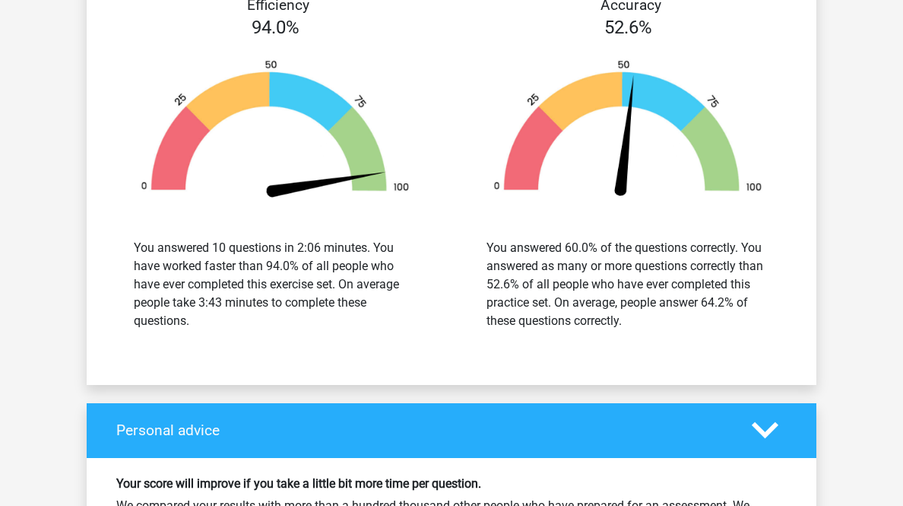
scroll to position [3649, 0]
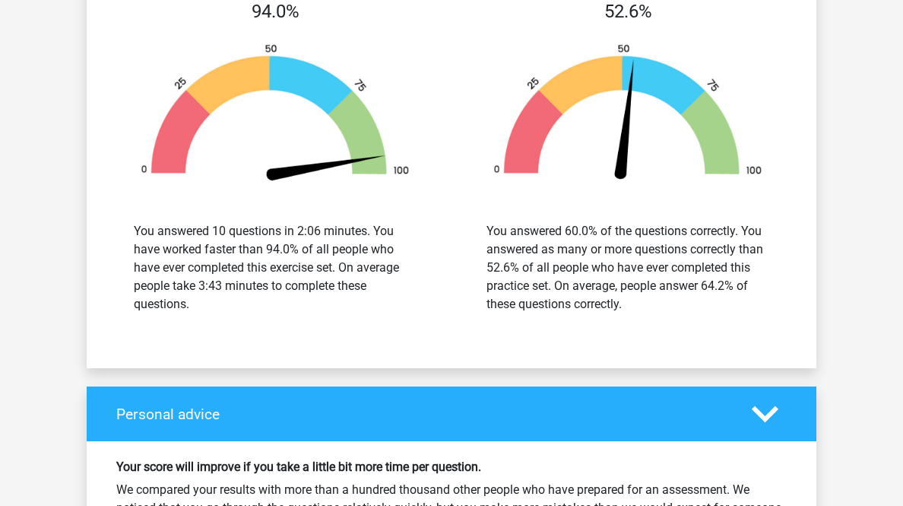
scroll to position [4501, 0]
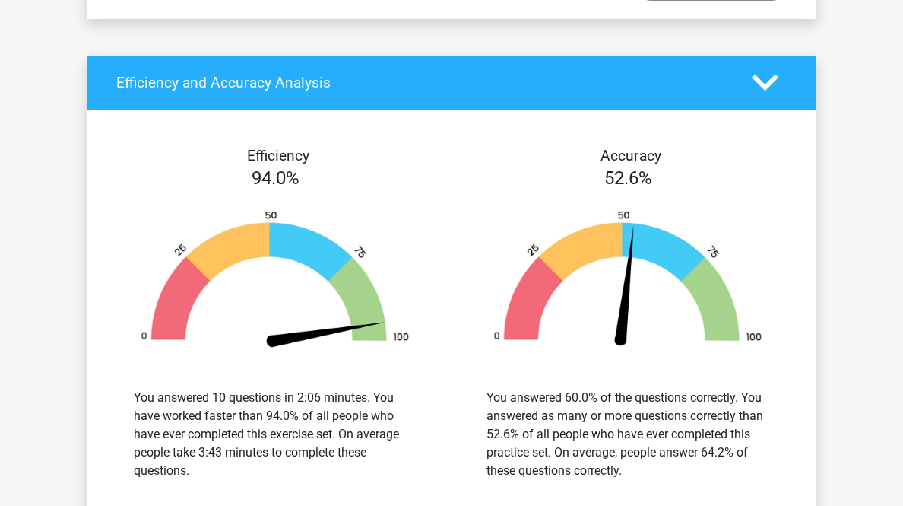
scroll to position [5230, 0]
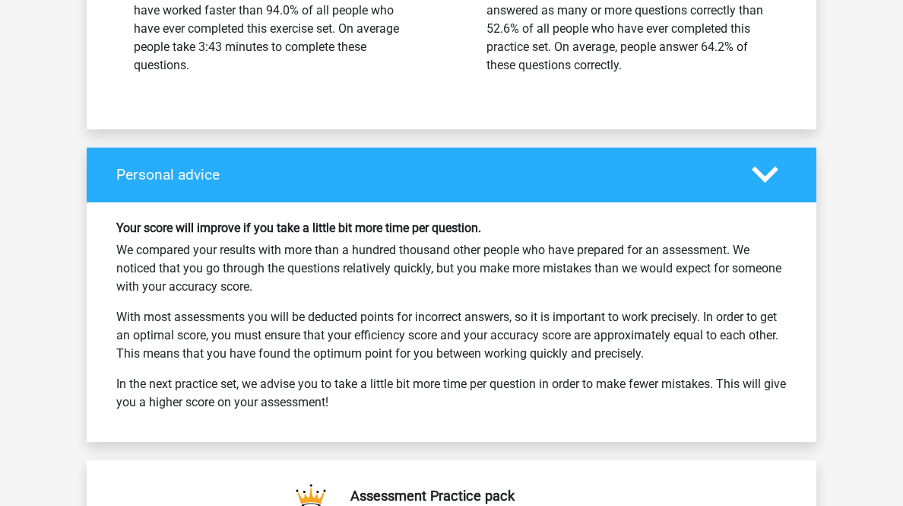
scroll to position [6264, 0]
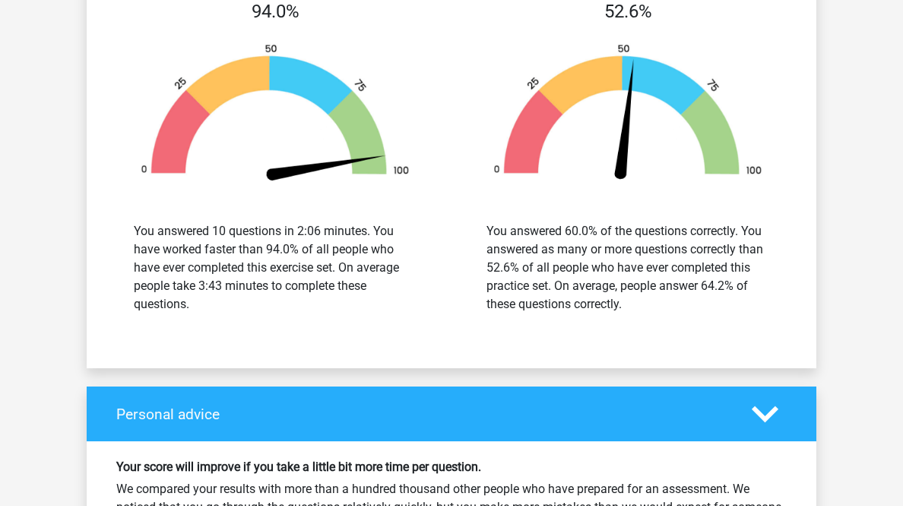
scroll to position [7116, 0]
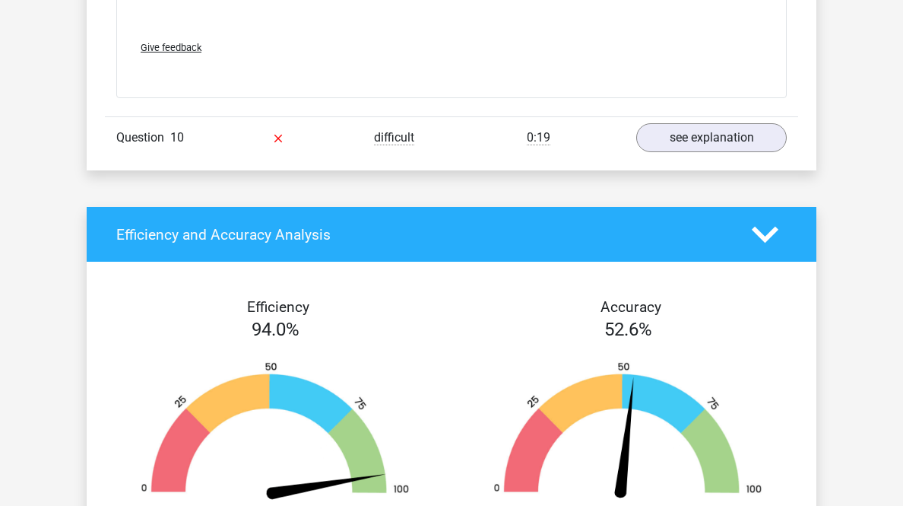
scroll to position [7481, 0]
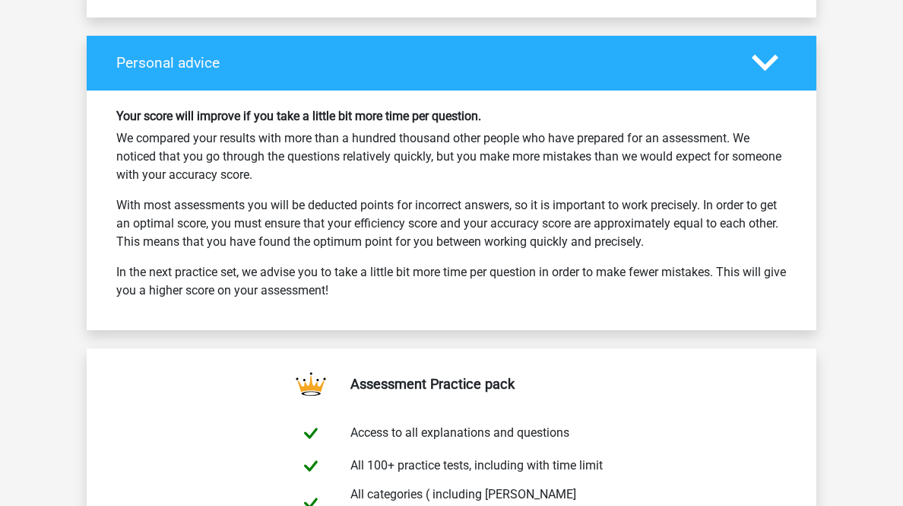
scroll to position [8271, 0]
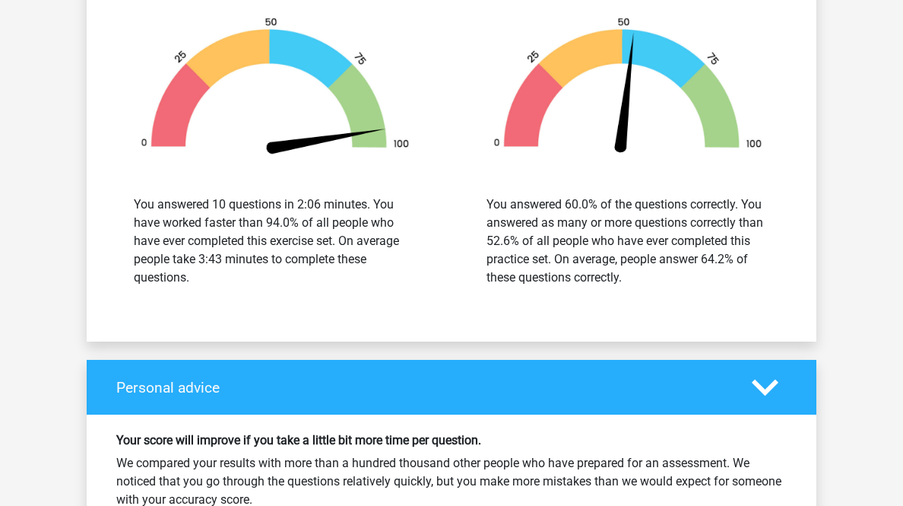
scroll to position [8332, 0]
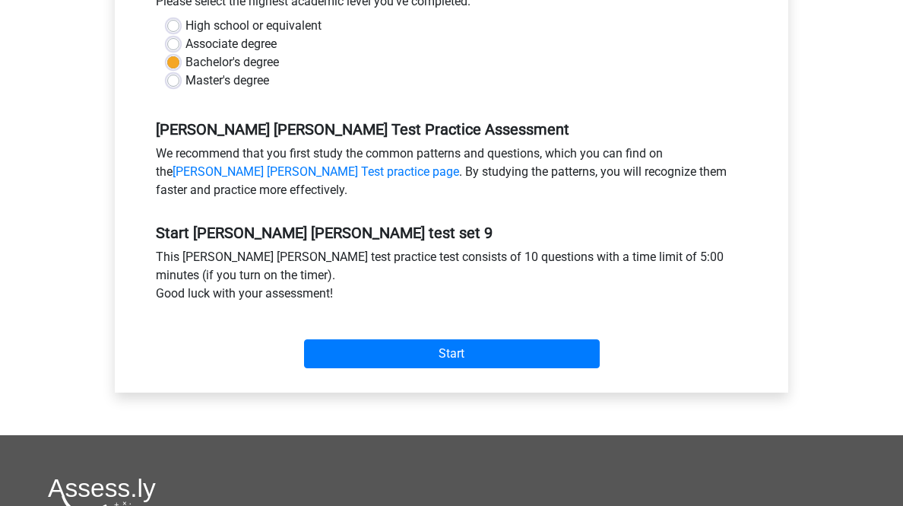
scroll to position [669, 0]
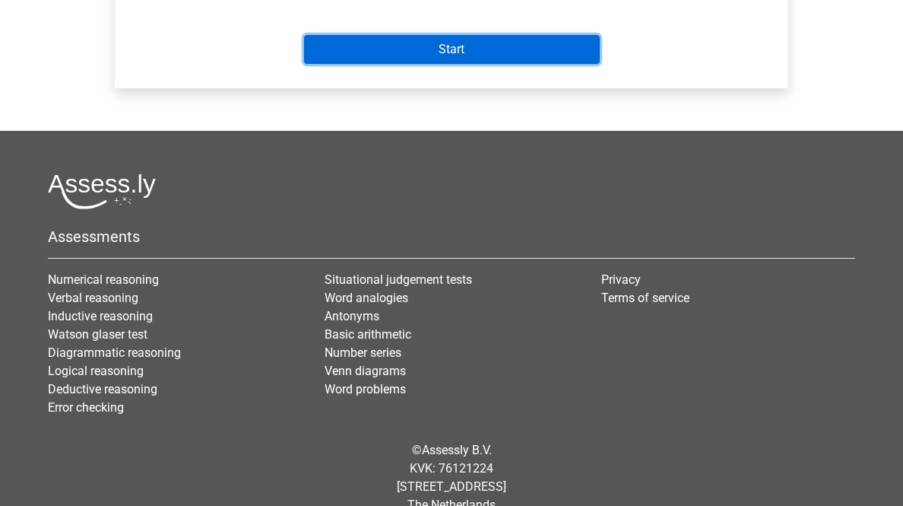
click at [416, 64] on input "Start" at bounding box center [452, 49] width 296 height 29
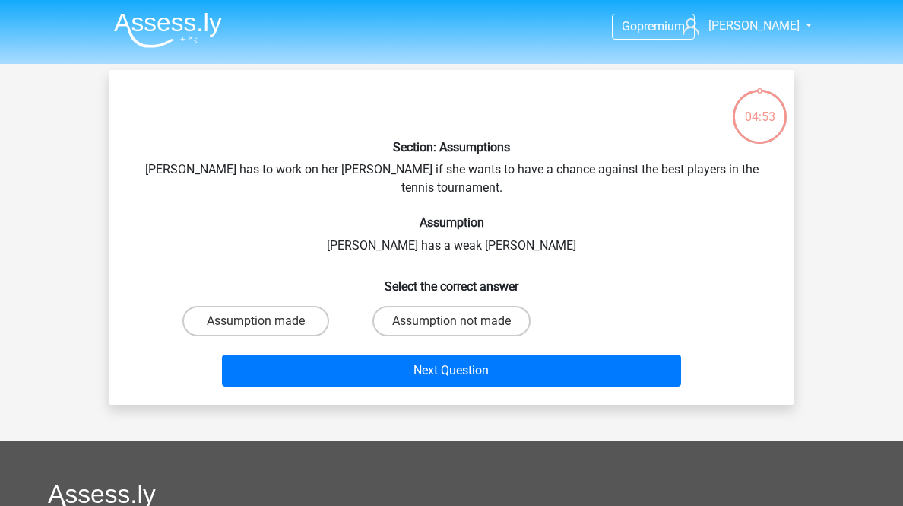
click at [252, 336] on label "Assumption made" at bounding box center [255, 321] width 147 height 30
click at [256, 331] on input "Assumption made" at bounding box center [261, 326] width 10 height 10
radio input "true"
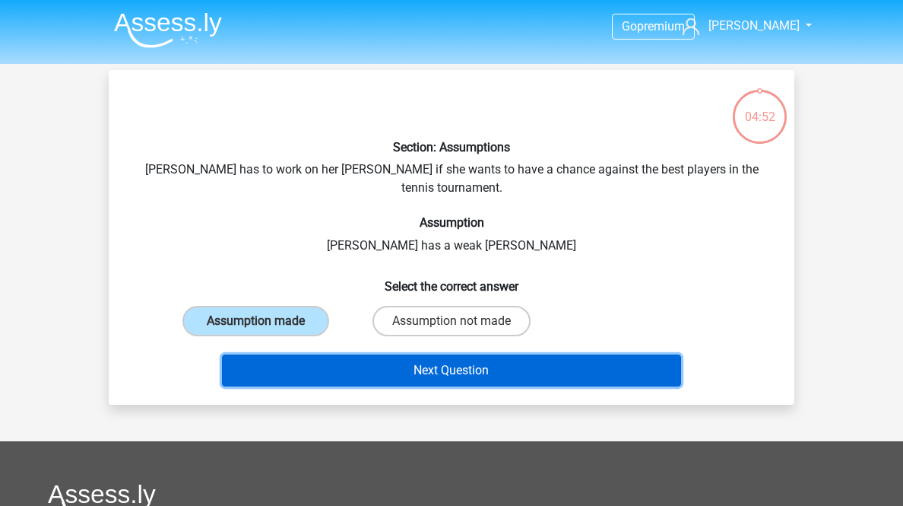
click at [335, 386] on button "Next Question" at bounding box center [452, 370] width 460 height 32
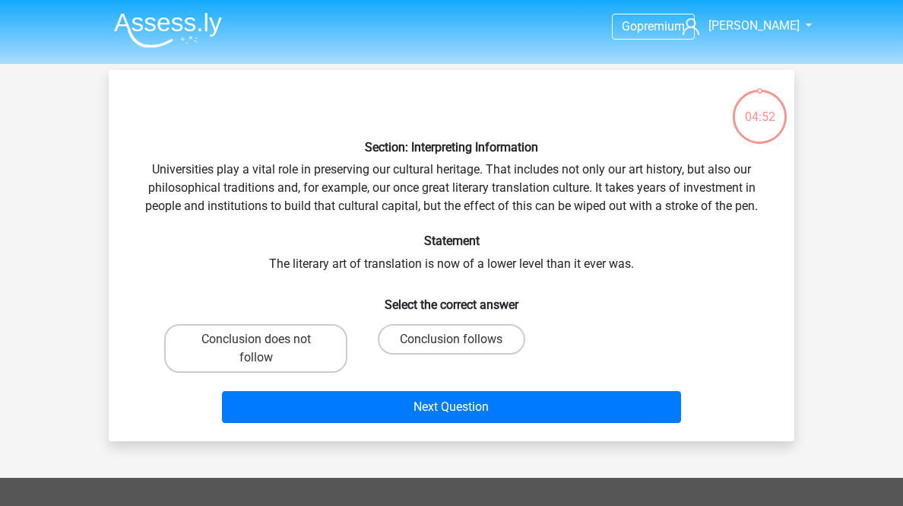
scroll to position [75, 0]
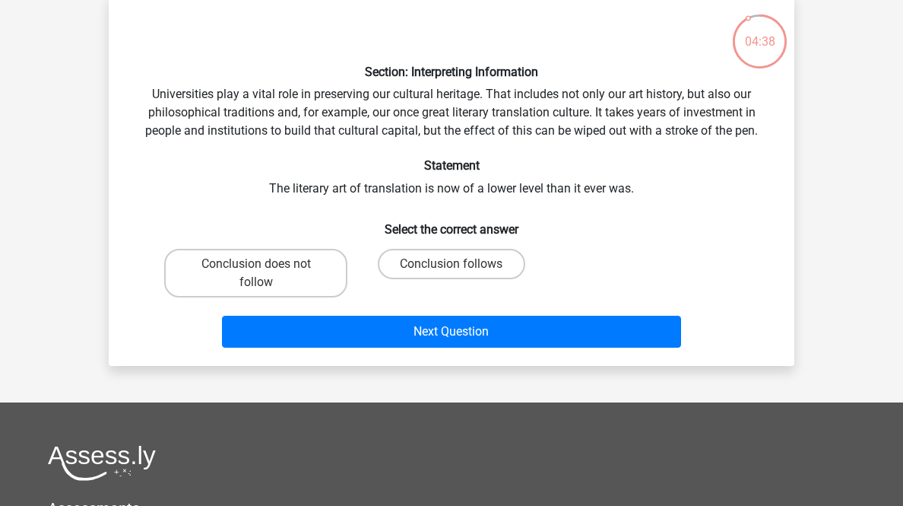
click at [492, 279] on label "Conclusion follows" at bounding box center [451, 264] width 147 height 30
click at [461, 274] on input "Conclusion follows" at bounding box center [457, 269] width 10 height 10
radio input "true"
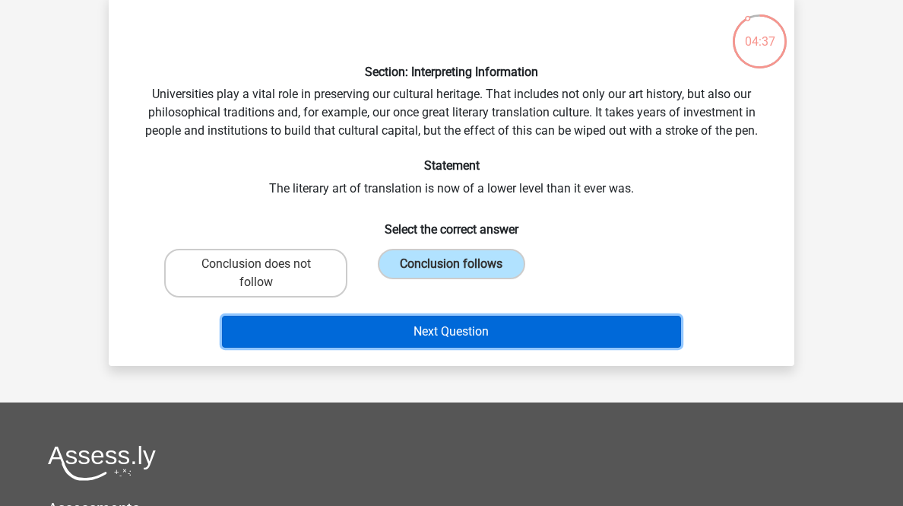
click at [523, 347] on button "Next Question" at bounding box center [452, 331] width 460 height 32
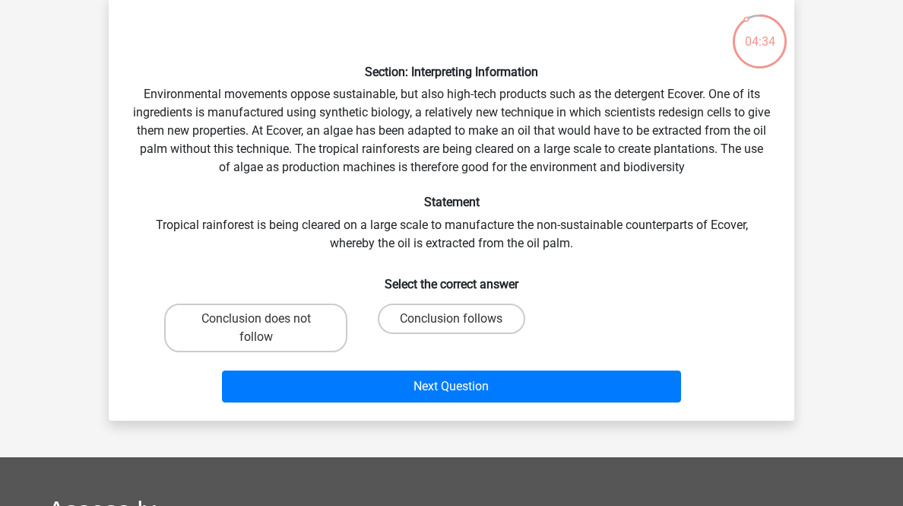
scroll to position [136, 0]
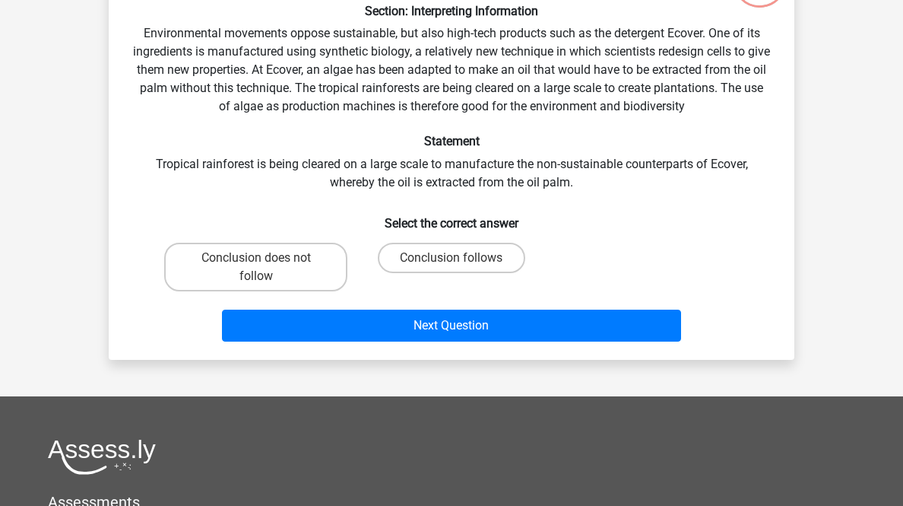
click at [267, 291] on label "Conclusion does not follow" at bounding box center [255, 267] width 183 height 49
click at [266, 268] on input "Conclusion does not follow" at bounding box center [261, 263] width 10 height 10
radio input "true"
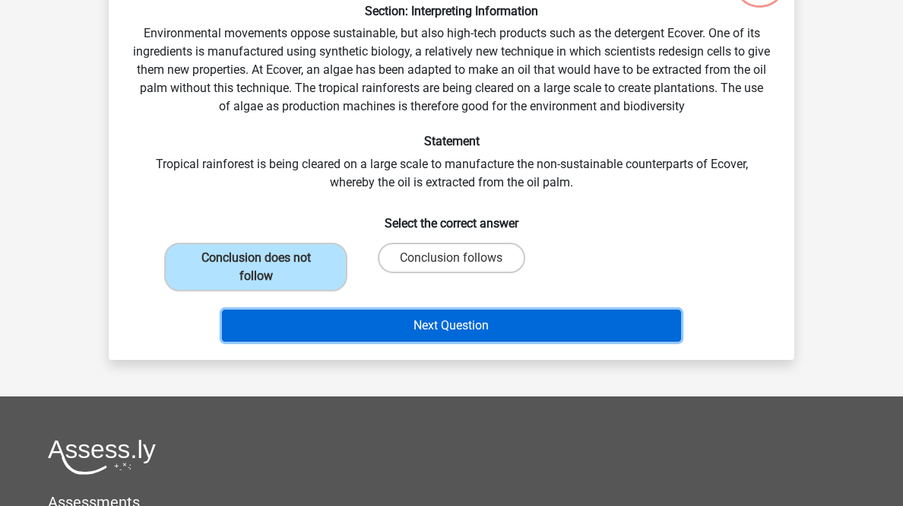
click at [350, 341] on button "Next Question" at bounding box center [452, 325] width 460 height 32
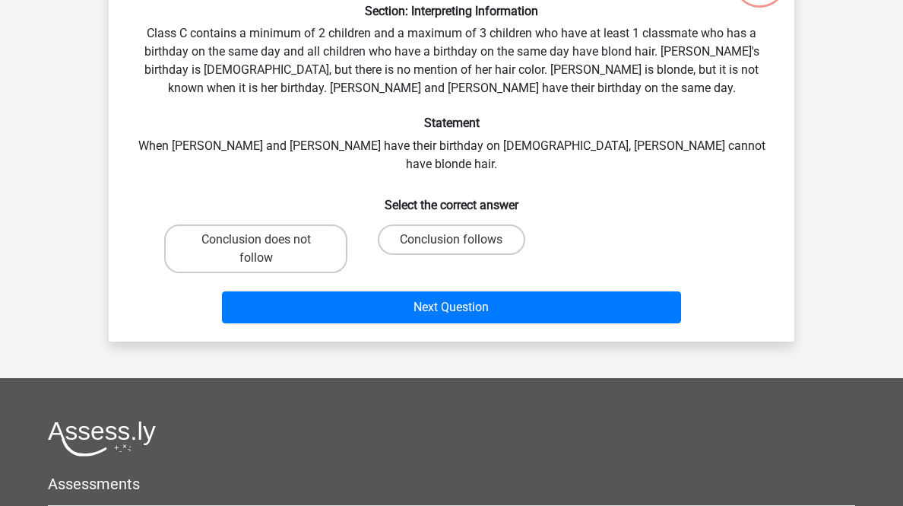
scroll to position [75, 0]
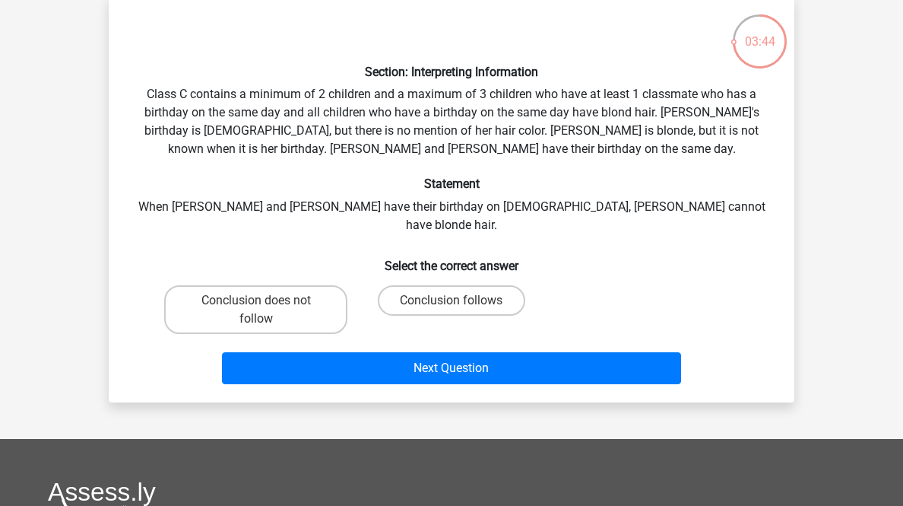
click at [291, 334] on label "Conclusion does not follow" at bounding box center [255, 309] width 183 height 49
click at [266, 310] on input "Conclusion does not follow" at bounding box center [261, 305] width 10 height 10
radio input "true"
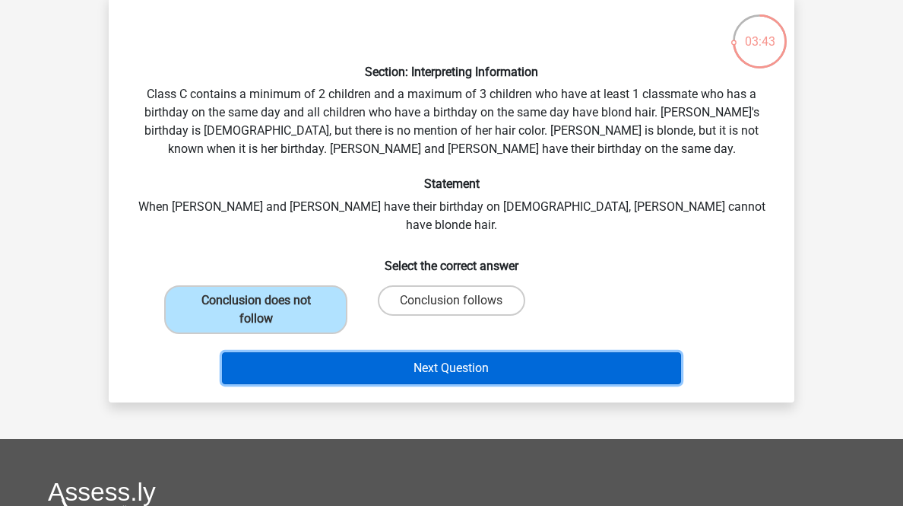
drag, startPoint x: 348, startPoint y: 451, endPoint x: 430, endPoint y: 417, distance: 88.9
click at [349, 384] on button "Next Question" at bounding box center [452, 368] width 460 height 32
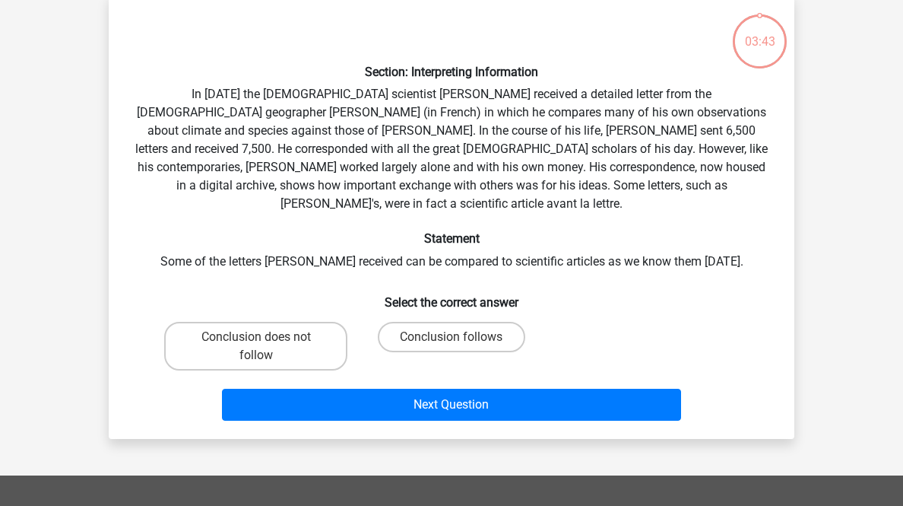
scroll to position [136, 0]
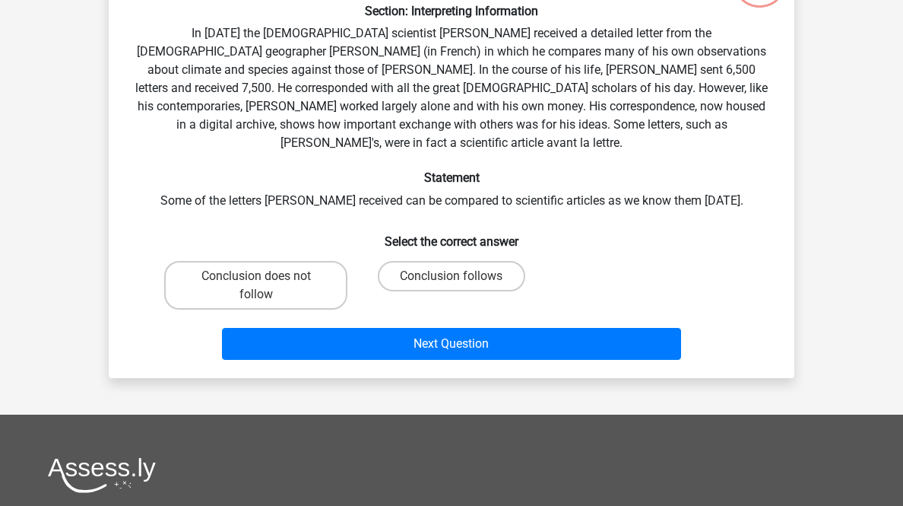
click at [468, 291] on label "Conclusion follows" at bounding box center [451, 276] width 147 height 30
click at [461, 286] on input "Conclusion follows" at bounding box center [457, 281] width 10 height 10
radio input "true"
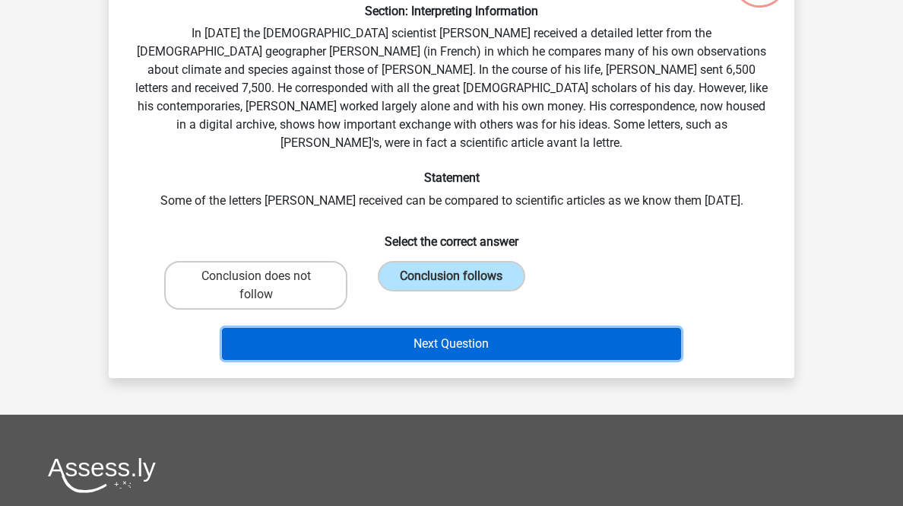
click at [506, 360] on button "Next Question" at bounding box center [452, 344] width 460 height 32
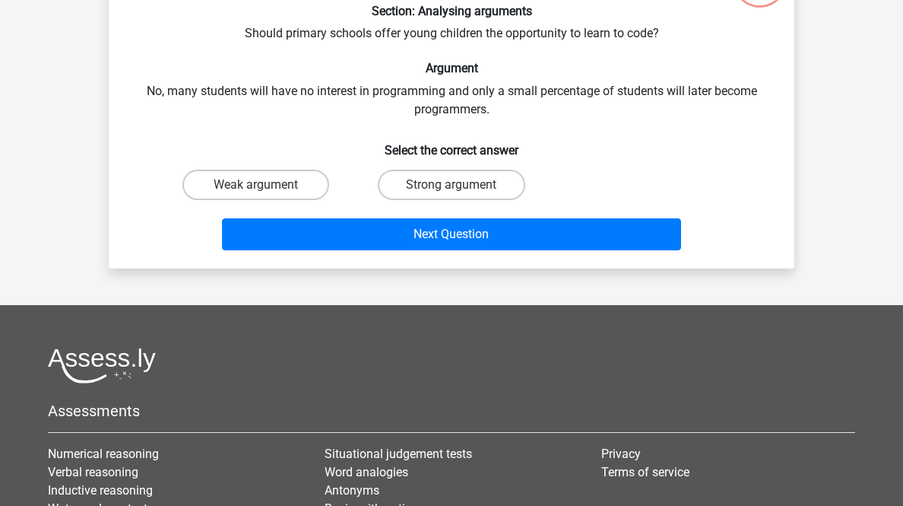
scroll to position [75, 0]
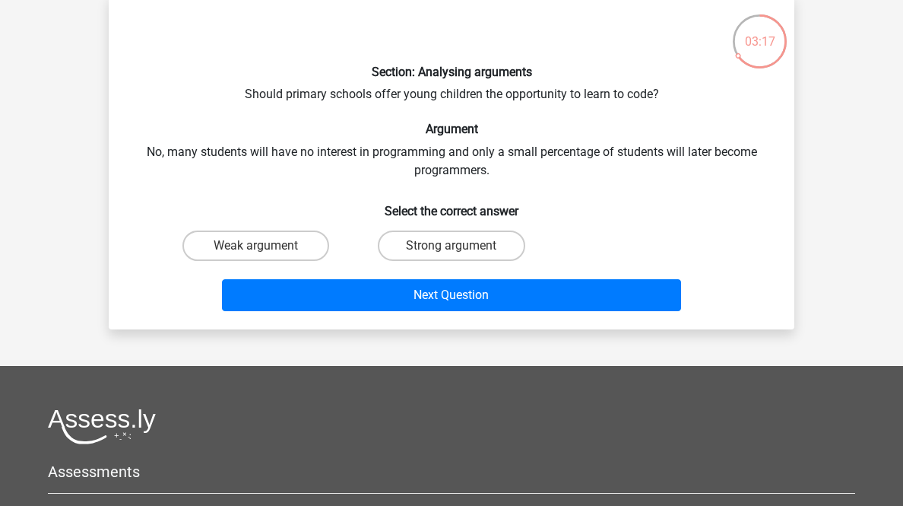
click at [480, 261] on label "Strong argument" at bounding box center [451, 245] width 147 height 30
click at [461, 255] on input "Strong argument" at bounding box center [457, 251] width 10 height 10
radio input "true"
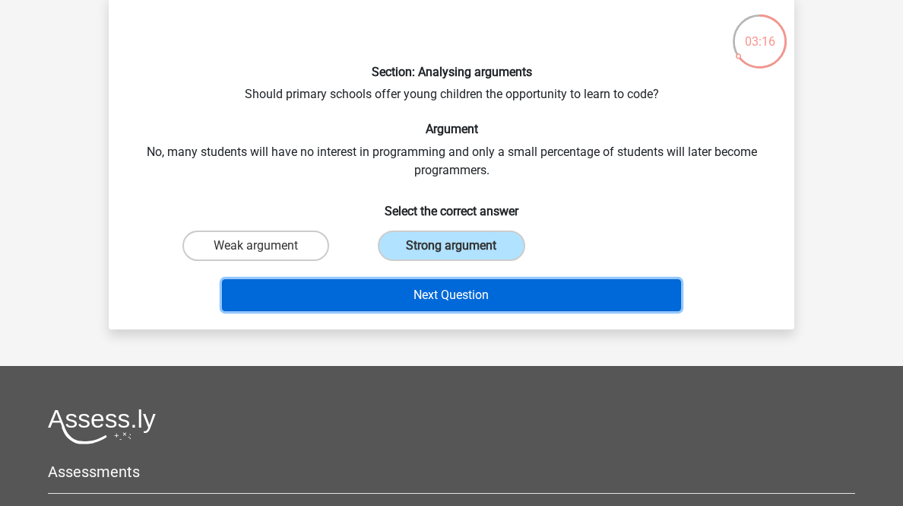
click at [494, 311] on button "Next Question" at bounding box center [452, 295] width 460 height 32
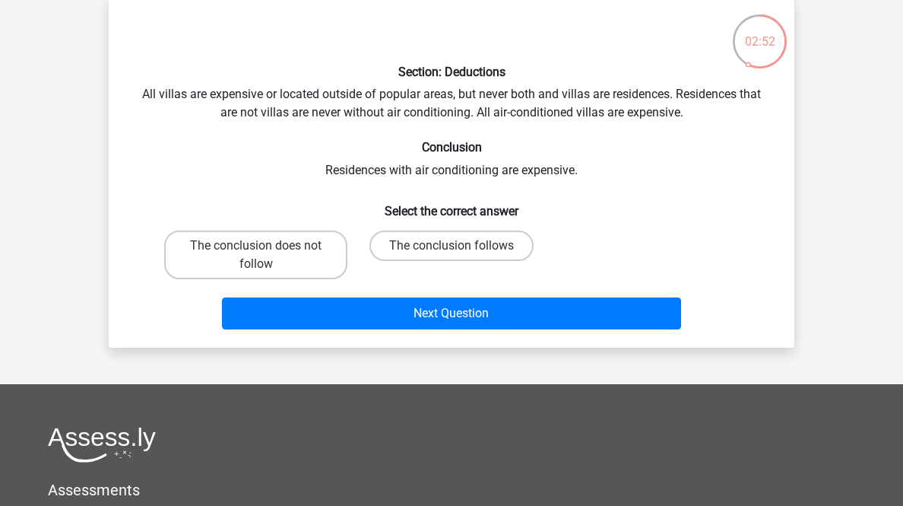
click at [272, 279] on label "The conclusion does not follow" at bounding box center [255, 254] width 183 height 49
click at [266, 255] on input "The conclusion does not follow" at bounding box center [261, 251] width 10 height 10
radio input "true"
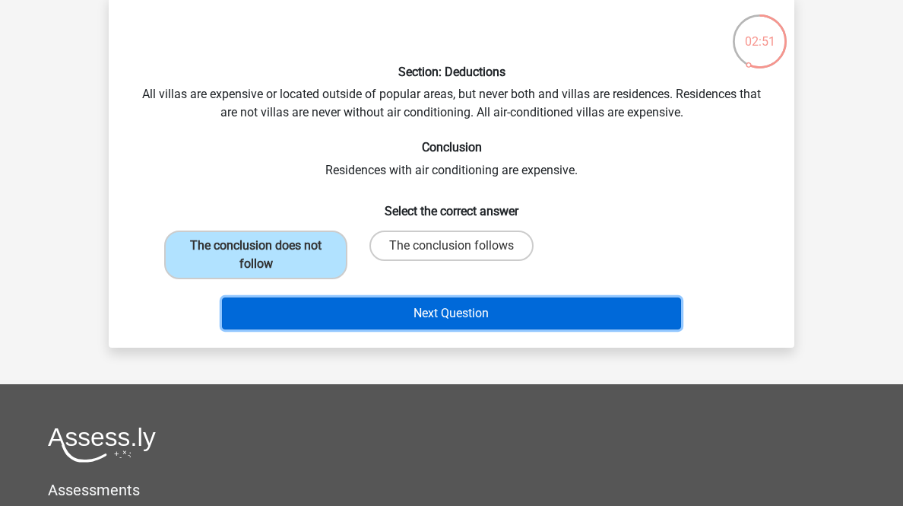
click at [398, 329] on button "Next Question" at bounding box center [452, 313] width 460 height 32
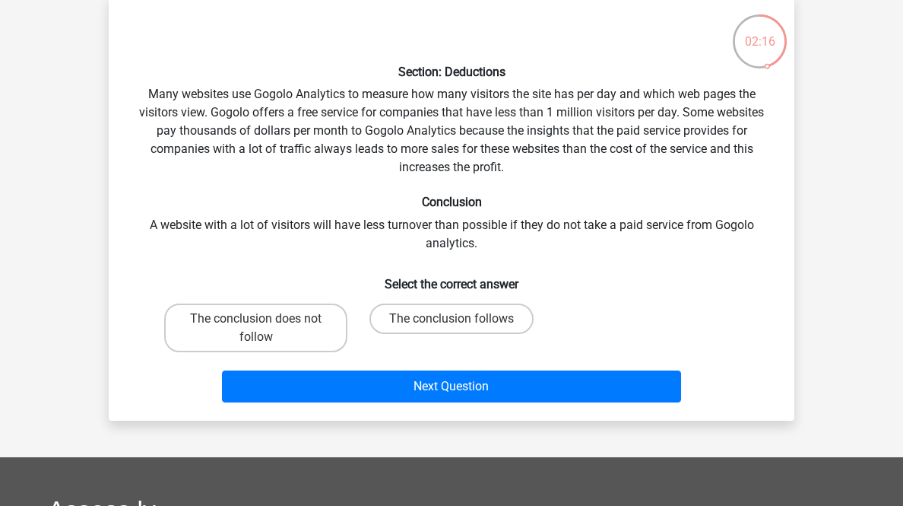
scroll to position [197, 0]
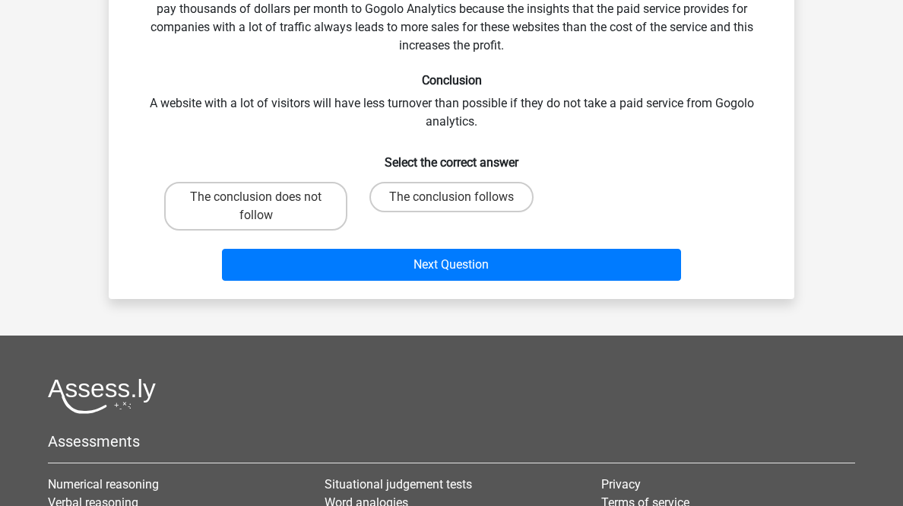
click at [266, 207] on input "The conclusion does not follow" at bounding box center [261, 202] width 10 height 10
radio input "true"
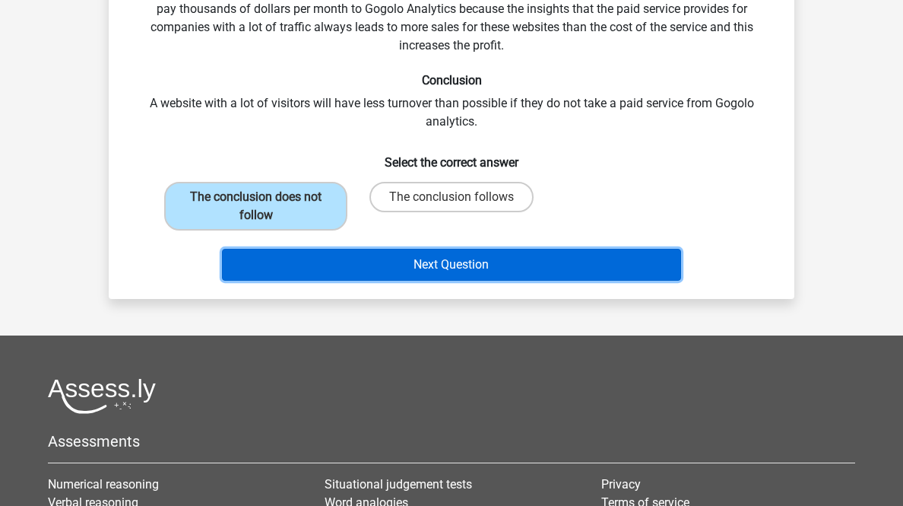
click at [361, 281] on button "Next Question" at bounding box center [452, 265] width 460 height 32
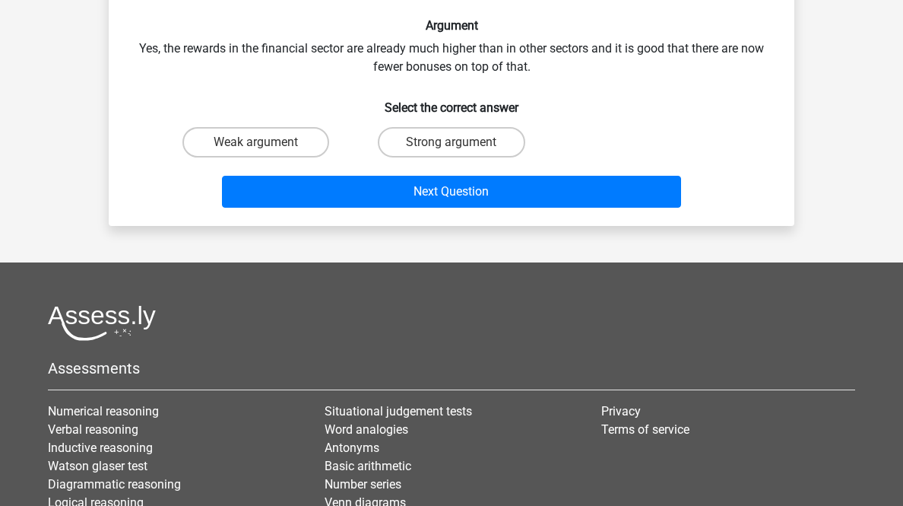
scroll to position [75, 0]
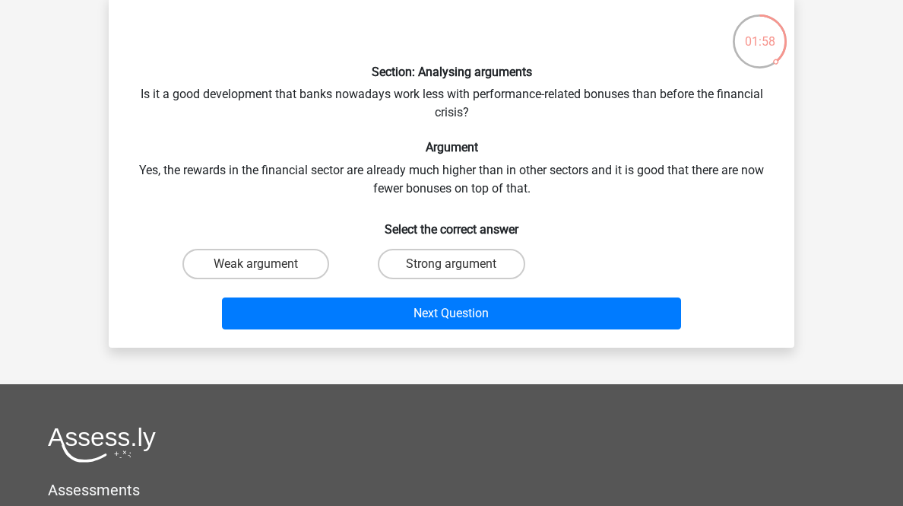
click at [264, 279] on label "Weak argument" at bounding box center [255, 264] width 147 height 30
click at [264, 274] on input "Weak argument" at bounding box center [261, 269] width 10 height 10
radio input "true"
click at [353, 335] on div "Next Question" at bounding box center [451, 310] width 637 height 50
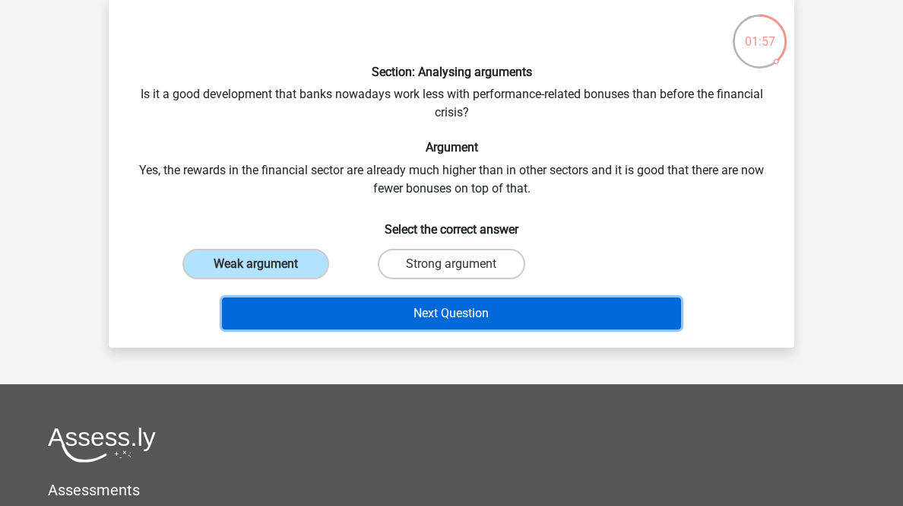
click at [360, 329] on button "Next Question" at bounding box center [452, 313] width 460 height 32
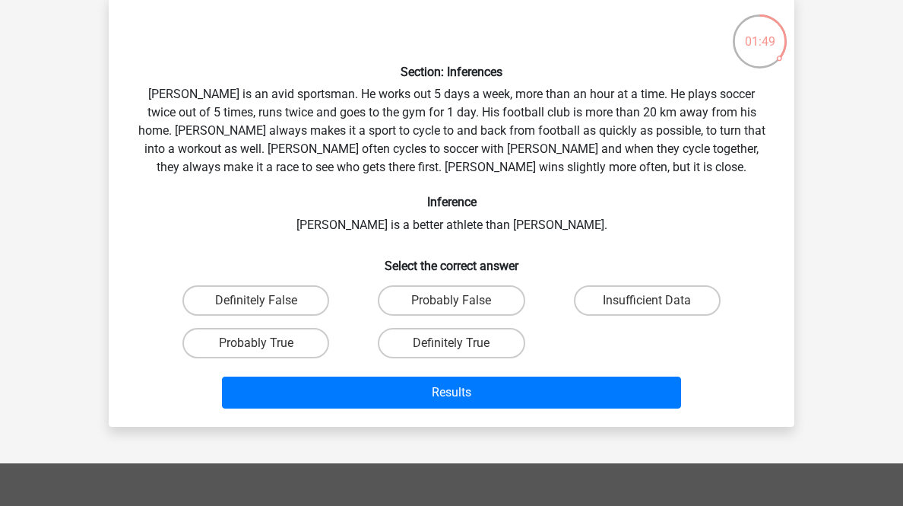
scroll to position [136, 0]
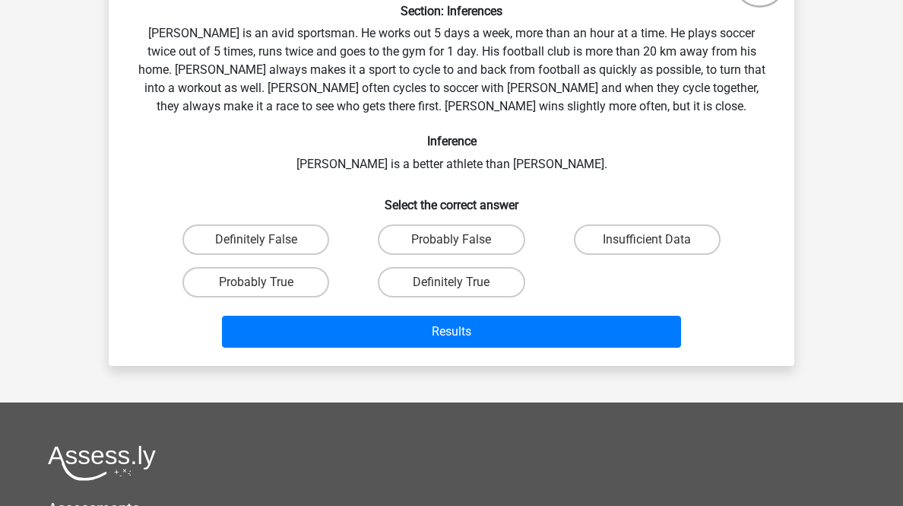
click at [297, 297] on label "Probably True" at bounding box center [255, 282] width 147 height 30
click at [266, 292] on input "Probably True" at bounding box center [261, 287] width 10 height 10
radio input "true"
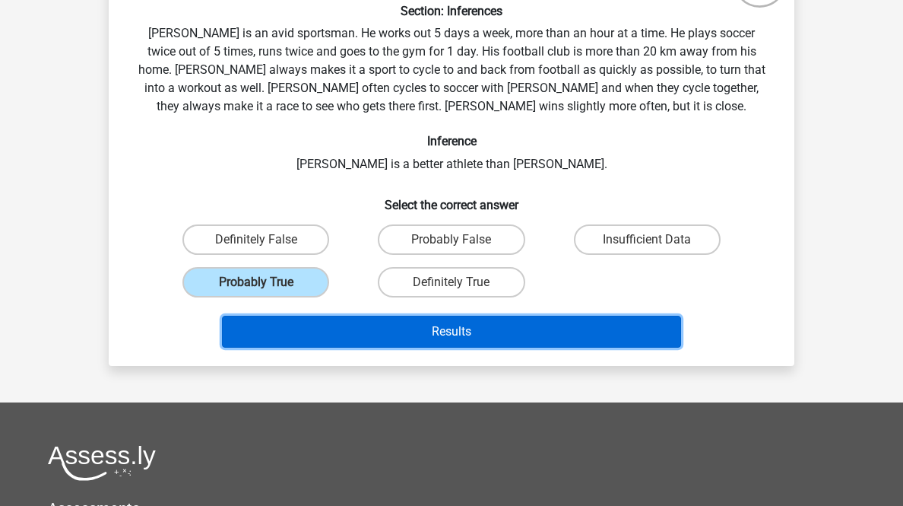
click at [323, 347] on button "Results" at bounding box center [452, 331] width 460 height 32
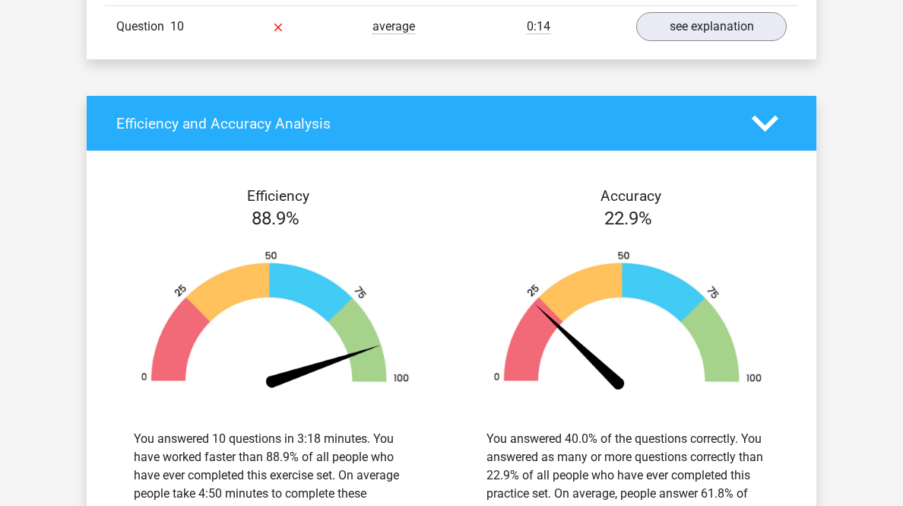
scroll to position [1460, 0]
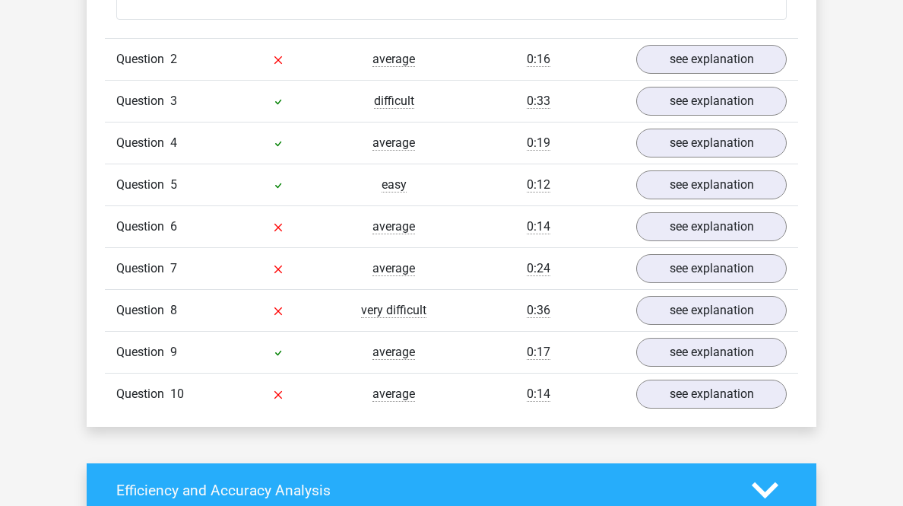
scroll to position [2311, 0]
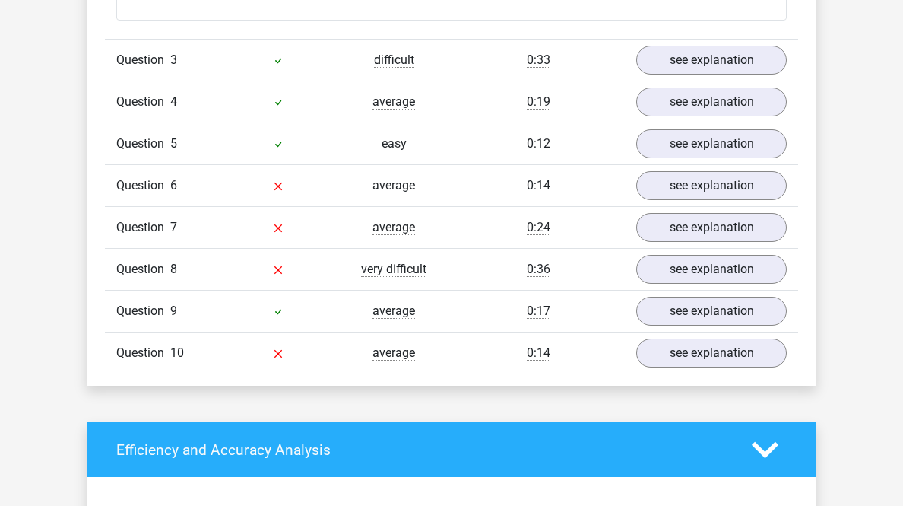
scroll to position [3102, 0]
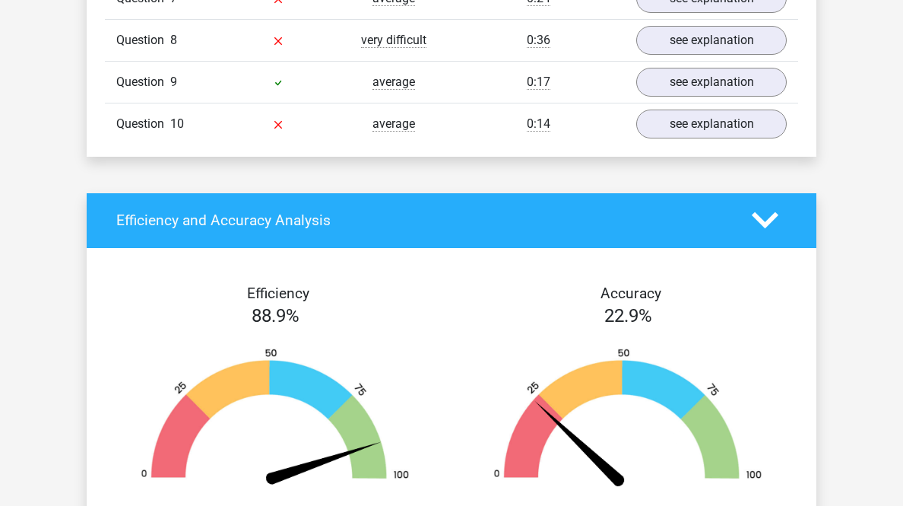
scroll to position [4196, 0]
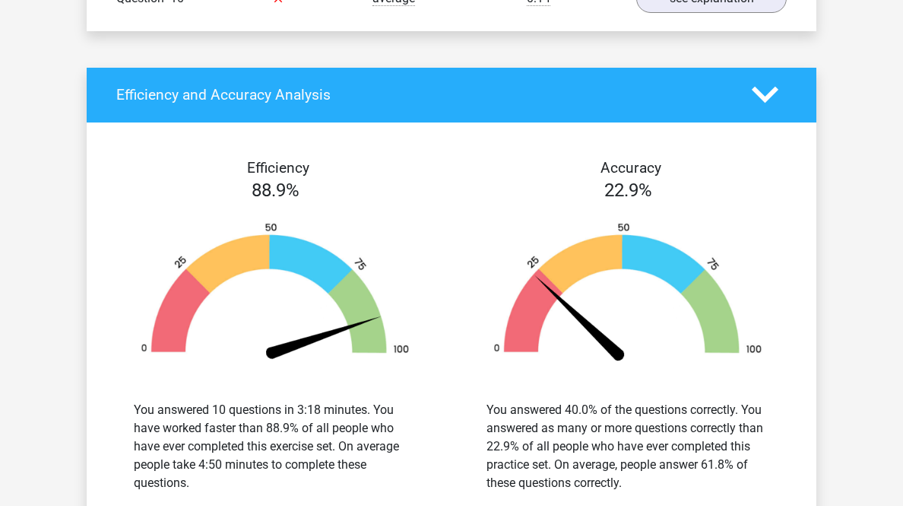
scroll to position [5170, 0]
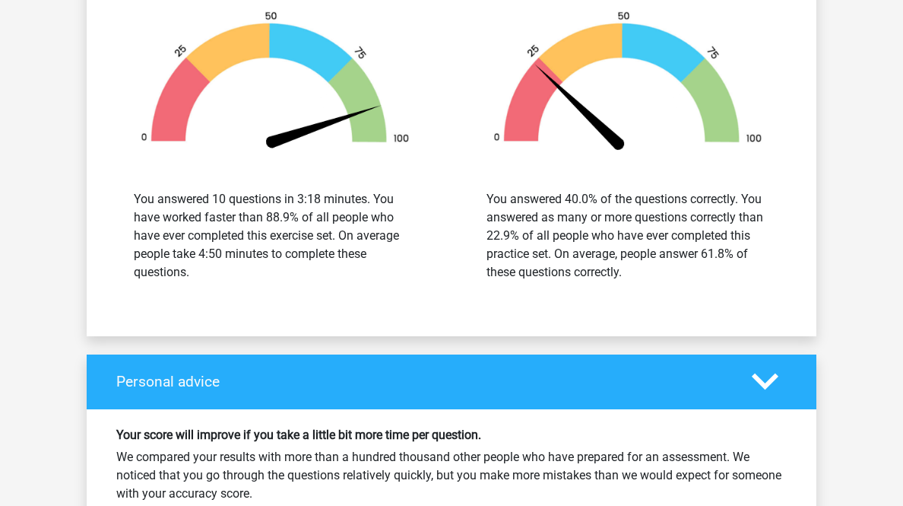
scroll to position [6264, 0]
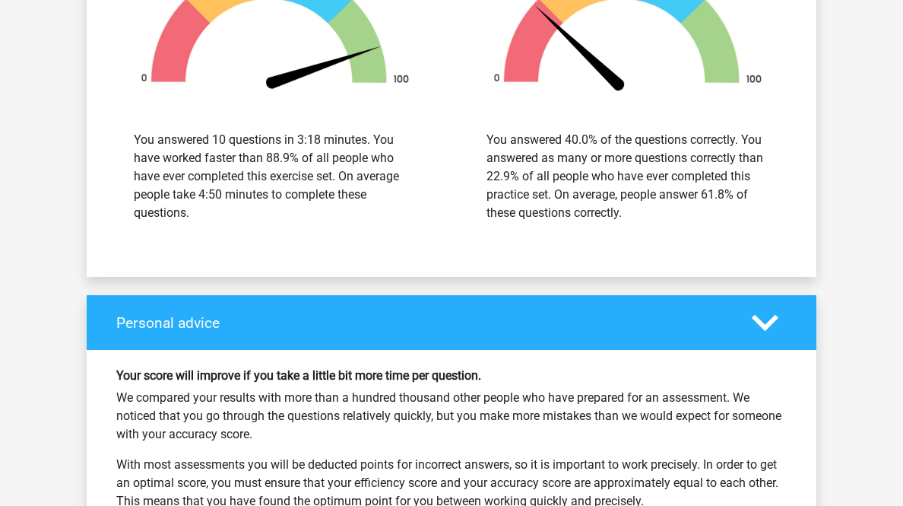
scroll to position [7359, 0]
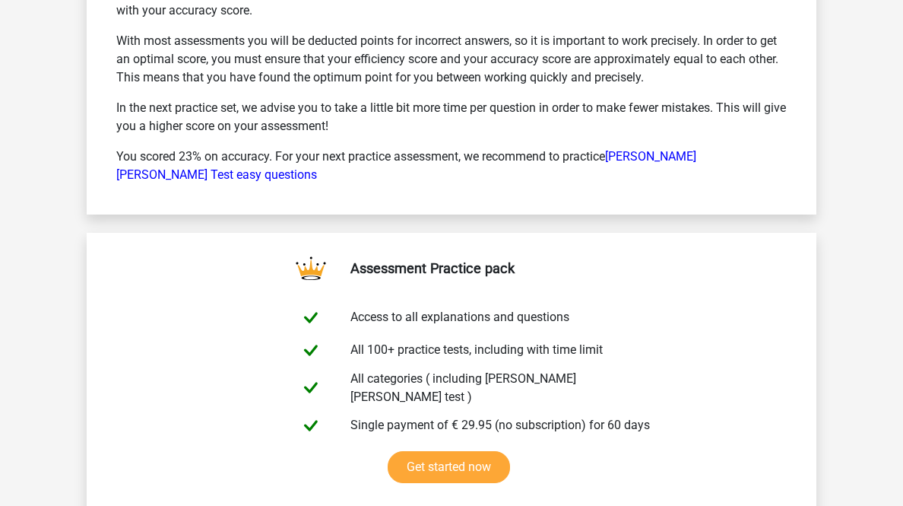
scroll to position [8332, 0]
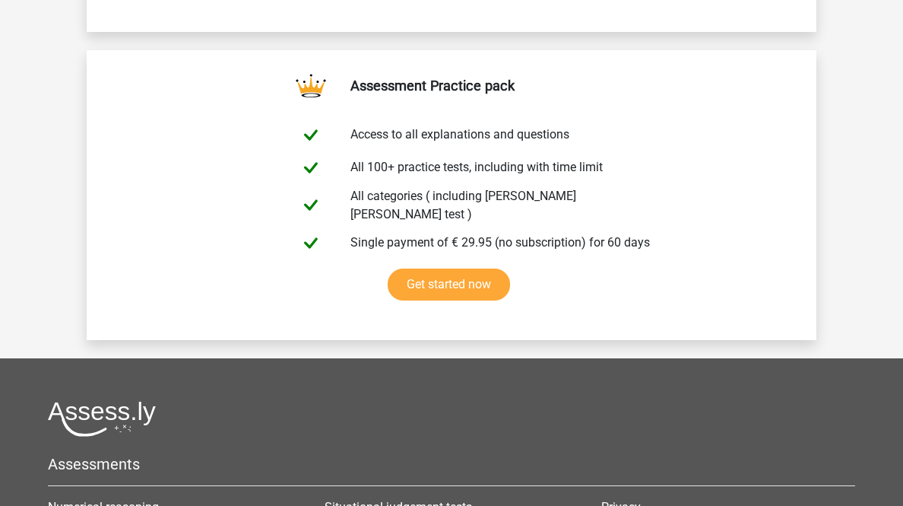
drag, startPoint x: 759, startPoint y: 50, endPoint x: 757, endPoint y: 59, distance: 9.2
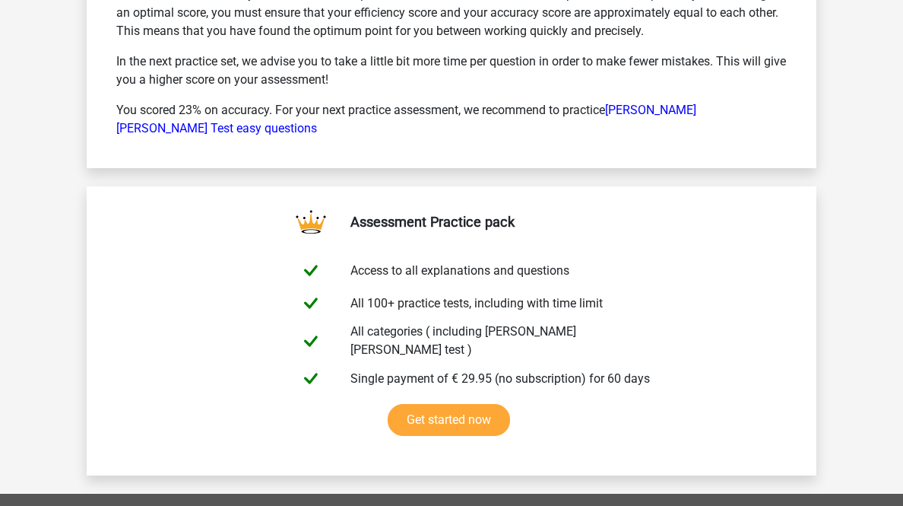
scroll to position [9305, 0]
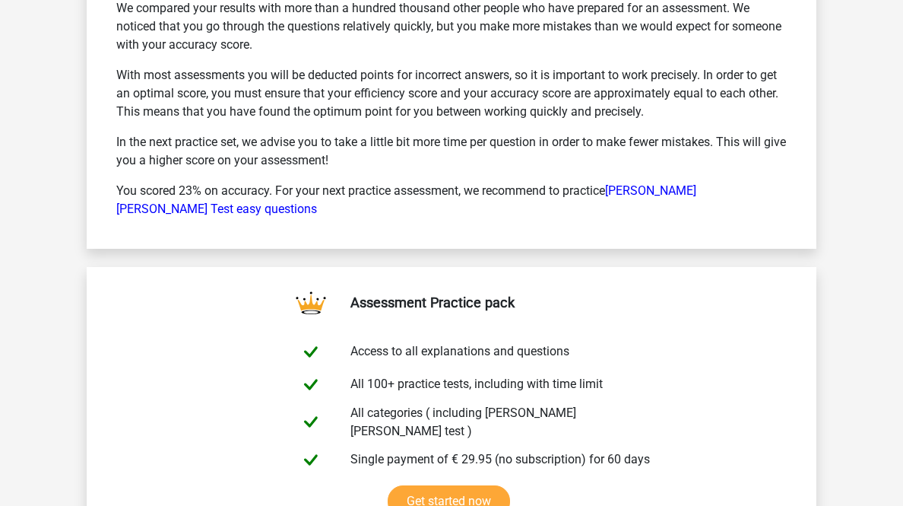
scroll to position [10096, 0]
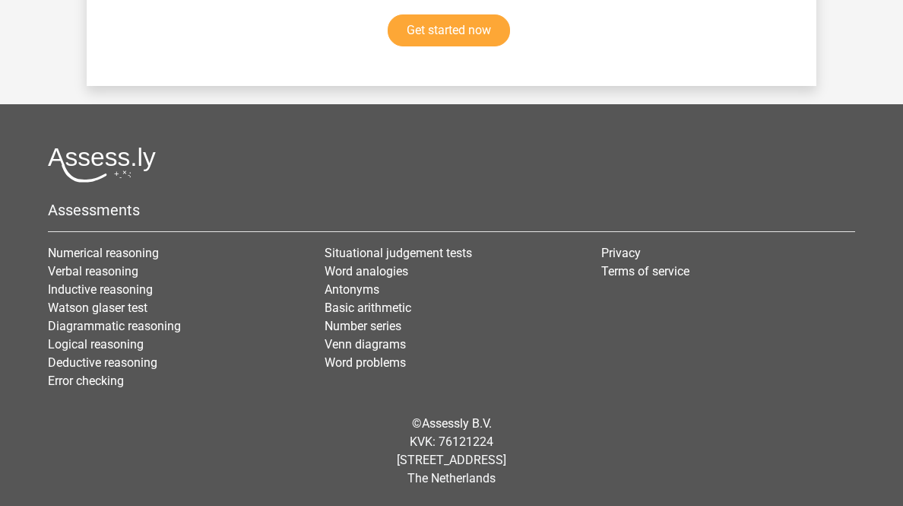
scroll to position [12468, 0]
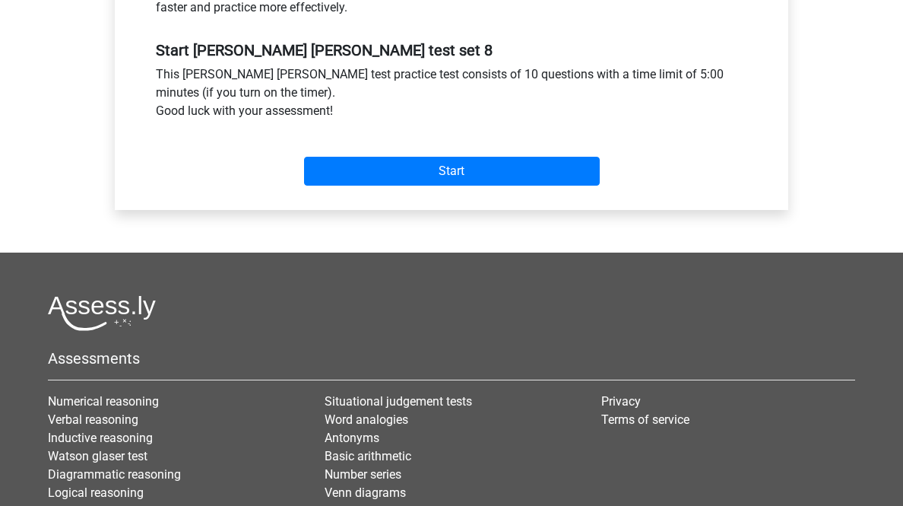
scroll to position [791, 0]
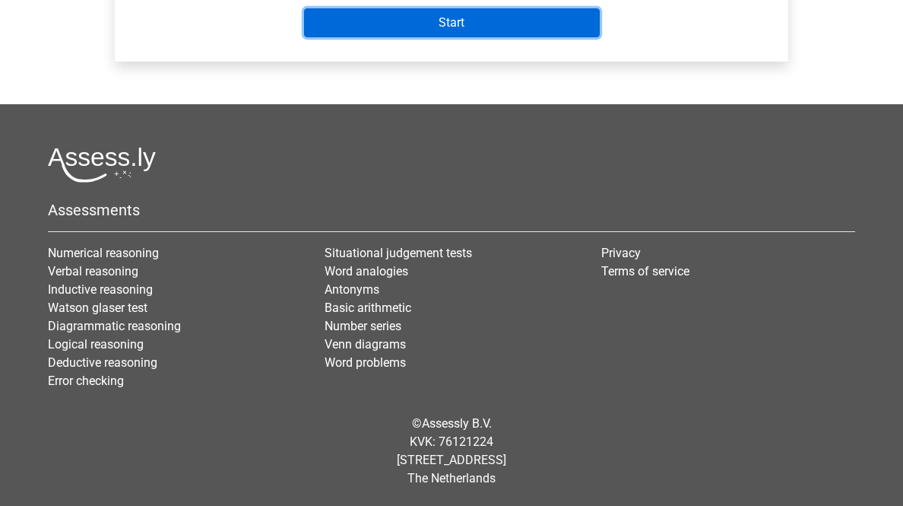
click at [382, 37] on input "Start" at bounding box center [452, 22] width 296 height 29
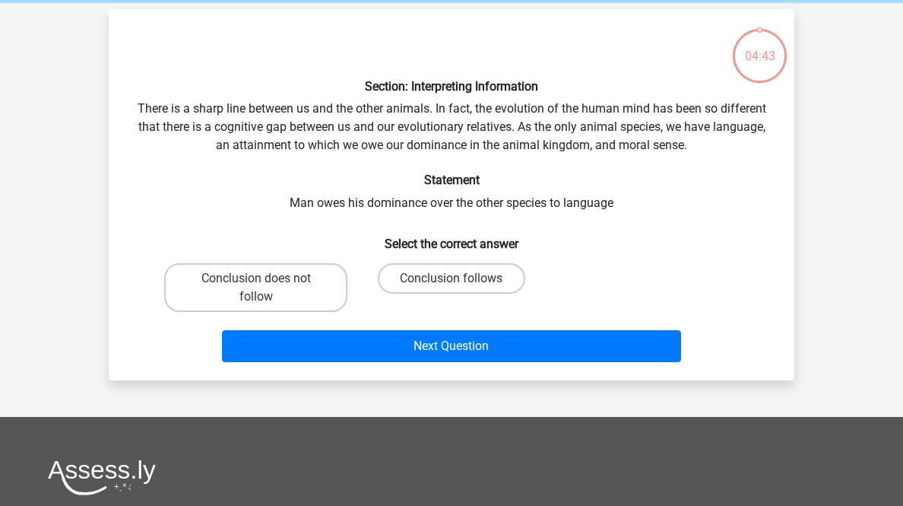
scroll to position [122, 0]
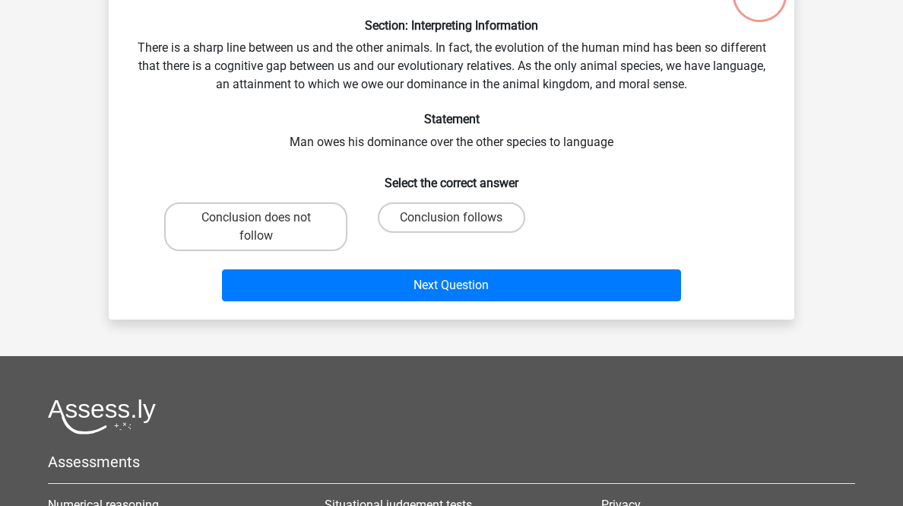
click at [420, 233] on label "Conclusion follows" at bounding box center [451, 217] width 147 height 30
click at [452, 227] on input "Conclusion follows" at bounding box center [457, 222] width 10 height 10
radio input "true"
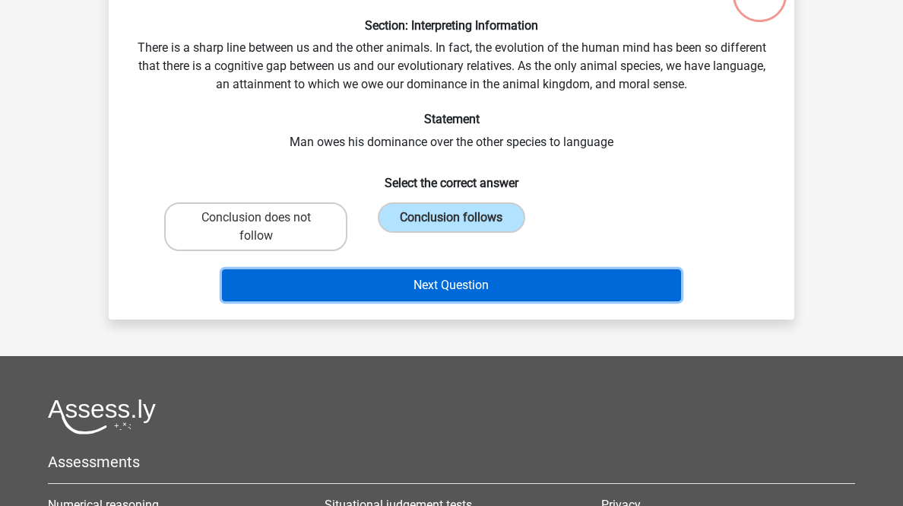
click at [436, 301] on button "Next Question" at bounding box center [452, 285] width 460 height 32
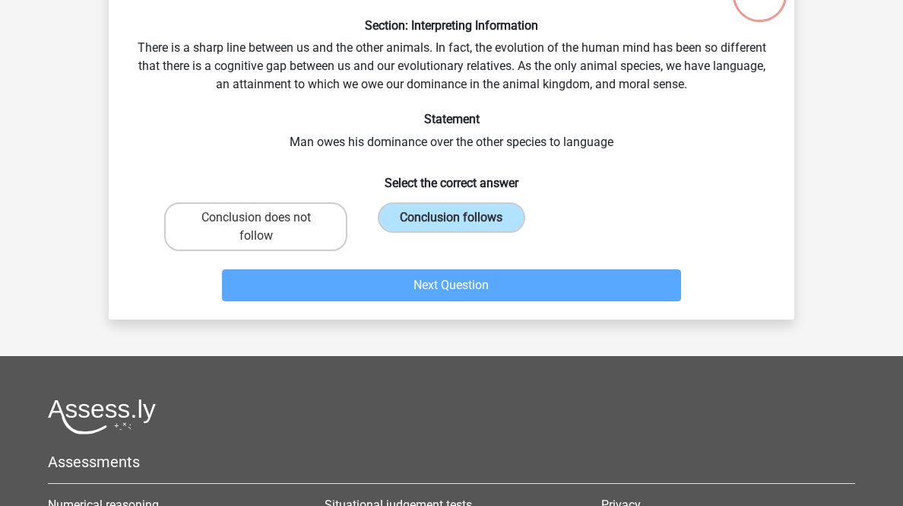
scroll to position [75, 0]
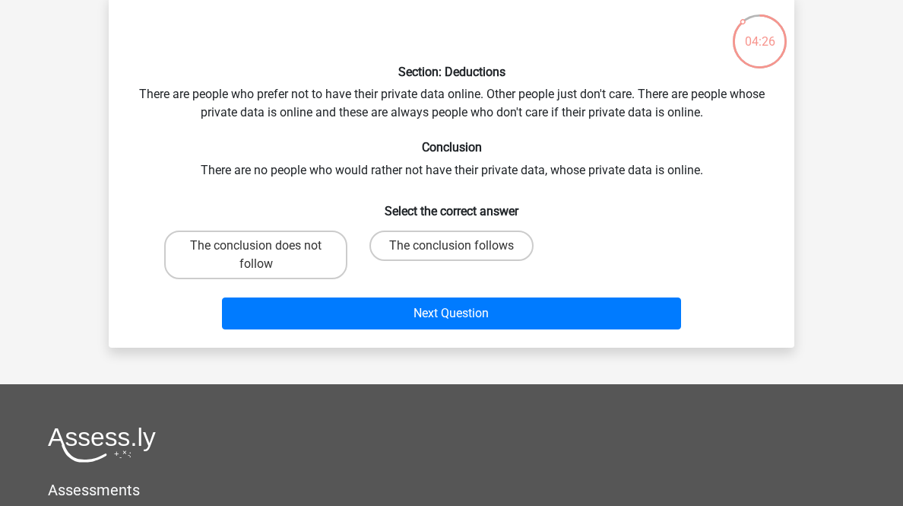
click at [496, 261] on label "The conclusion follows" at bounding box center [451, 245] width 164 height 30
click at [461, 255] on input "The conclusion follows" at bounding box center [457, 251] width 10 height 10
radio input "true"
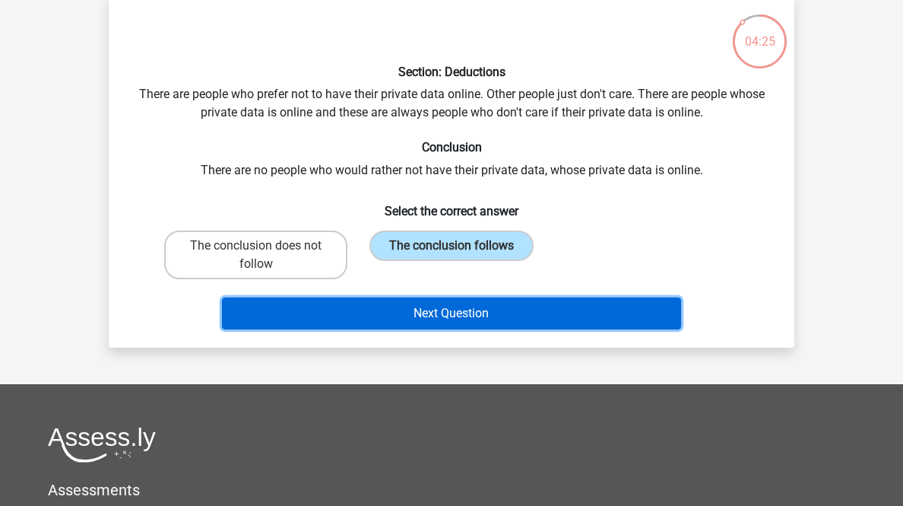
click at [515, 329] on button "Next Question" at bounding box center [452, 313] width 460 height 32
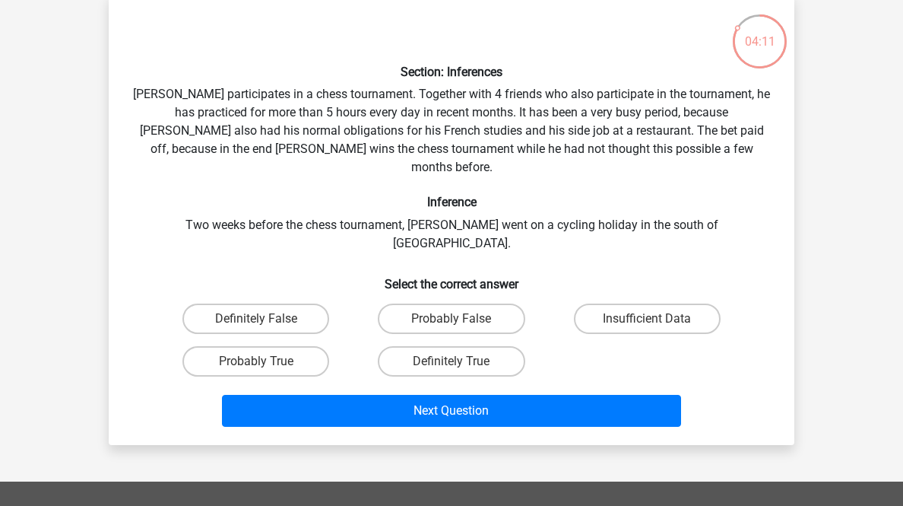
scroll to position [136, 0]
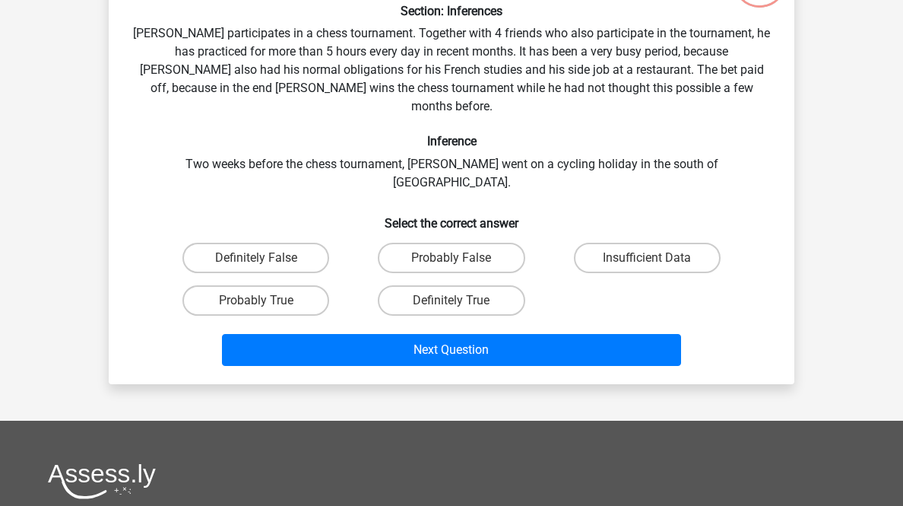
drag, startPoint x: 646, startPoint y: 338, endPoint x: 626, endPoint y: 370, distance: 38.6
click at [646, 273] on label "Insufficient Data" at bounding box center [647, 258] width 147 height 30
click at [647, 268] on input "Insufficient Data" at bounding box center [652, 263] width 10 height 10
radio input "true"
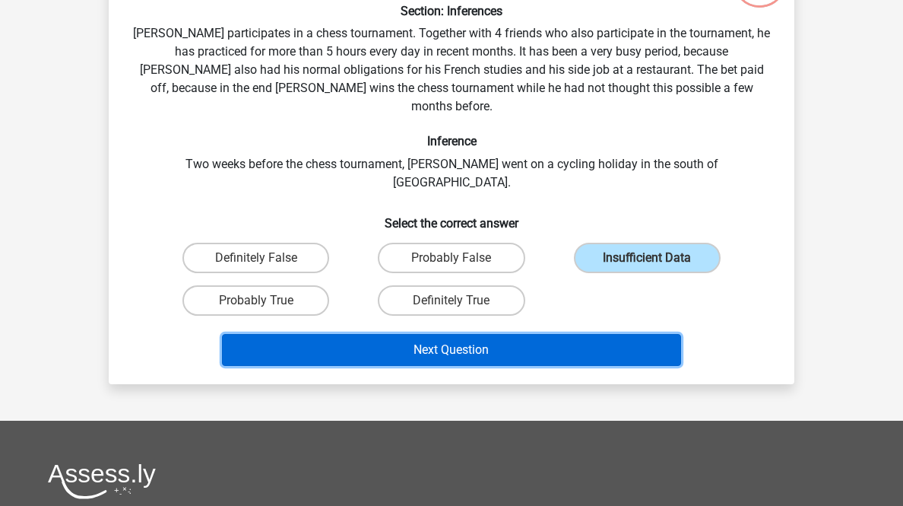
drag, startPoint x: 604, startPoint y: 438, endPoint x: 604, endPoint y: 427, distance: 10.6
click at [603, 366] on button "Next Question" at bounding box center [452, 350] width 460 height 32
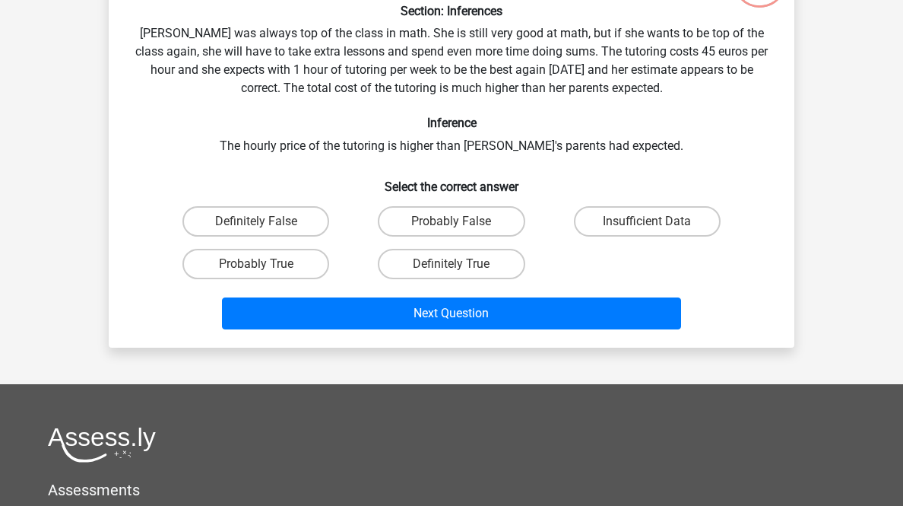
click at [474, 279] on label "Definitely True" at bounding box center [451, 264] width 147 height 30
click at [461, 274] on input "Definitely True" at bounding box center [457, 269] width 10 height 10
radio input "true"
click at [315, 279] on label "Probably True" at bounding box center [255, 264] width 147 height 30
click at [266, 274] on input "Probably True" at bounding box center [261, 269] width 10 height 10
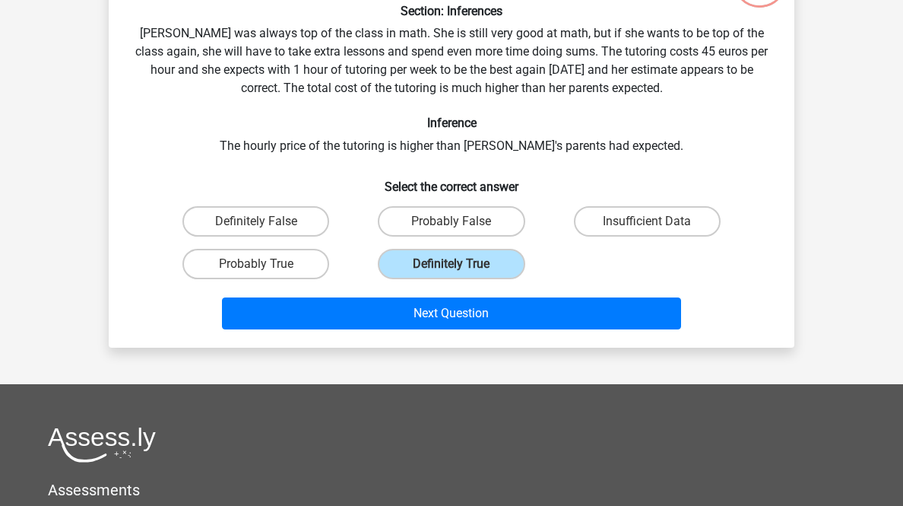
radio input "true"
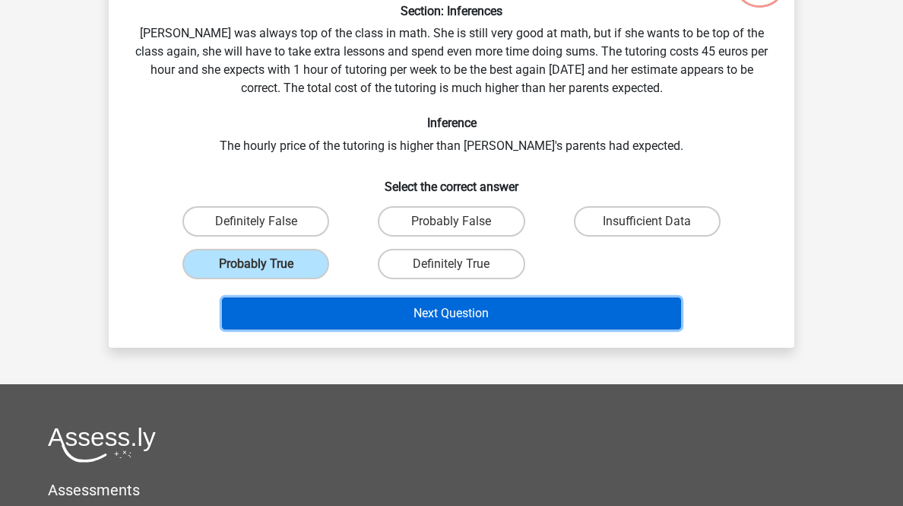
click at [370, 329] on button "Next Question" at bounding box center [452, 313] width 460 height 32
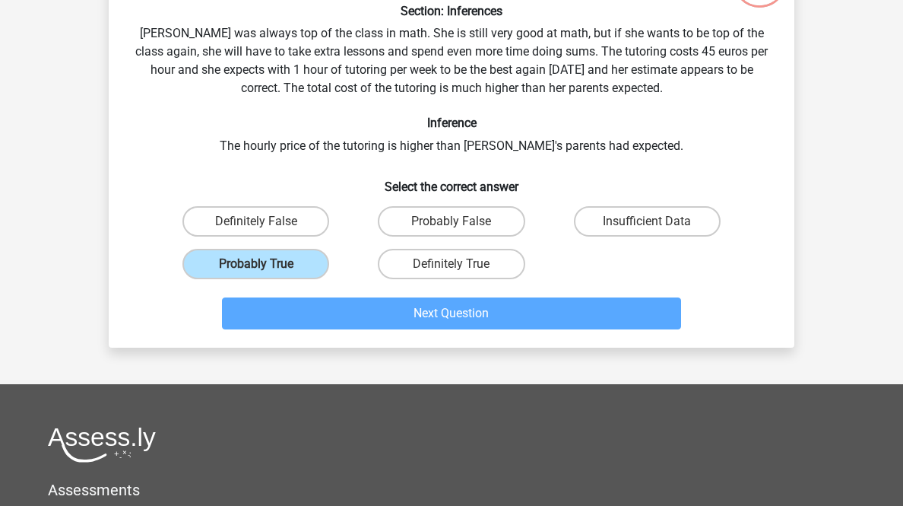
scroll to position [75, 0]
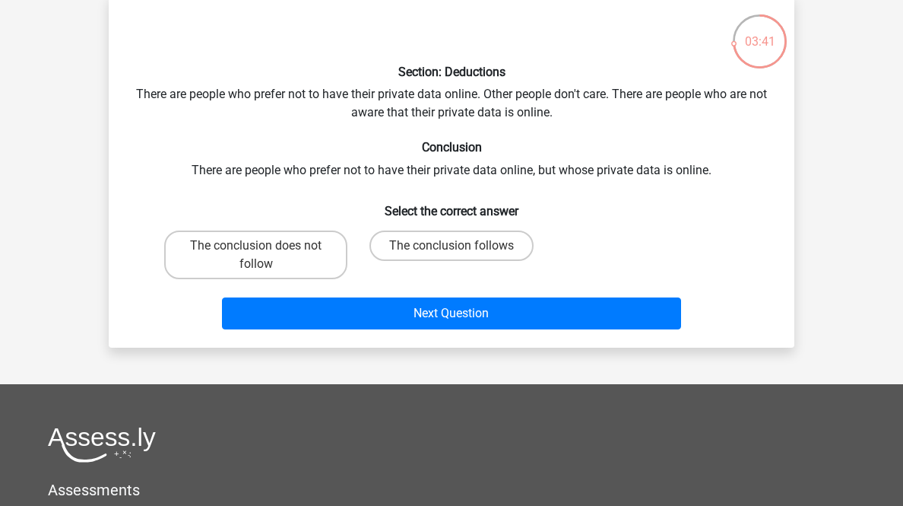
click at [493, 261] on label "The conclusion follows" at bounding box center [451, 245] width 164 height 30
click at [461, 255] on input "The conclusion follows" at bounding box center [457, 251] width 10 height 10
radio input "true"
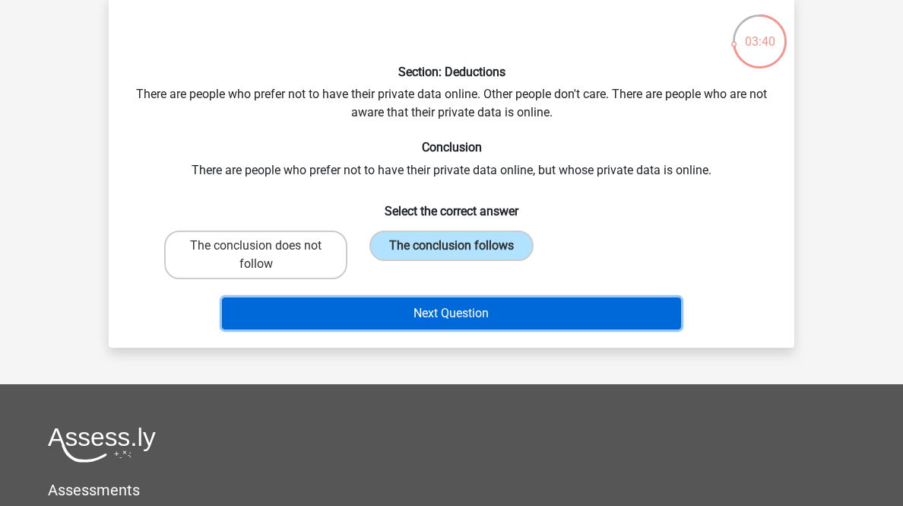
click at [513, 329] on button "Next Question" at bounding box center [452, 313] width 460 height 32
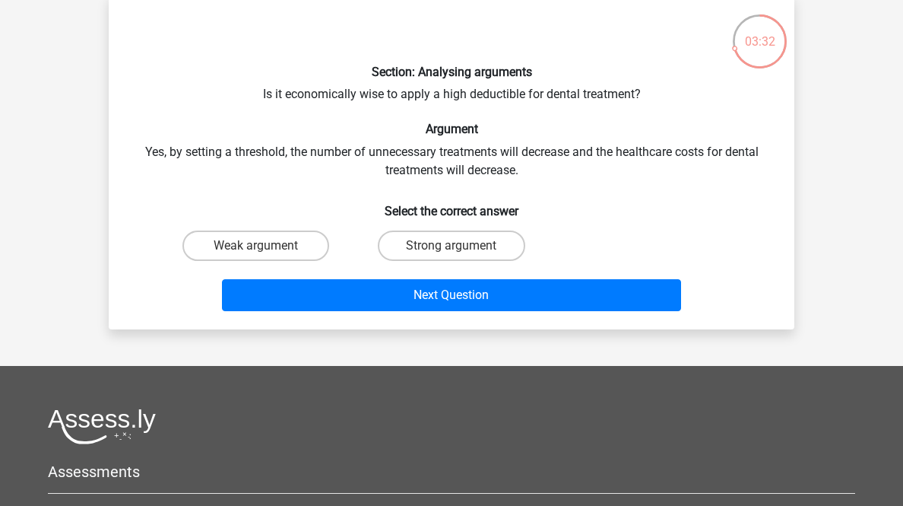
click at [484, 261] on label "Strong argument" at bounding box center [451, 245] width 147 height 30
click at [461, 255] on input "Strong argument" at bounding box center [457, 251] width 10 height 10
radio input "true"
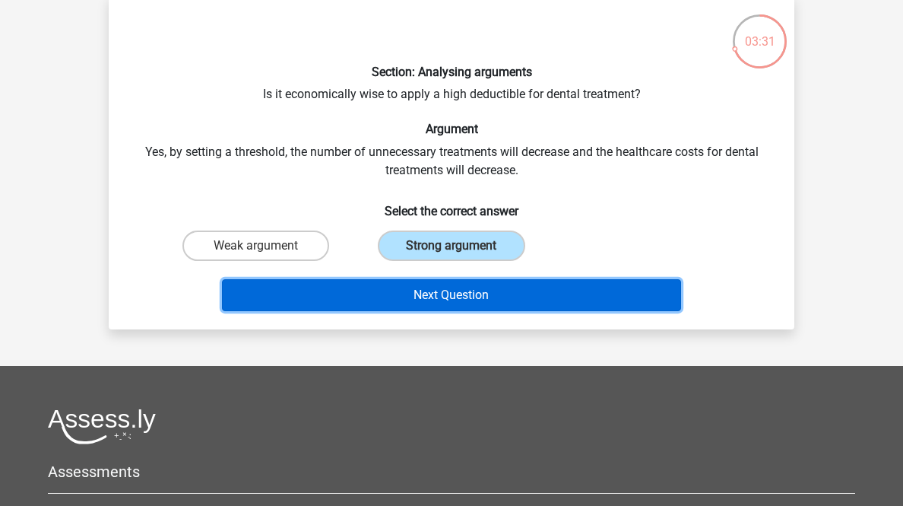
click at [498, 311] on button "Next Question" at bounding box center [452, 295] width 460 height 32
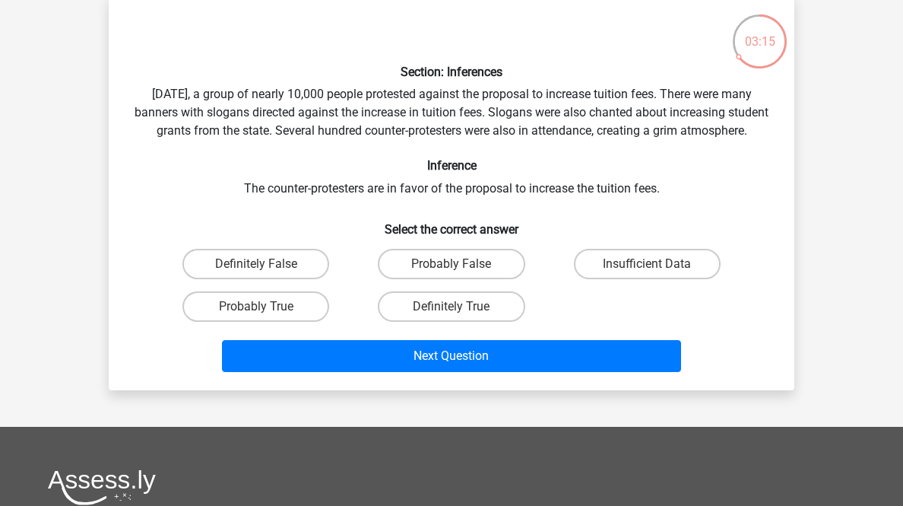
click at [311, 322] on label "Probably True" at bounding box center [255, 306] width 147 height 30
click at [266, 316] on input "Probably True" at bounding box center [261, 311] width 10 height 10
radio input "true"
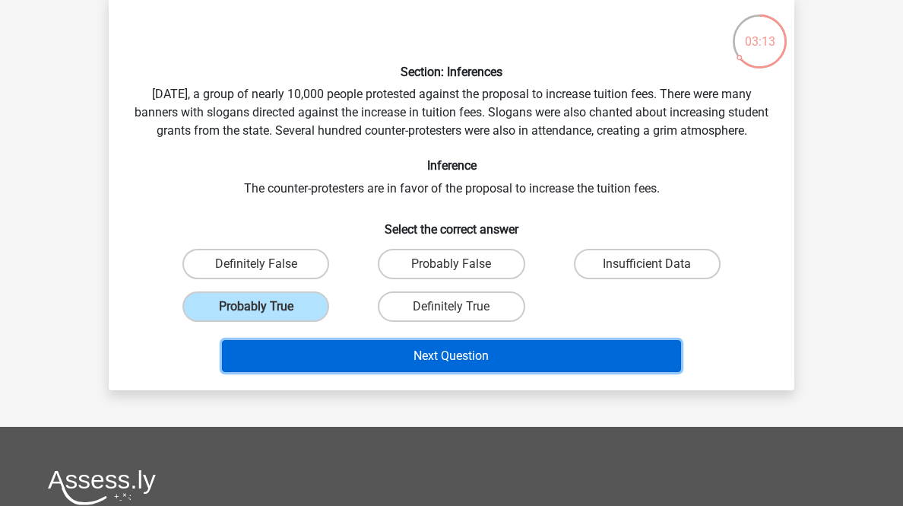
click at [352, 372] on button "Next Question" at bounding box center [452, 356] width 460 height 32
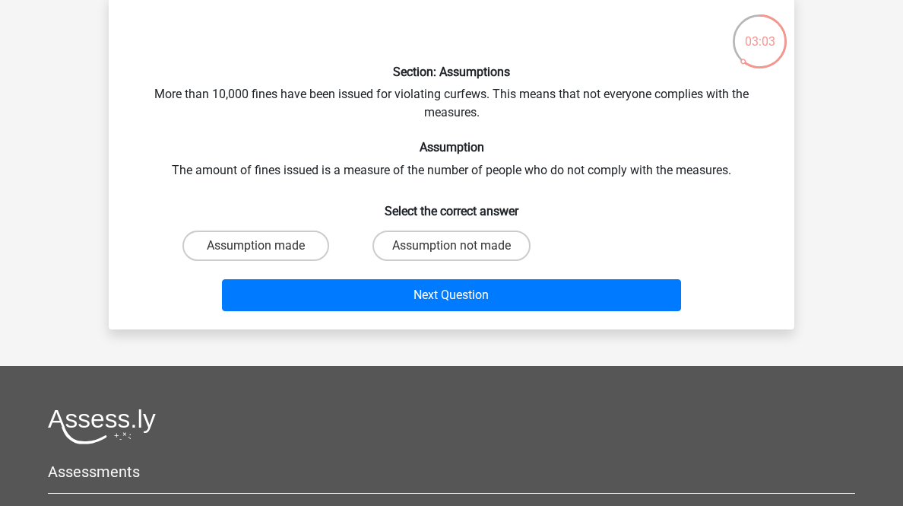
click at [308, 261] on label "Assumption made" at bounding box center [255, 245] width 147 height 30
click at [266, 255] on input "Assumption made" at bounding box center [261, 251] width 10 height 10
radio input "true"
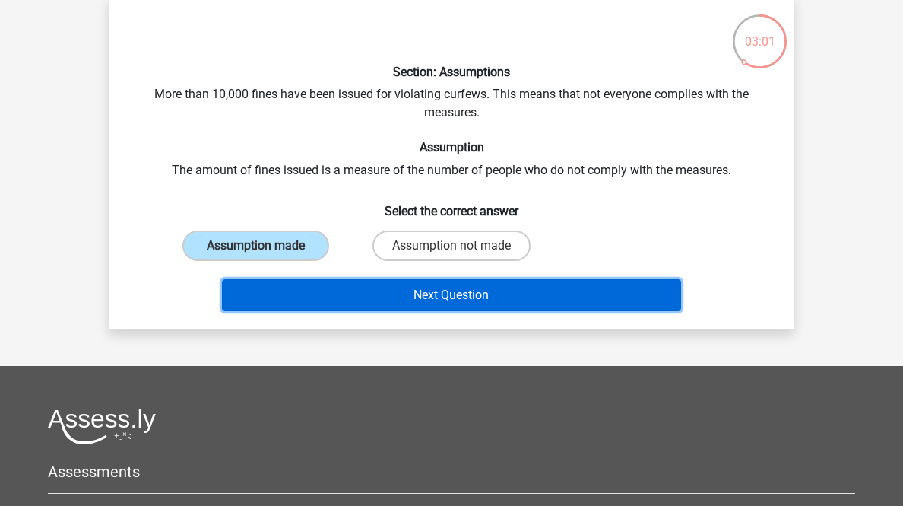
click at [351, 311] on button "Next Question" at bounding box center [452, 295] width 460 height 32
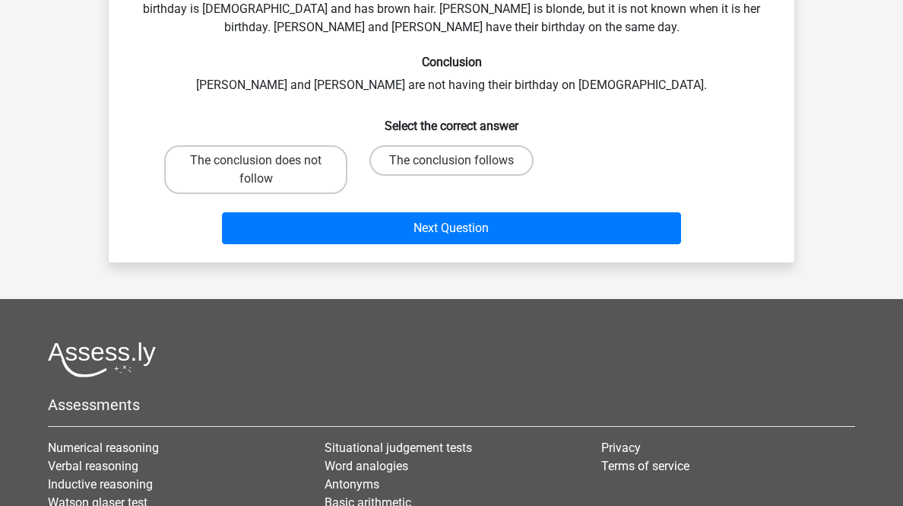
scroll to position [136, 0]
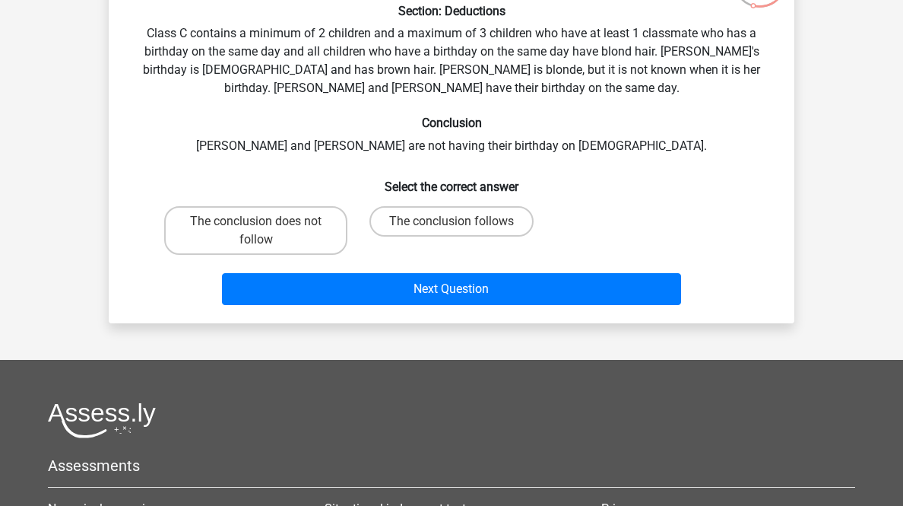
click at [445, 236] on label "The conclusion follows" at bounding box center [451, 221] width 164 height 30
click at [452, 231] on input "The conclusion follows" at bounding box center [457, 226] width 10 height 10
radio input "true"
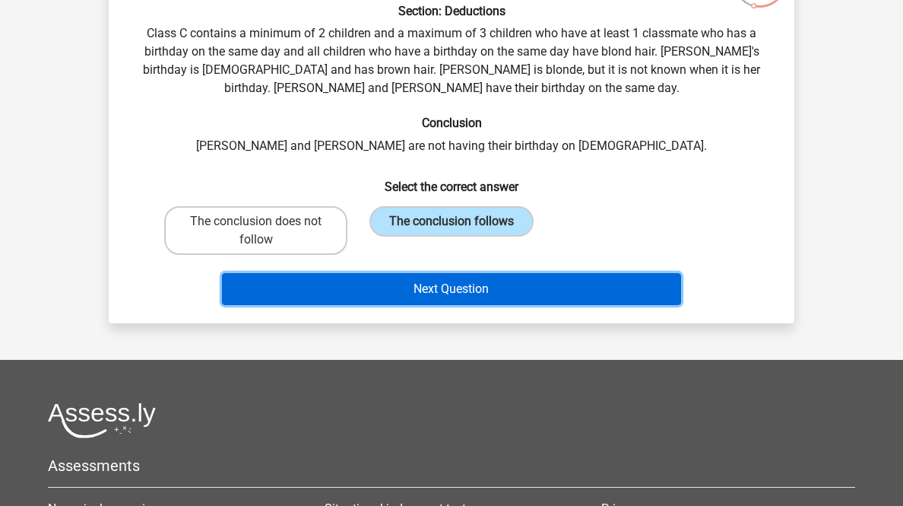
click at [509, 305] on button "Next Question" at bounding box center [452, 289] width 460 height 32
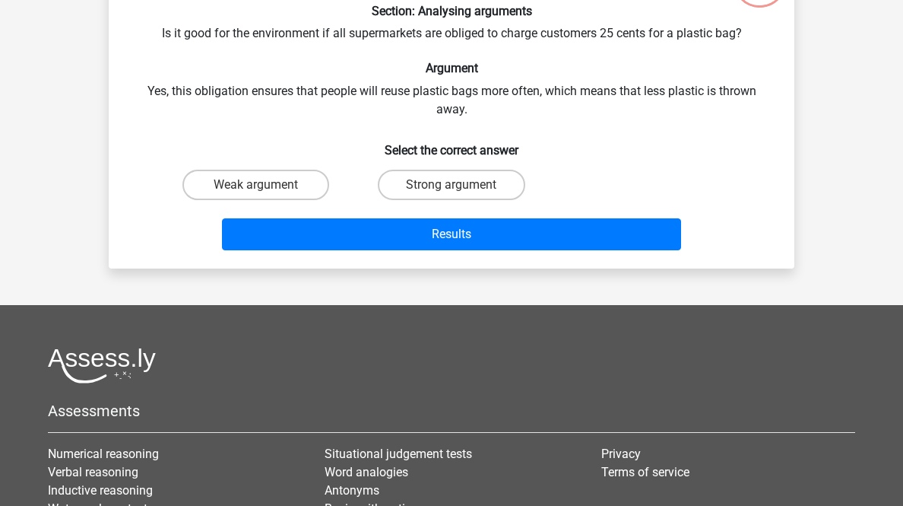
scroll to position [75, 0]
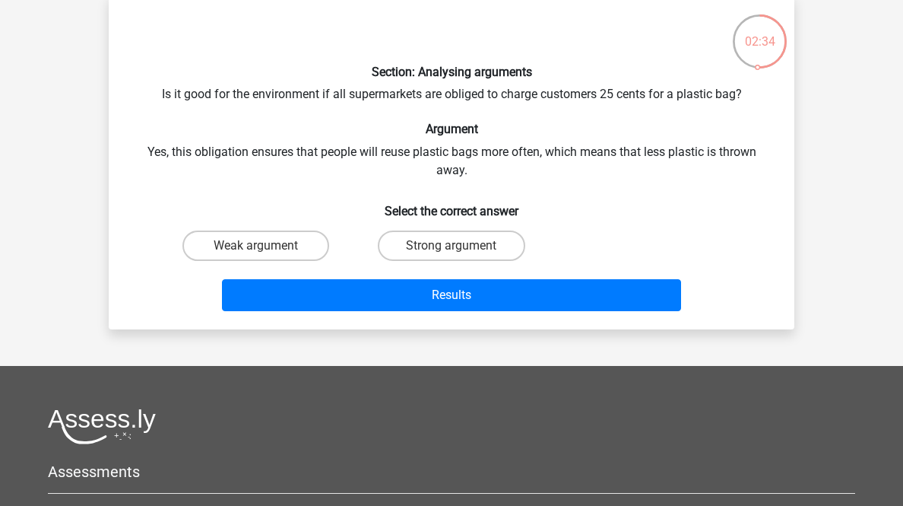
click at [477, 261] on label "Strong argument" at bounding box center [451, 245] width 147 height 30
click at [461, 255] on input "Strong argument" at bounding box center [457, 251] width 10 height 10
radio input "true"
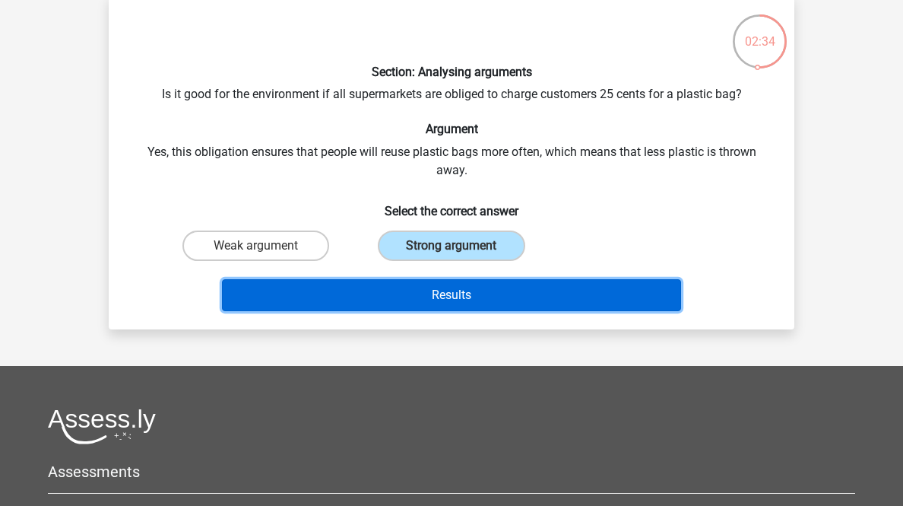
click at [488, 311] on button "Results" at bounding box center [452, 295] width 460 height 32
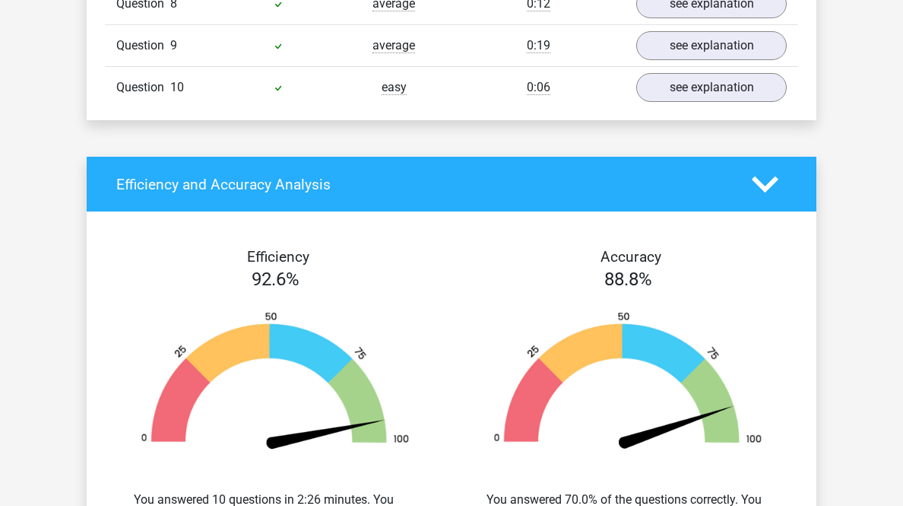
scroll to position [1520, 0]
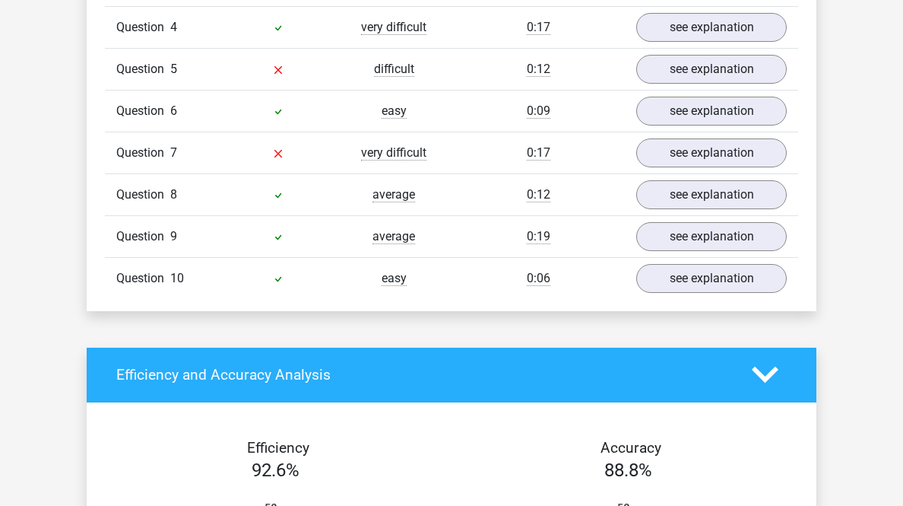
scroll to position [2676, 0]
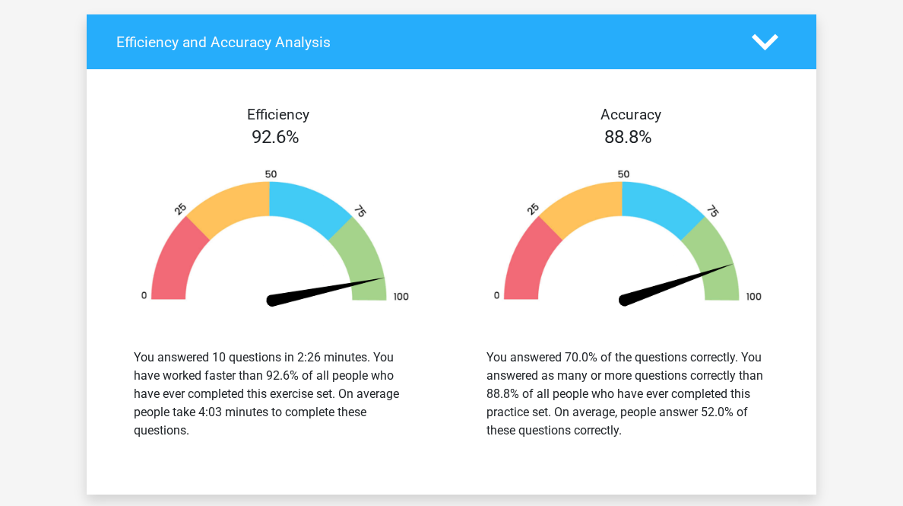
scroll to position [3710, 0]
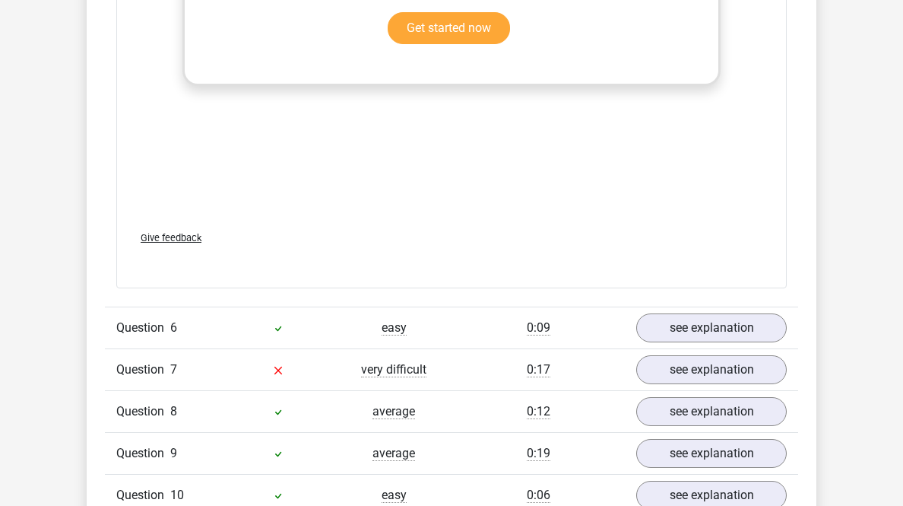
scroll to position [3832, 0]
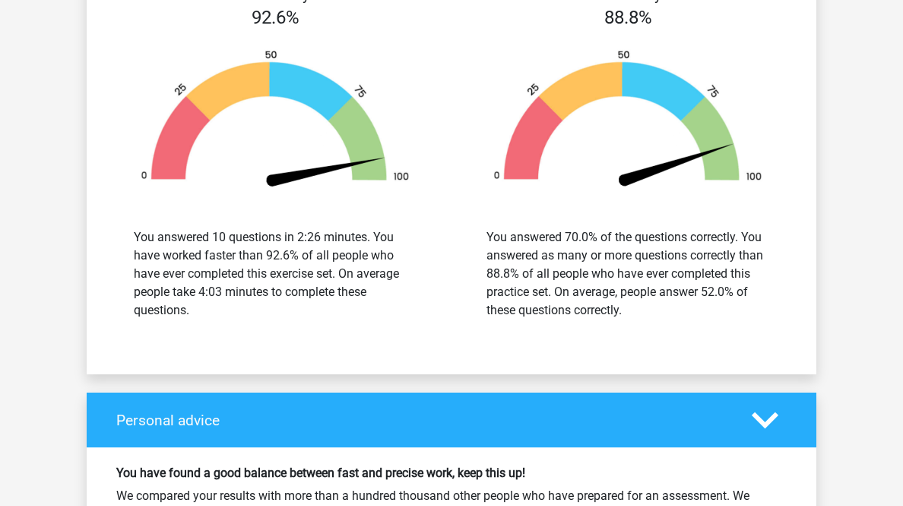
scroll to position [4622, 0]
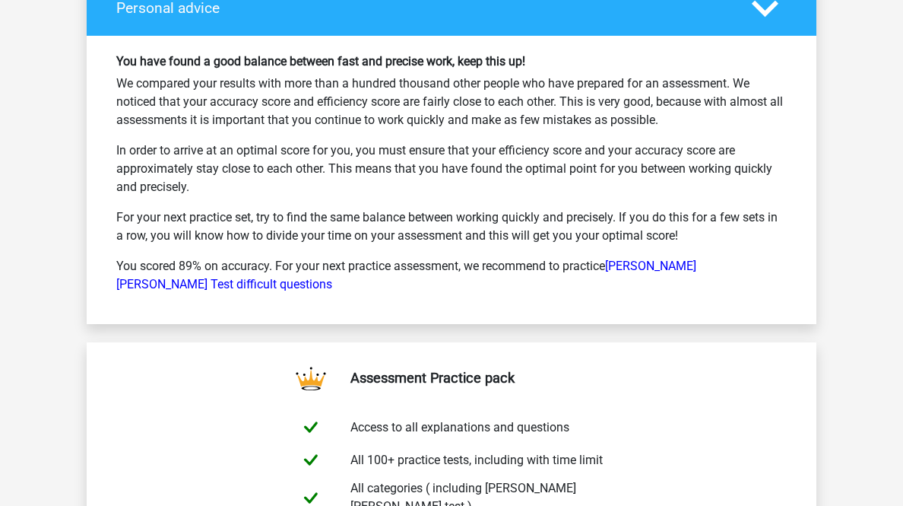
scroll to position [6021, 0]
